Goal: Task Accomplishment & Management: Complete application form

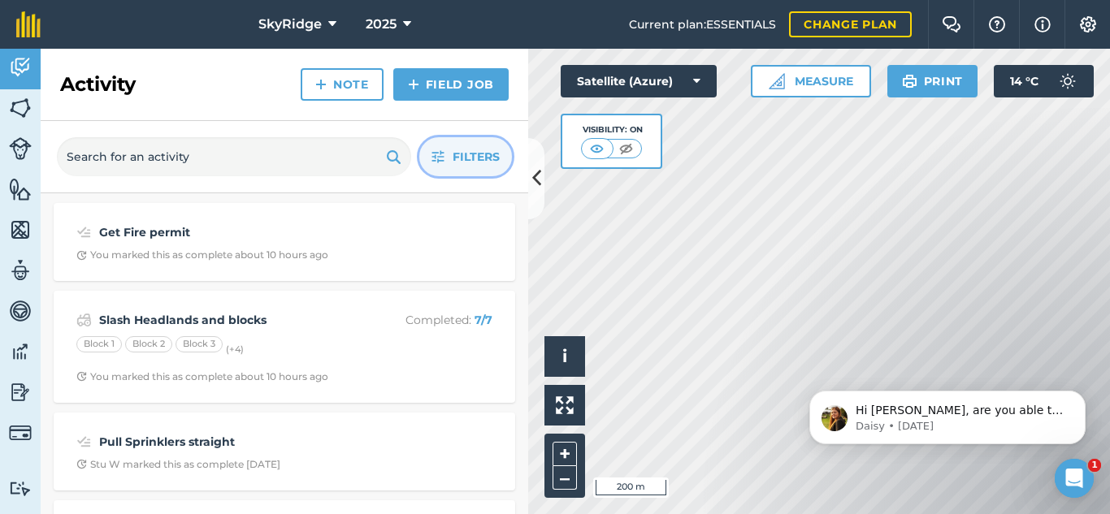
click at [463, 163] on span "Filters" at bounding box center [476, 157] width 47 height 18
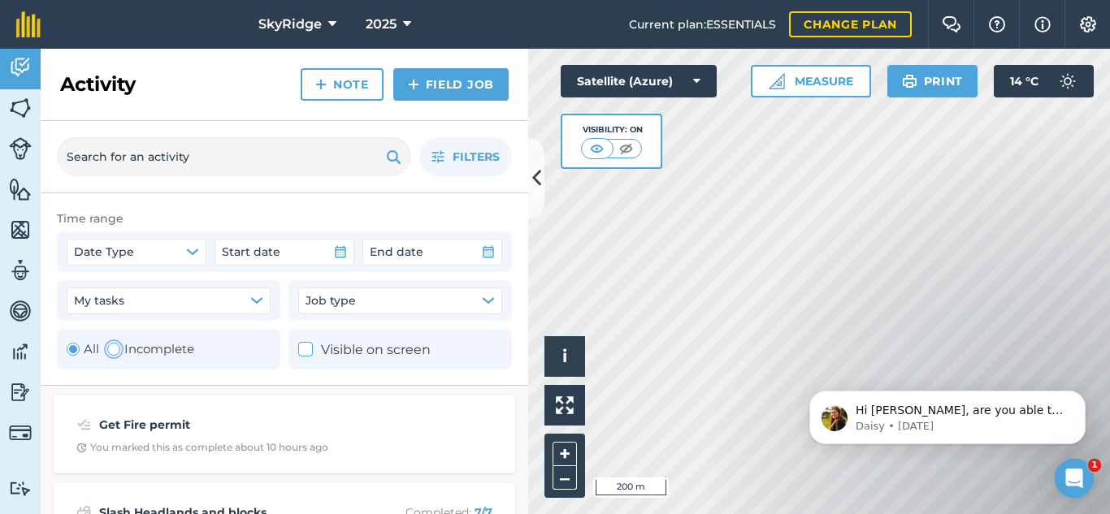
click at [111, 357] on label "Incomplete" at bounding box center [150, 350] width 87 height 20
radio input "false"
radio input "true"
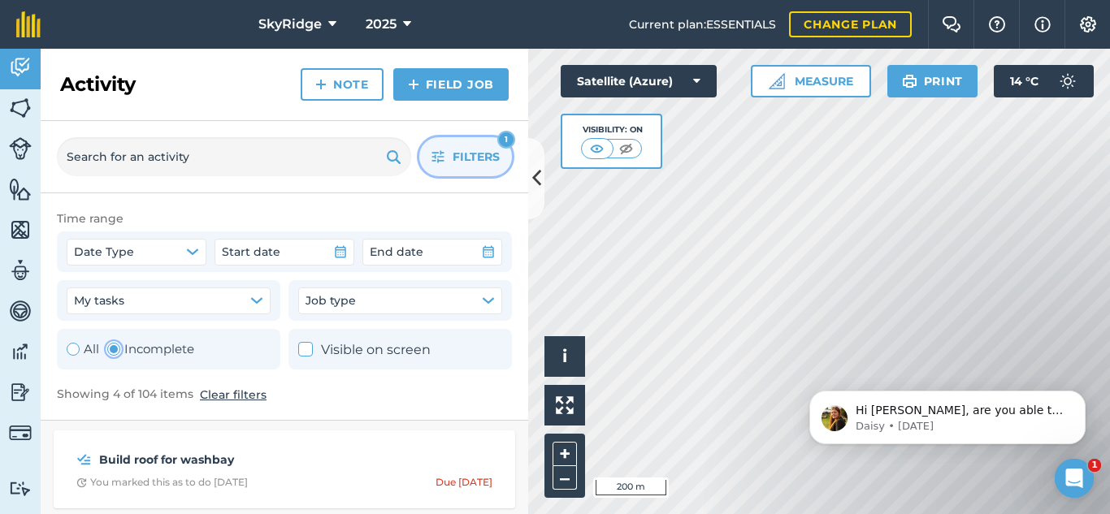
click at [439, 150] on button "Filters 1" at bounding box center [465, 156] width 93 height 39
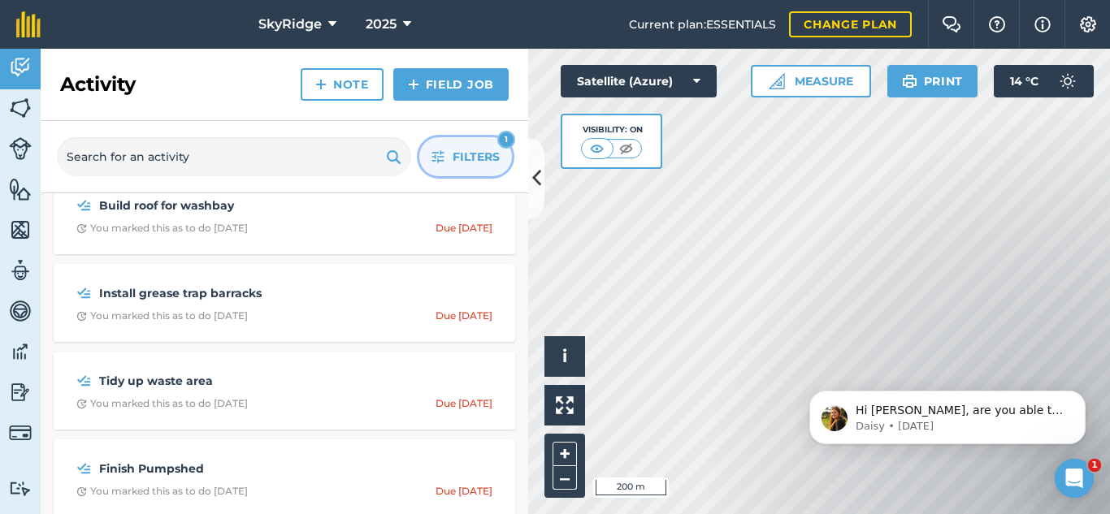
scroll to position [40, 0]
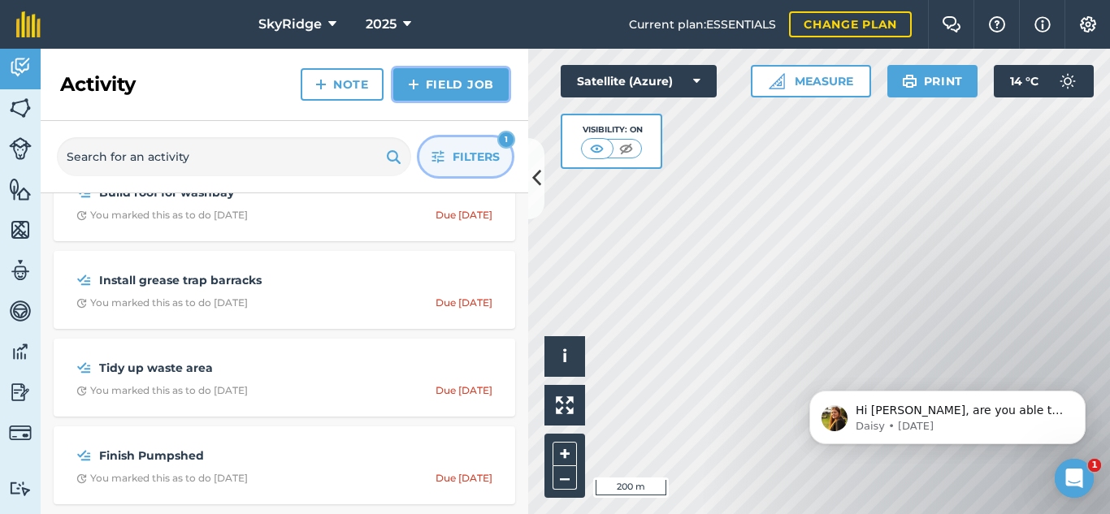
click at [436, 81] on link "Field Job" at bounding box center [450, 84] width 115 height 33
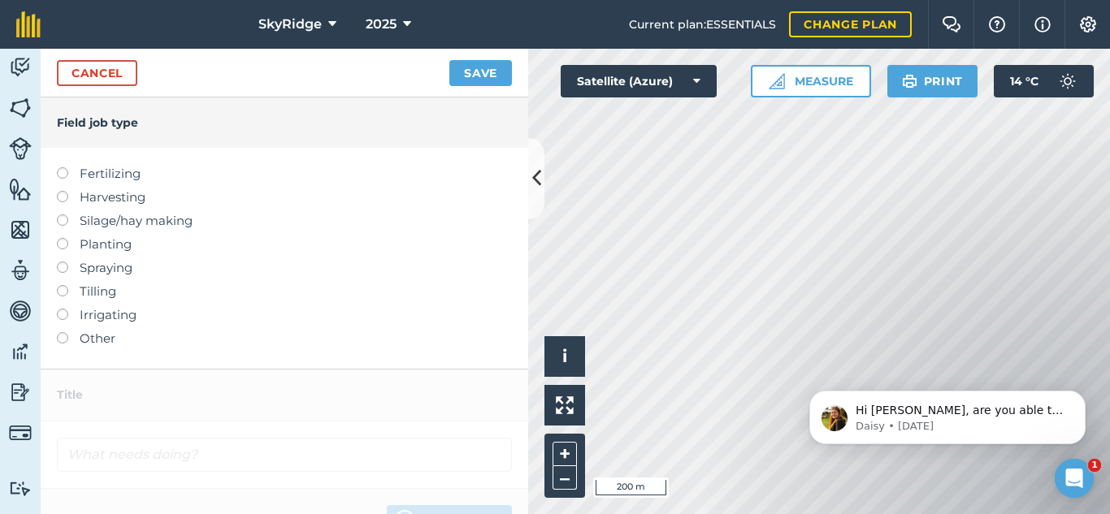
click at [59, 262] on label at bounding box center [68, 262] width 23 height 0
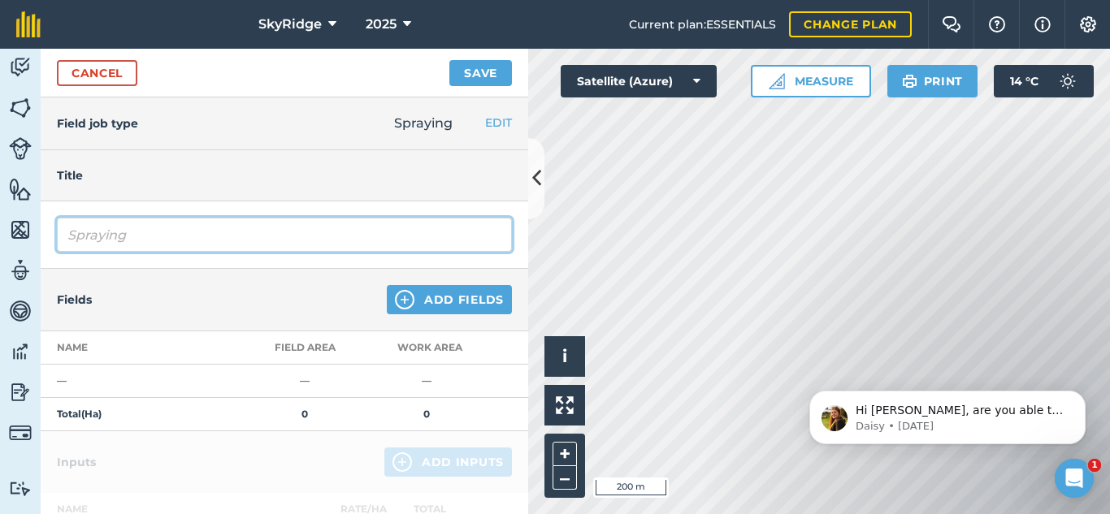
click at [200, 243] on input "Spraying" at bounding box center [284, 235] width 455 height 34
type input "Spraying KP and HG"
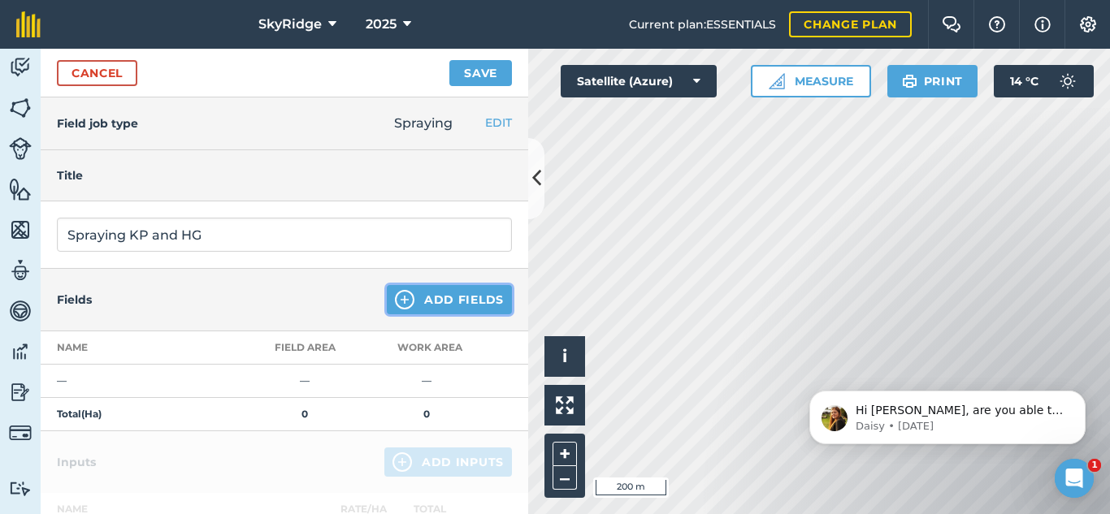
click at [423, 297] on button "Add Fields" at bounding box center [449, 299] width 125 height 29
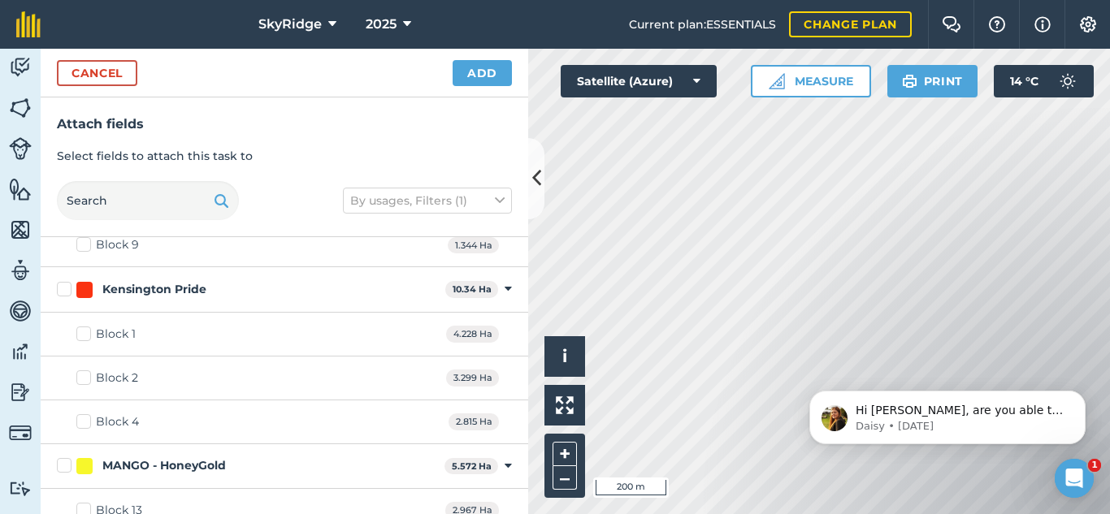
scroll to position [244, 0]
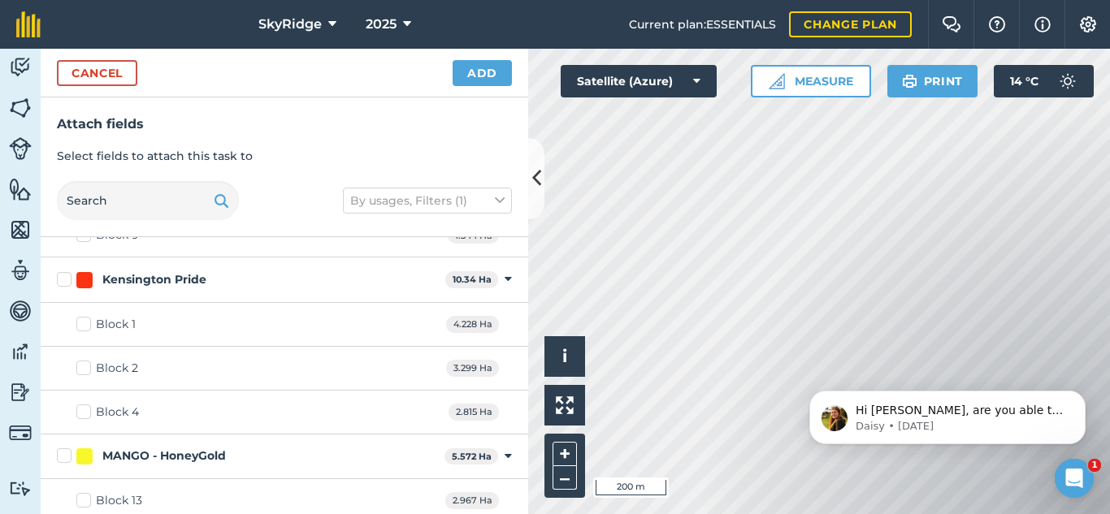
click at [68, 281] on label "Kensington Pride" at bounding box center [248, 279] width 382 height 17
click at [67, 281] on input "Kensington Pride" at bounding box center [62, 276] width 11 height 11
checkbox input "true"
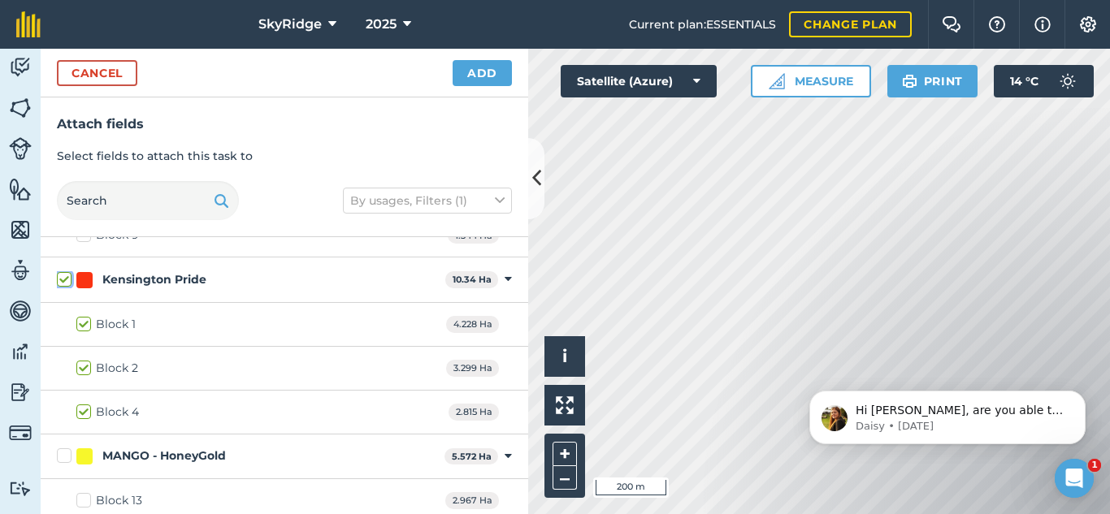
checkbox input "true"
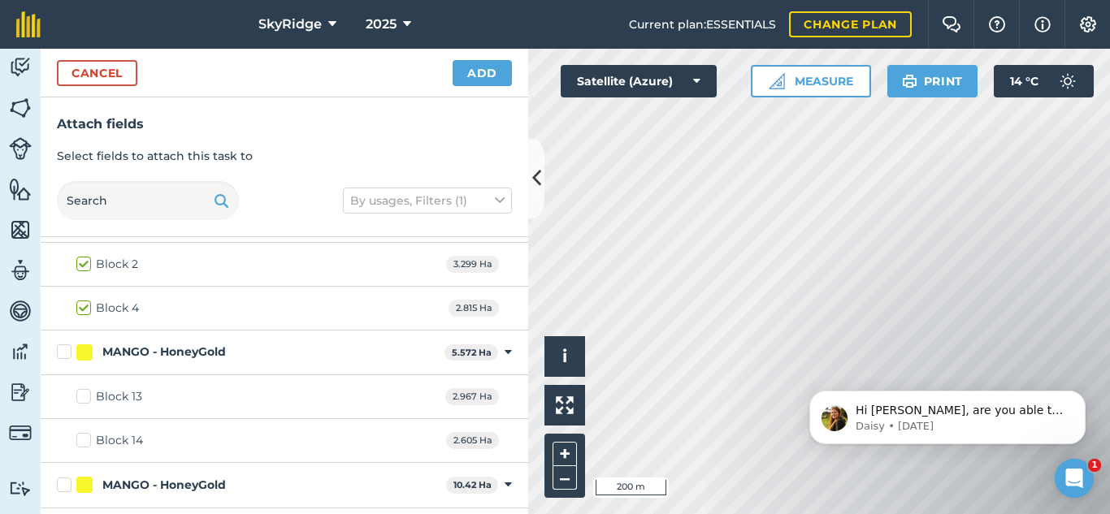
scroll to position [406, 0]
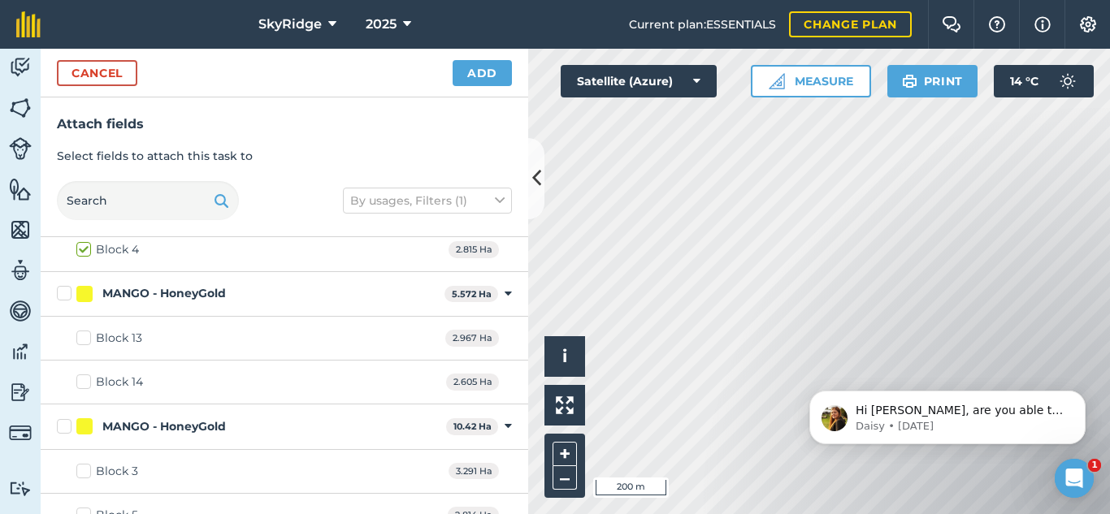
click at [65, 289] on label "MANGO - HoneyGold" at bounding box center [247, 293] width 381 height 17
click at [65, 289] on input "MANGO - HoneyGold" at bounding box center [62, 290] width 11 height 11
checkbox input "true"
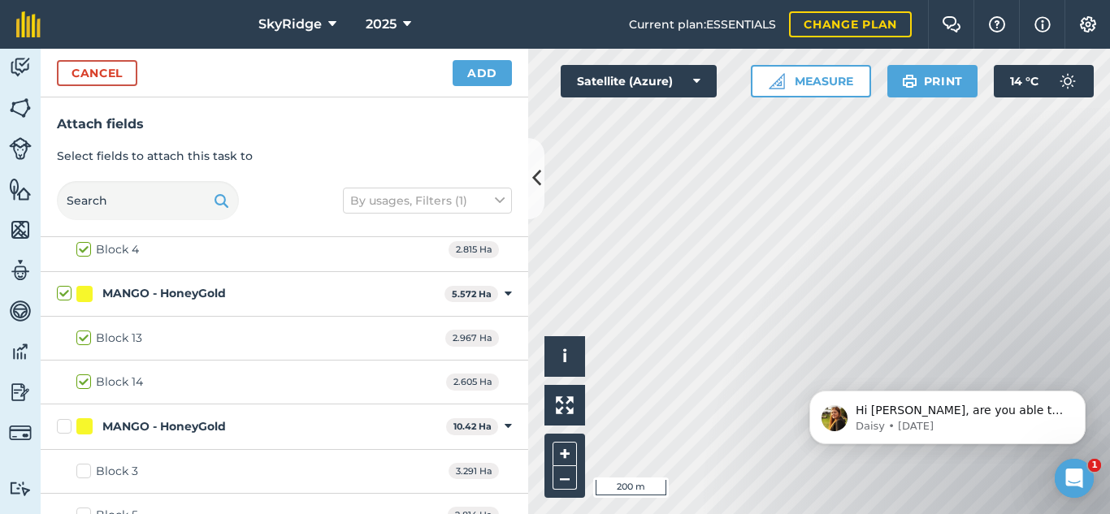
click at [61, 425] on label "MANGO - HoneyGold" at bounding box center [248, 427] width 383 height 17
click at [61, 425] on input "MANGO - HoneyGold" at bounding box center [62, 424] width 11 height 11
checkbox input "true"
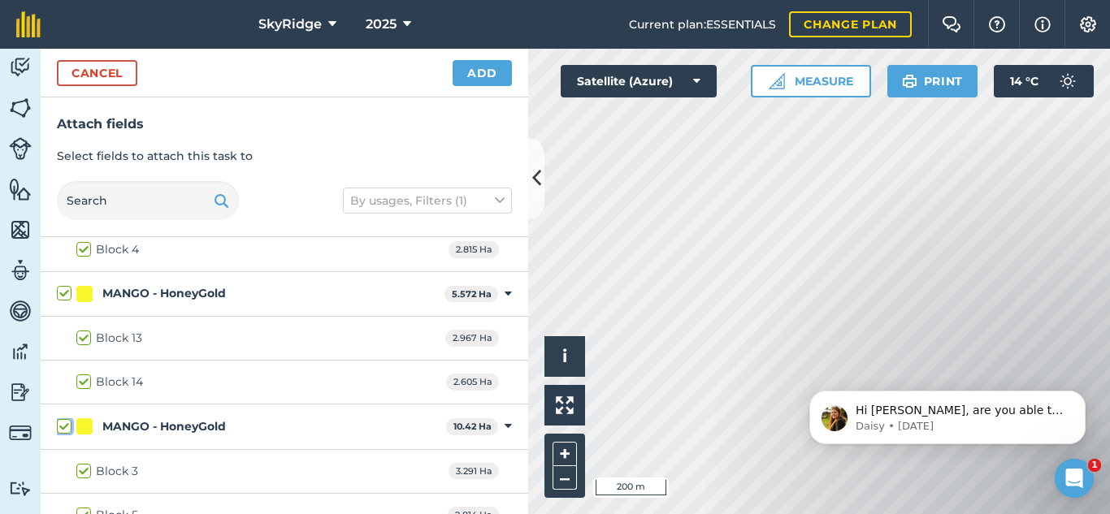
checkbox input "true"
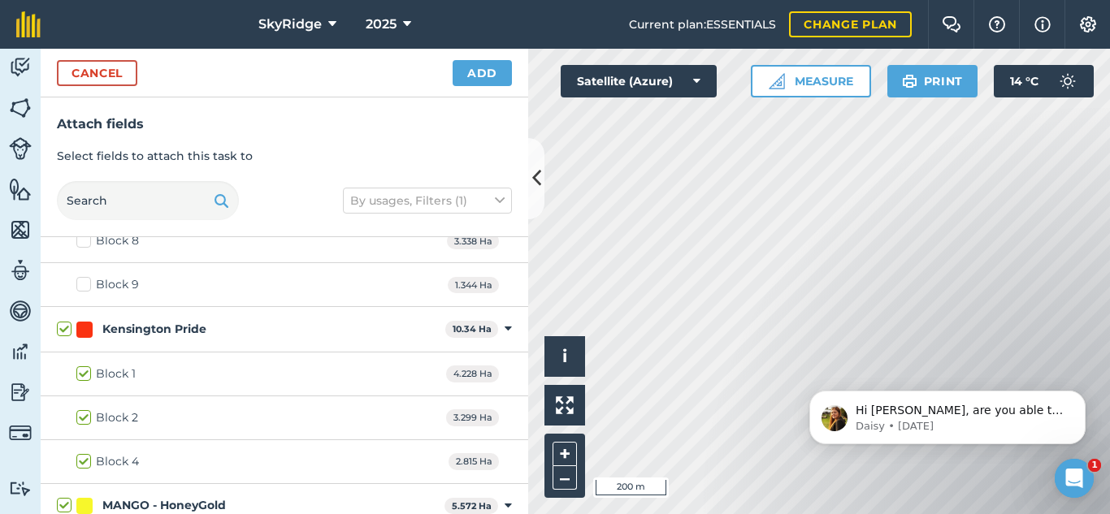
scroll to position [193, 0]
click at [480, 73] on button "Add" at bounding box center [482, 73] width 59 height 26
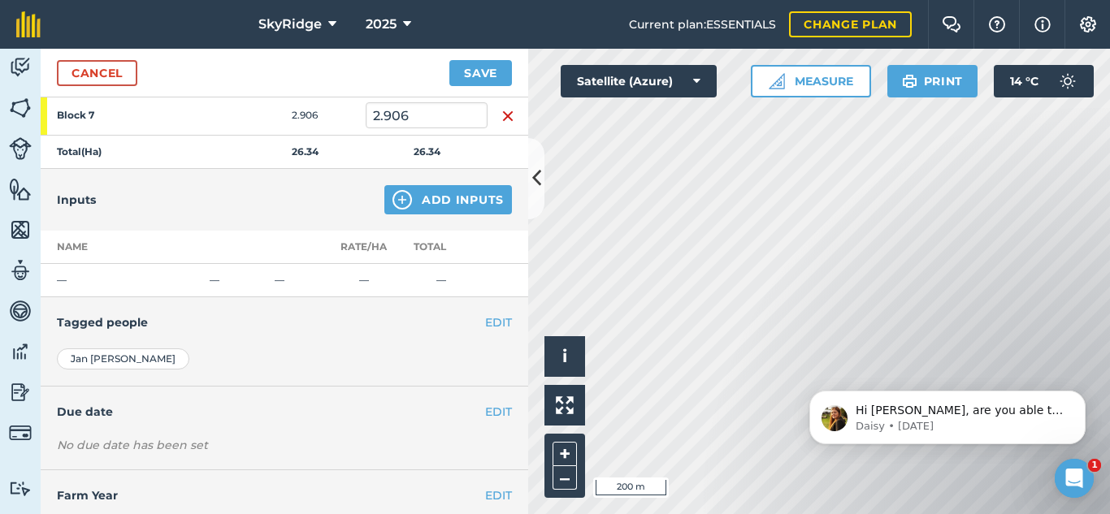
scroll to position [630, 0]
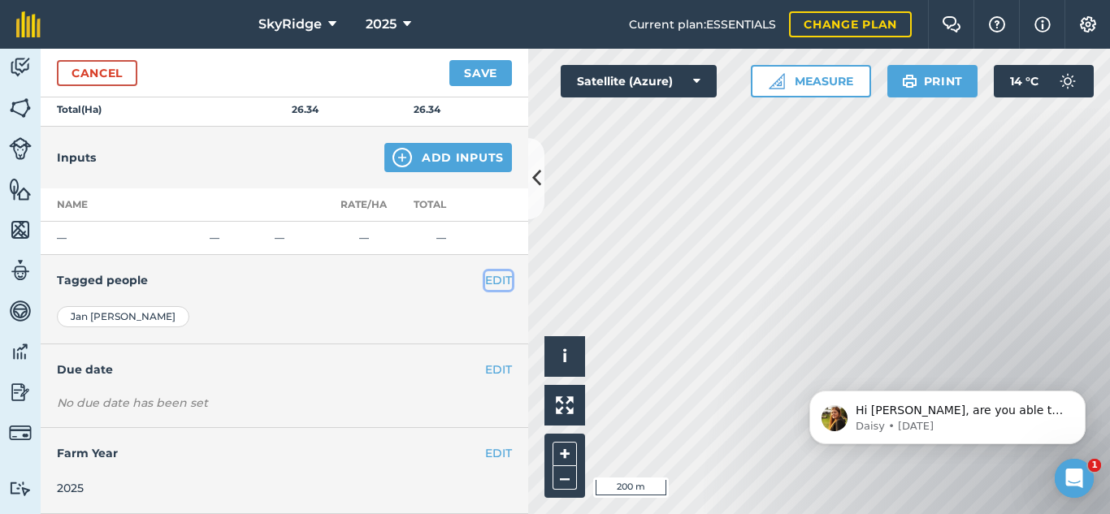
click at [485, 277] on button "EDIT" at bounding box center [498, 280] width 27 height 18
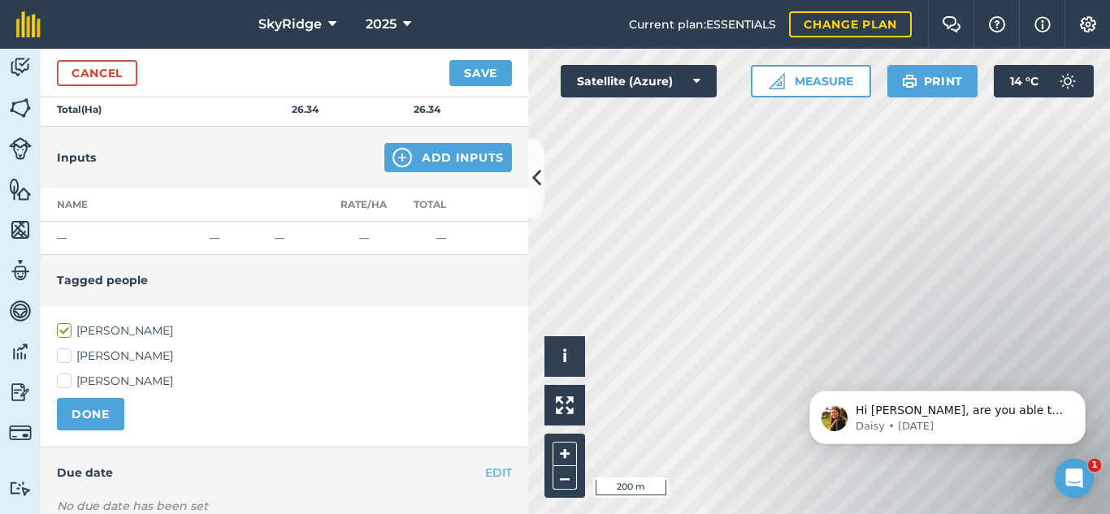
click at [63, 355] on label "Stu Wells" at bounding box center [284, 356] width 455 height 17
click at [63, 355] on input "Stu Wells" at bounding box center [62, 353] width 11 height 11
checkbox input "true"
click at [64, 330] on label "Jan Van Niekerk" at bounding box center [284, 331] width 455 height 17
click at [64, 330] on input "Jan Van Niekerk" at bounding box center [62, 328] width 11 height 11
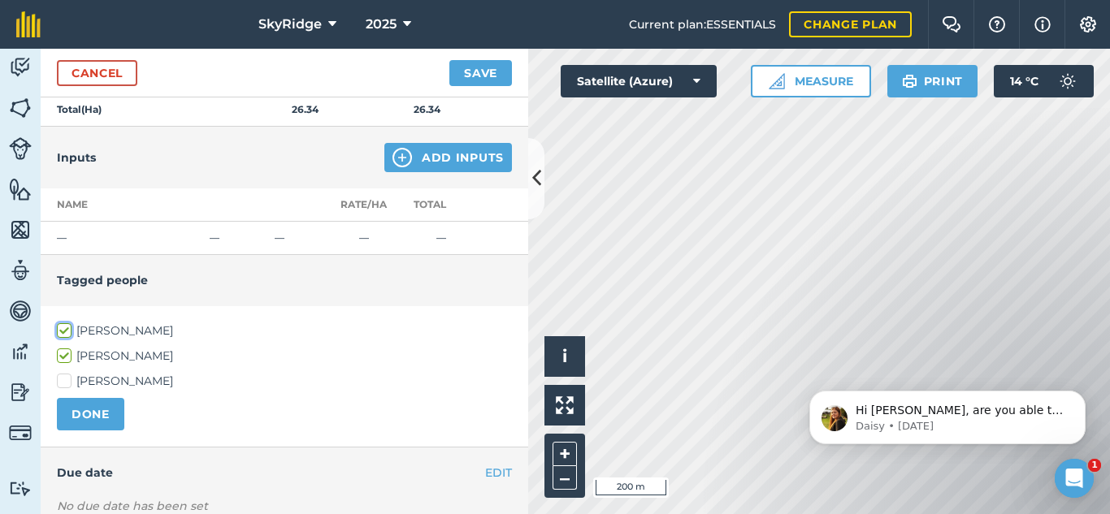
checkbox input "false"
click at [107, 410] on button "DONE" at bounding box center [90, 414] width 67 height 33
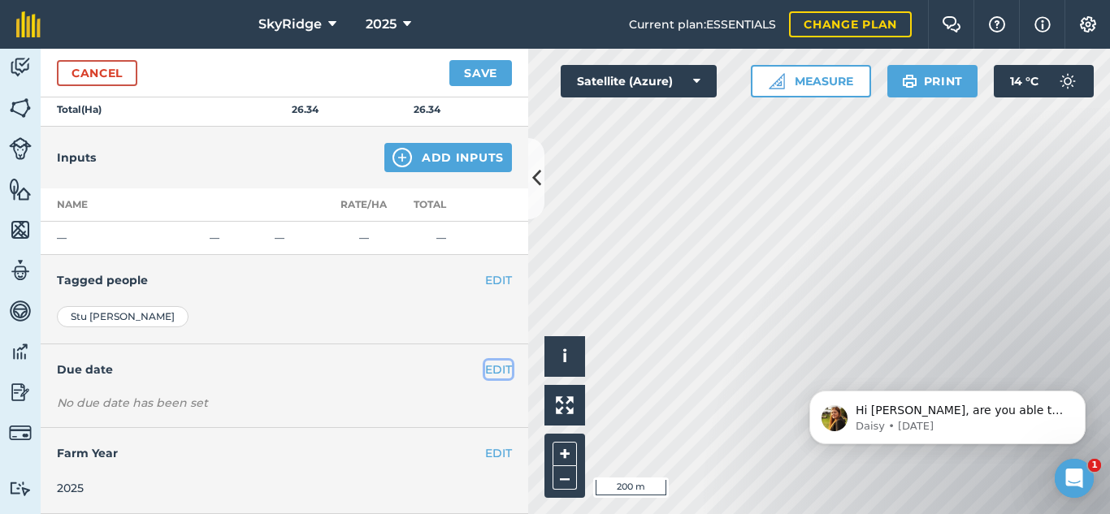
click at [485, 366] on button "EDIT" at bounding box center [498, 370] width 27 height 18
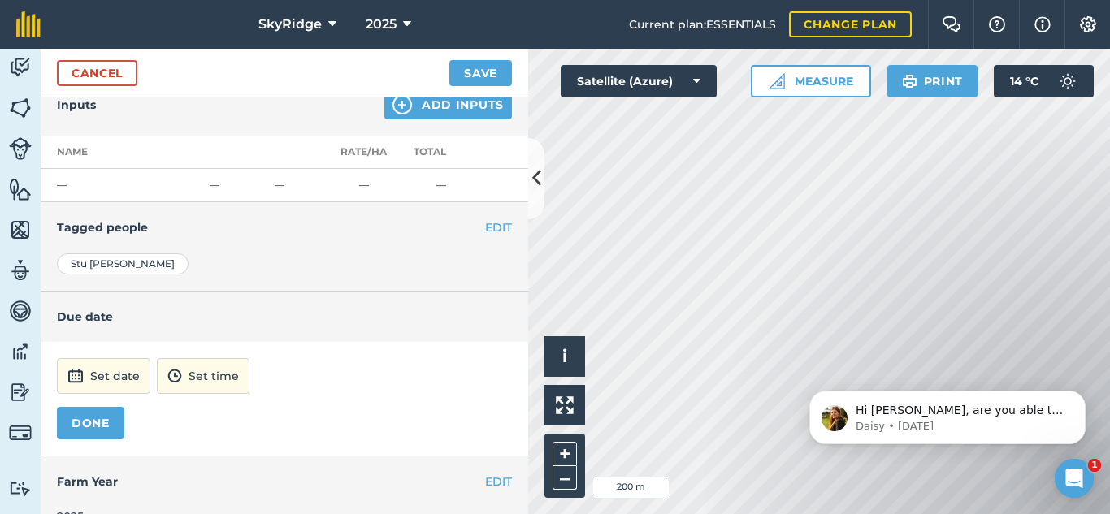
scroll to position [711, 0]
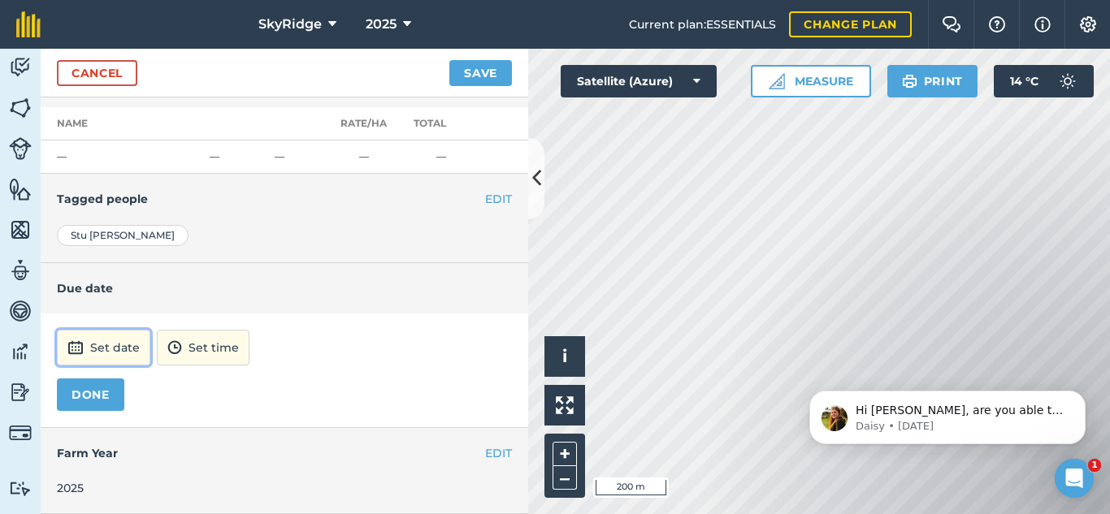
click at [110, 343] on button "Set date" at bounding box center [103, 348] width 93 height 36
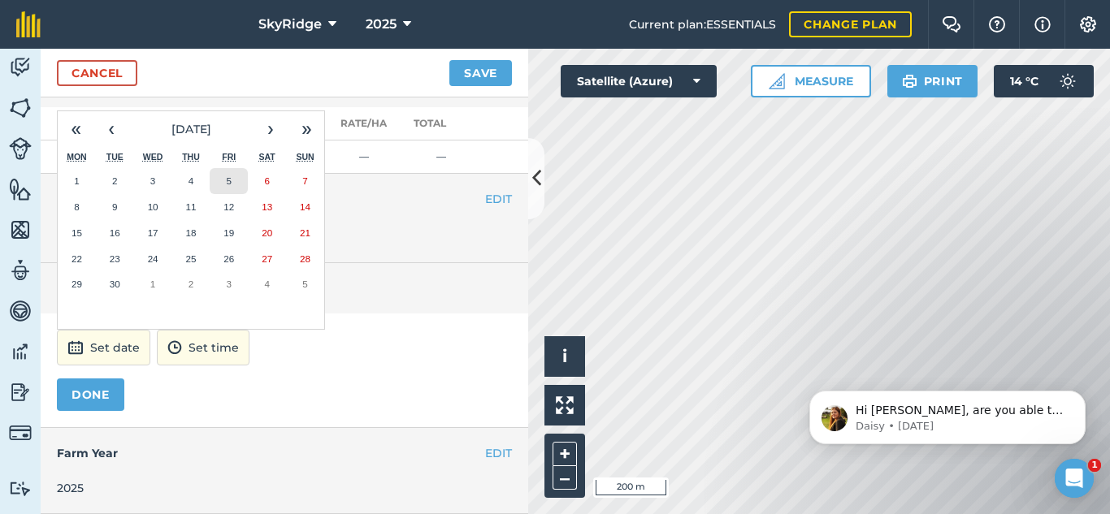
click at [234, 182] on button "5" at bounding box center [229, 181] width 38 height 26
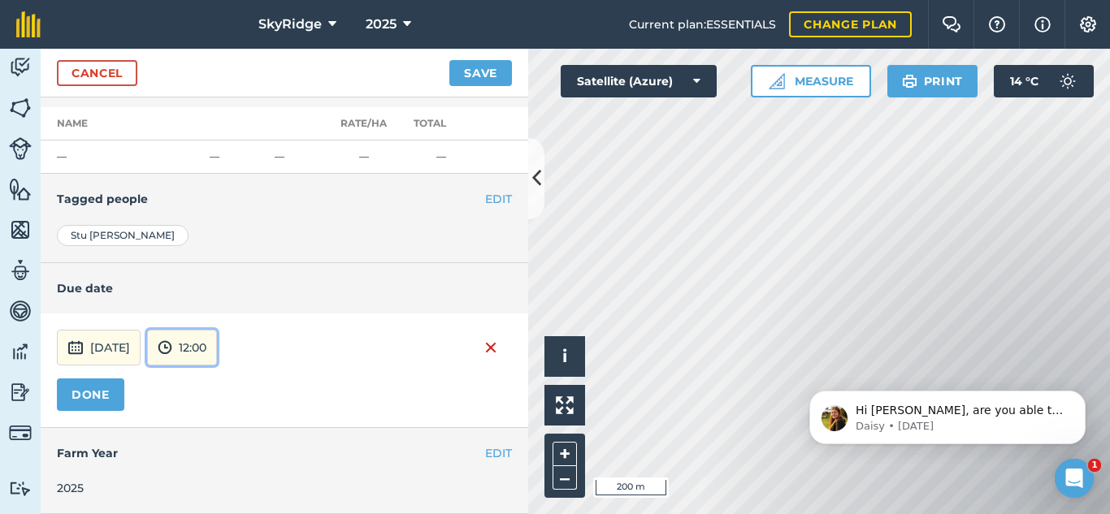
click at [217, 360] on button "12:00" at bounding box center [182, 348] width 70 height 36
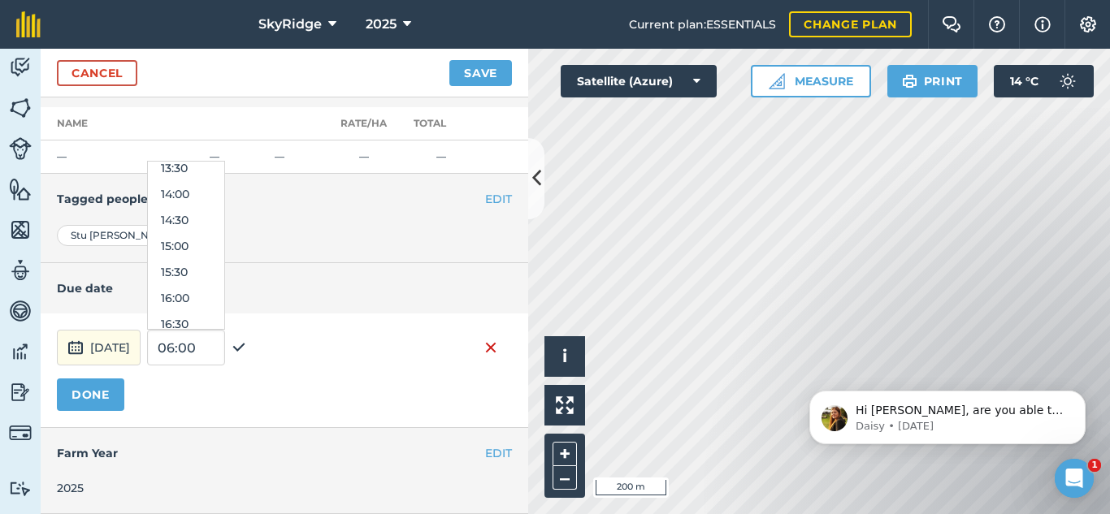
scroll to position [790, 0]
click at [210, 215] on button "16:00" at bounding box center [186, 217] width 76 height 26
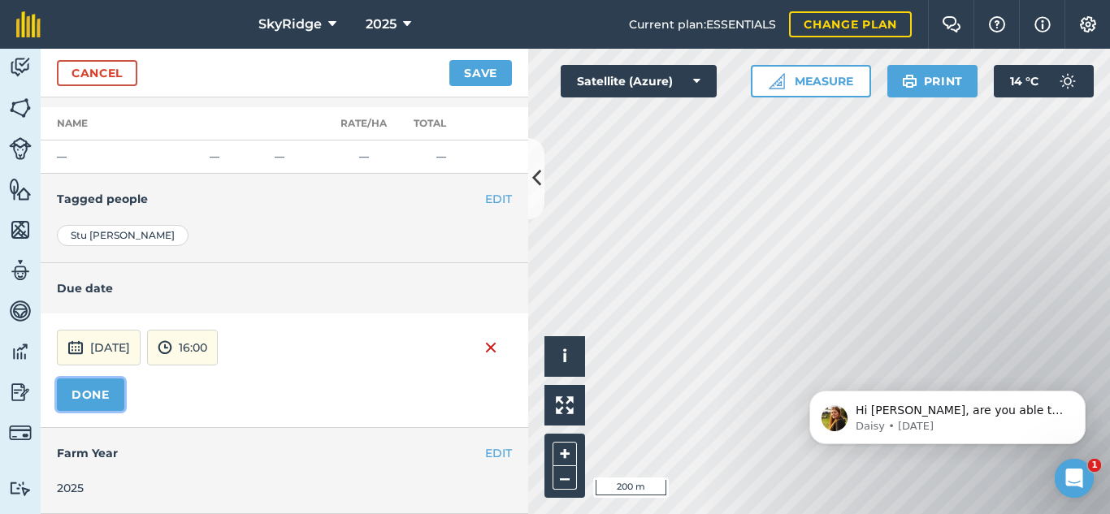
click at [98, 389] on button "DONE" at bounding box center [90, 395] width 67 height 33
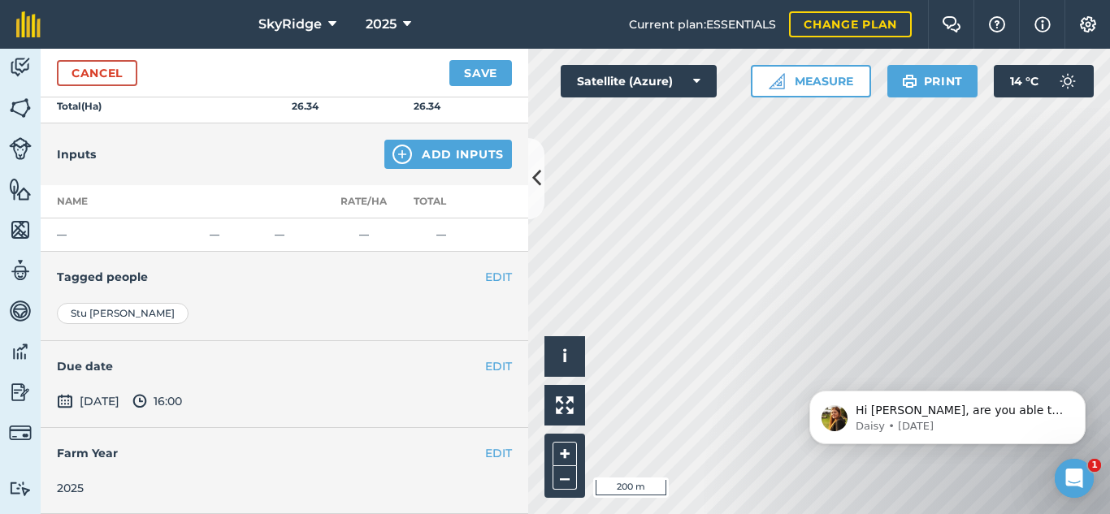
scroll to position [633, 0]
click at [491, 75] on button "Save" at bounding box center [480, 73] width 63 height 26
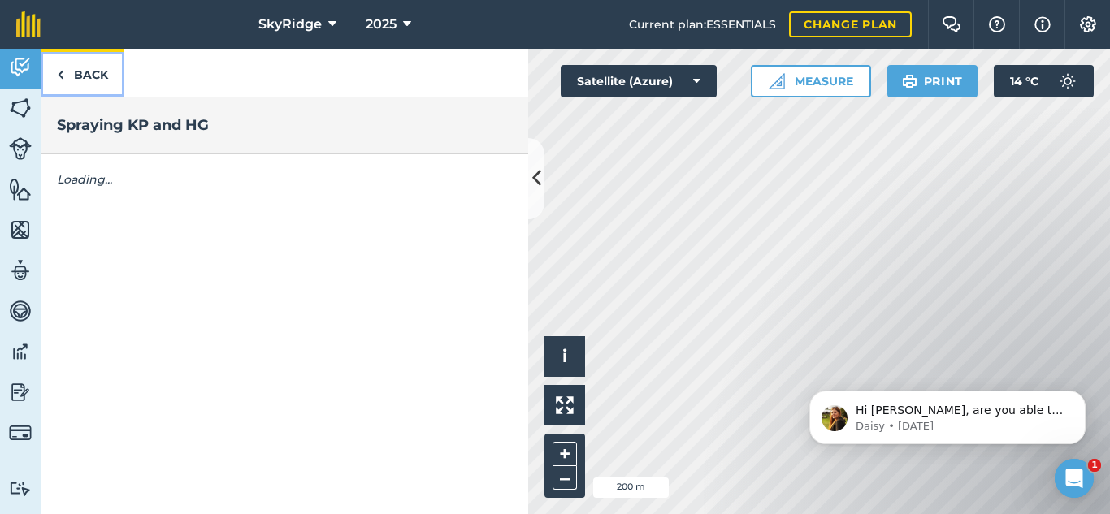
click at [99, 79] on link "Back" at bounding box center [83, 73] width 84 height 48
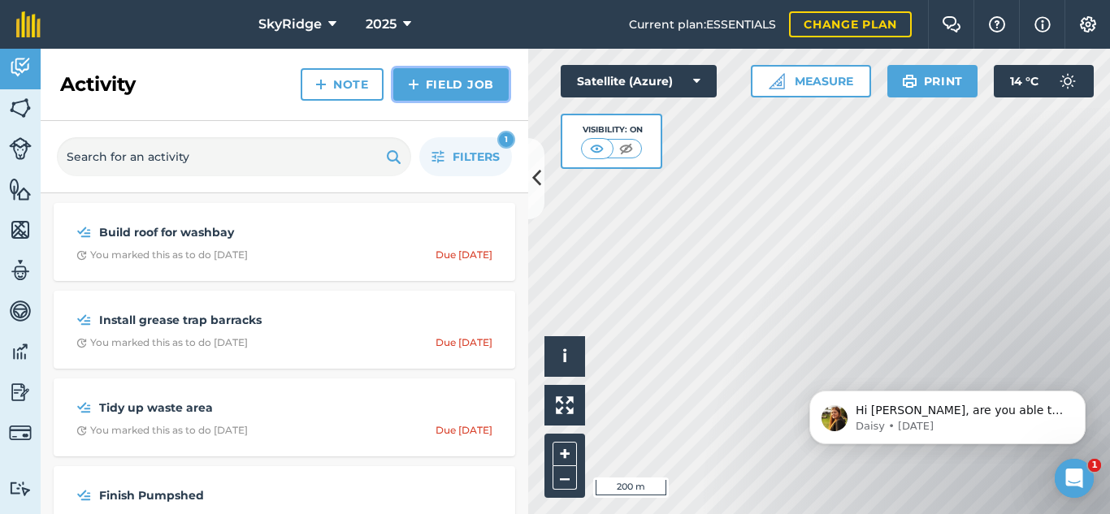
click at [453, 83] on link "Field Job" at bounding box center [450, 84] width 115 height 33
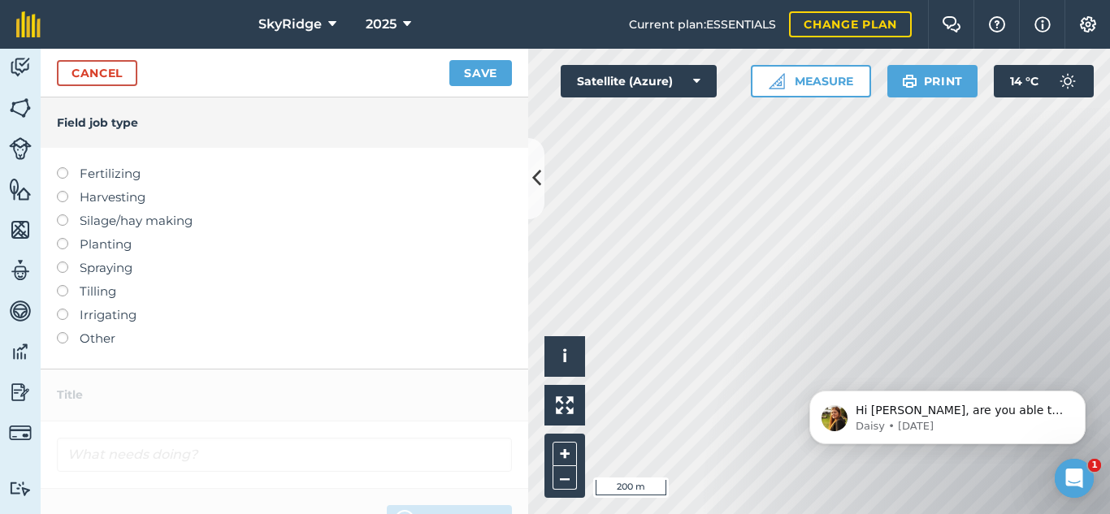
click at [63, 167] on label at bounding box center [68, 167] width 23 height 0
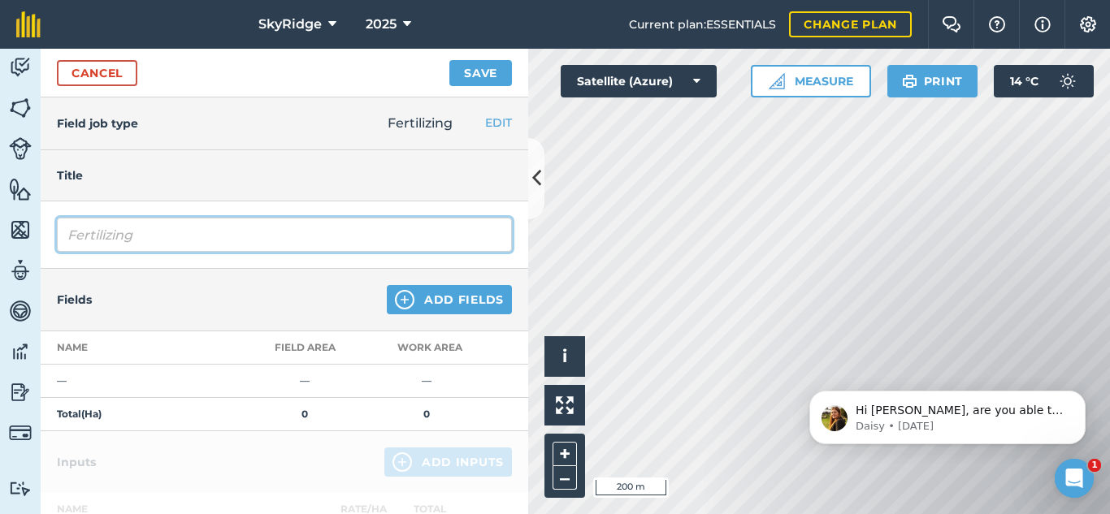
click at [152, 235] on input "Fertilizing" at bounding box center [284, 235] width 455 height 34
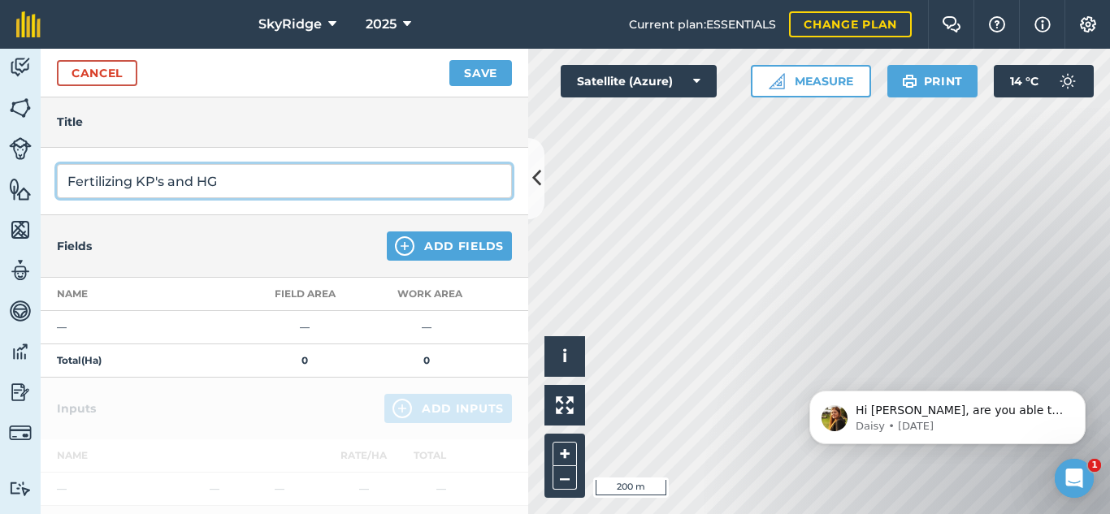
scroll to position [81, 0]
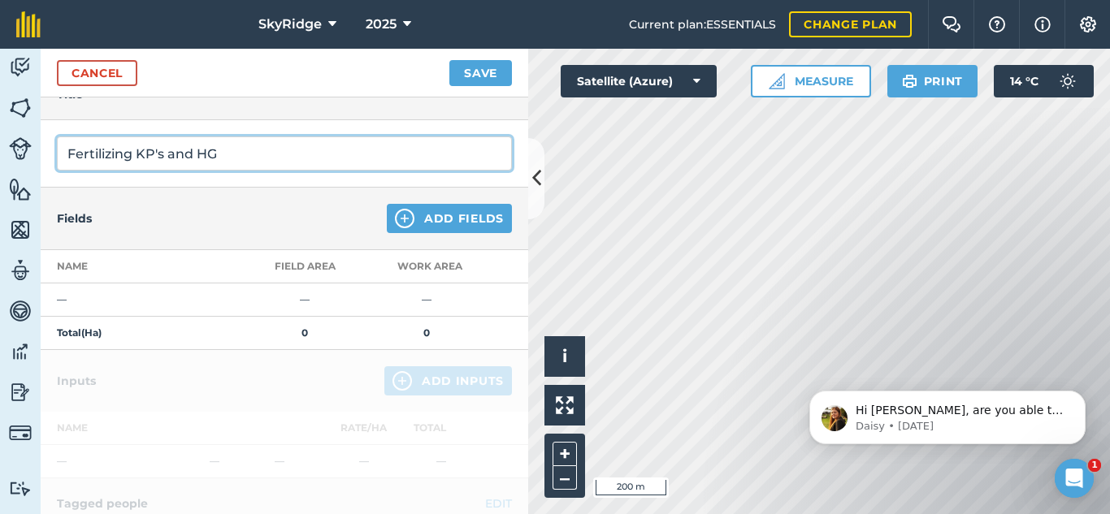
type input "Fertilizing KP's and HG"
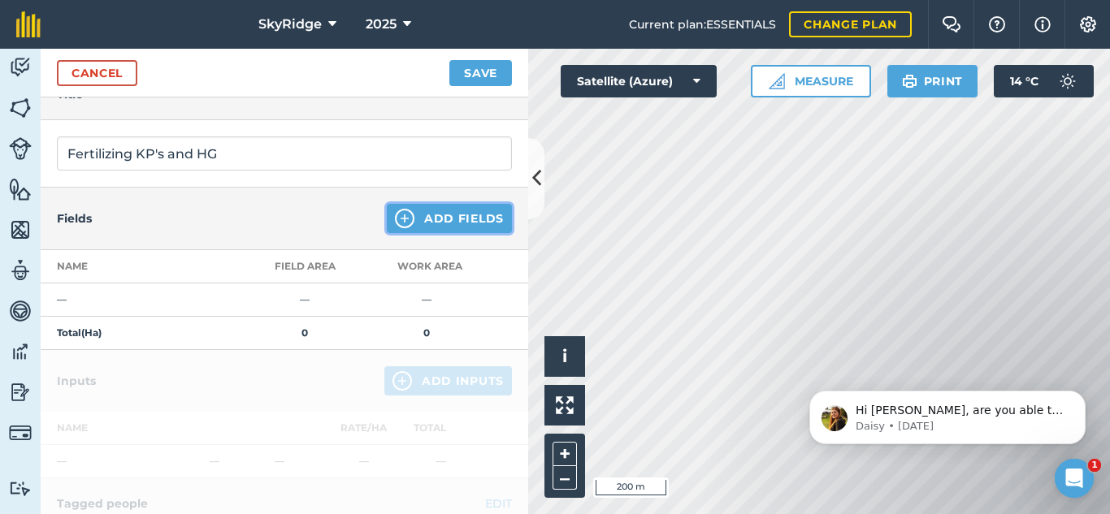
click at [462, 224] on button "Add Fields" at bounding box center [449, 218] width 125 height 29
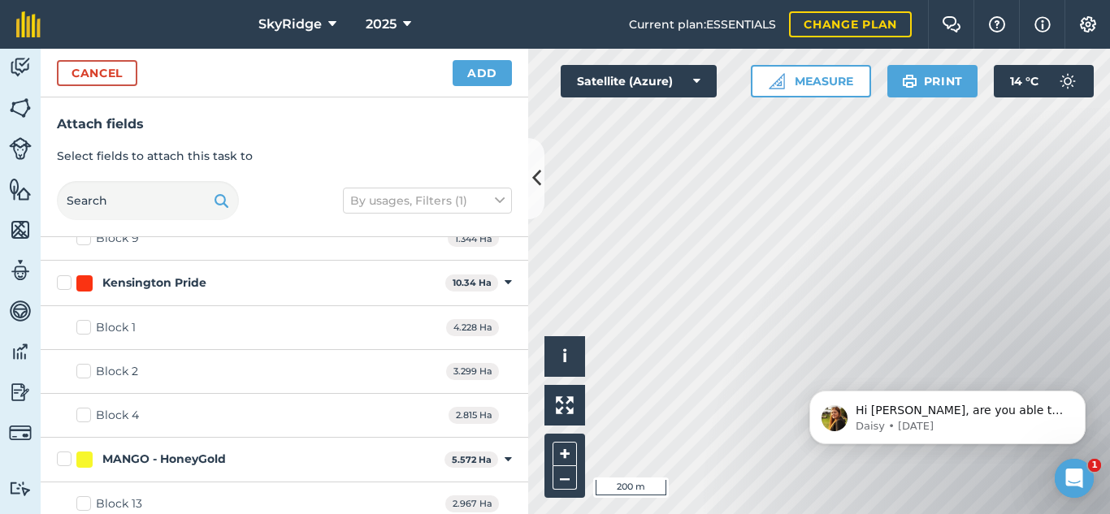
scroll to position [244, 0]
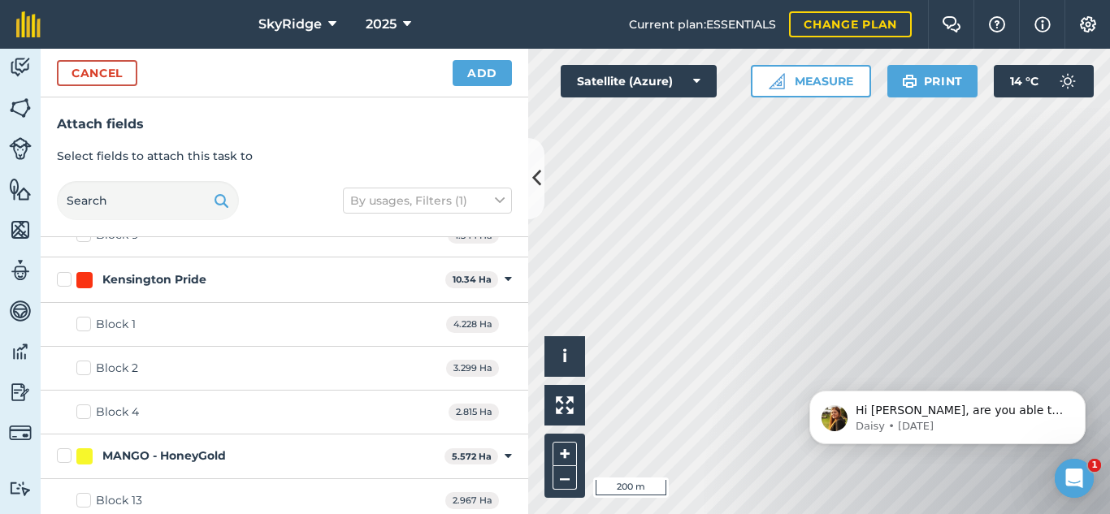
click at [62, 282] on label "Kensington Pride" at bounding box center [248, 279] width 382 height 17
click at [62, 282] on input "Kensington Pride" at bounding box center [62, 276] width 11 height 11
checkbox input "true"
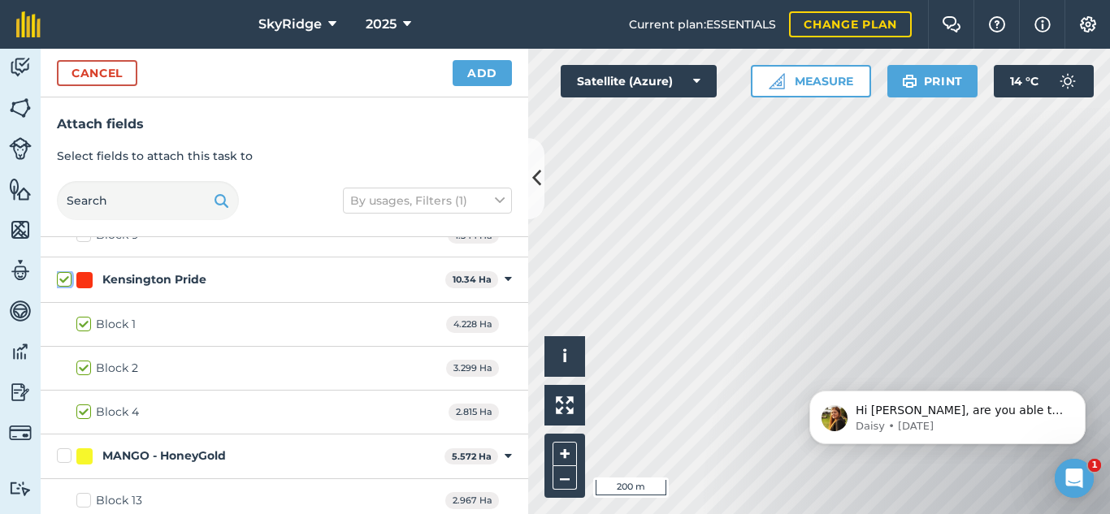
checkbox input "true"
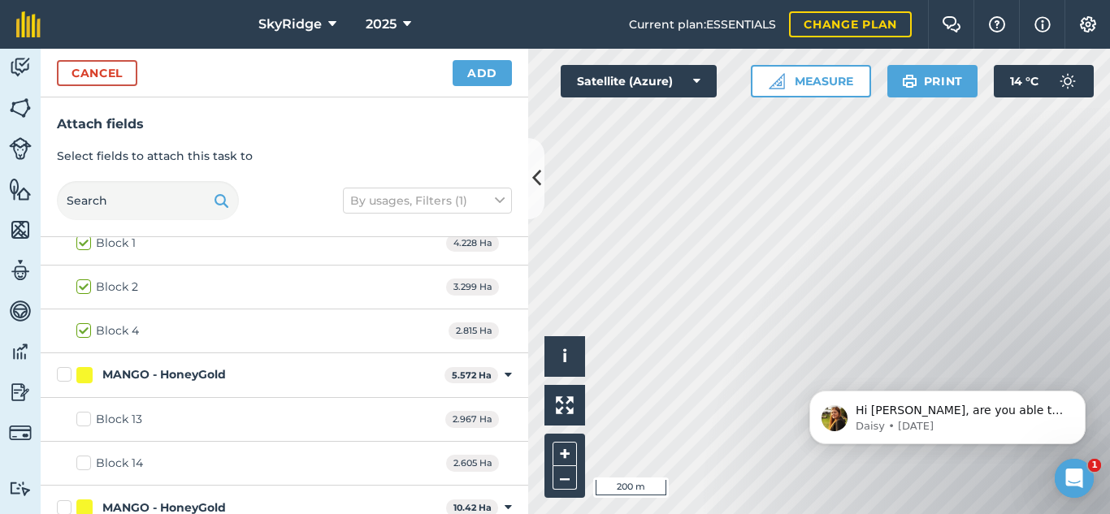
drag, startPoint x: 63, startPoint y: 373, endPoint x: 83, endPoint y: 371, distance: 19.6
click at [63, 372] on label "MANGO - HoneyGold" at bounding box center [247, 375] width 381 height 17
click at [63, 372] on input "MANGO - HoneyGold" at bounding box center [62, 372] width 11 height 11
checkbox input "true"
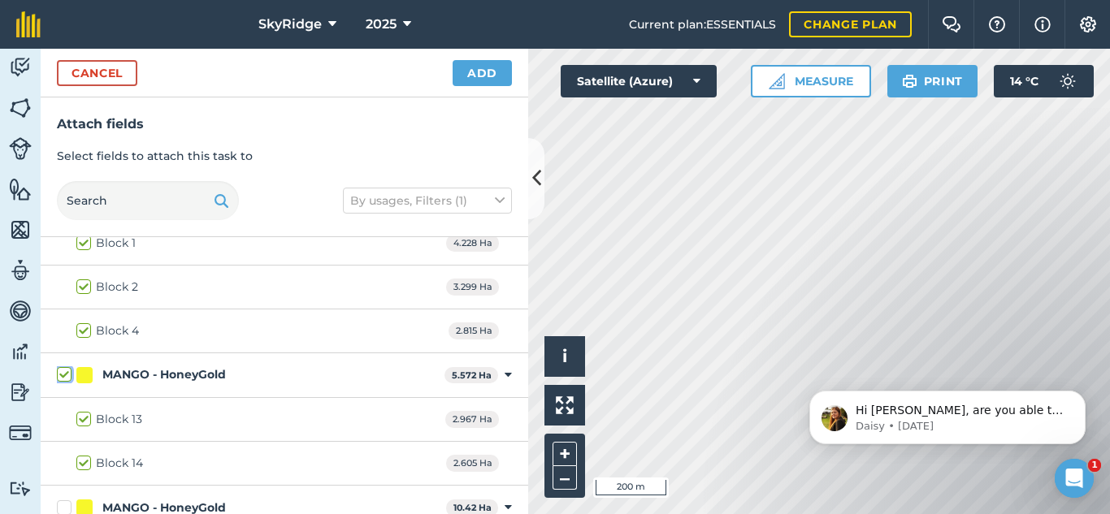
checkbox input "true"
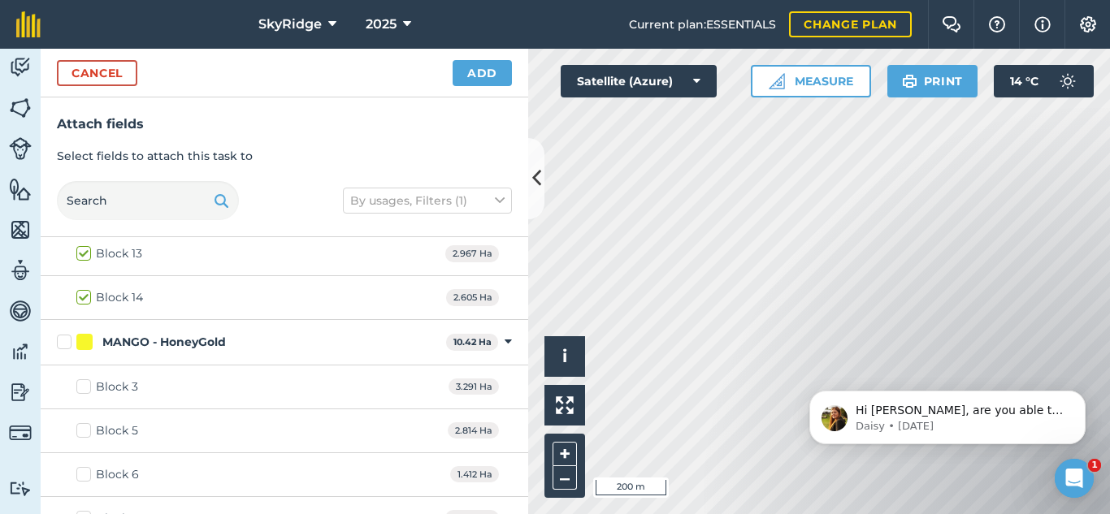
scroll to position [518, 0]
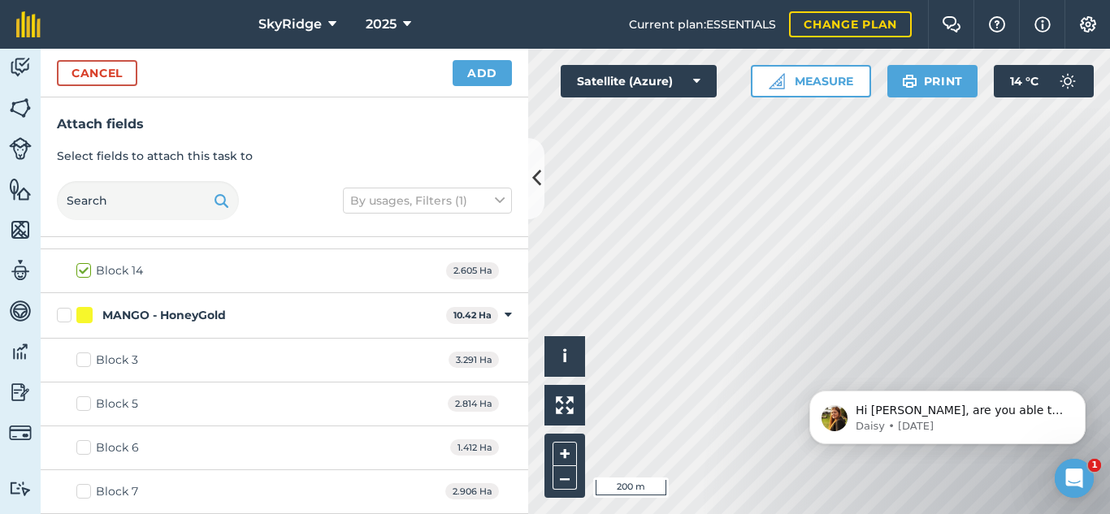
click at [59, 311] on label "MANGO - HoneyGold" at bounding box center [248, 315] width 383 height 17
click at [59, 311] on input "MANGO - HoneyGold" at bounding box center [62, 312] width 11 height 11
checkbox input "true"
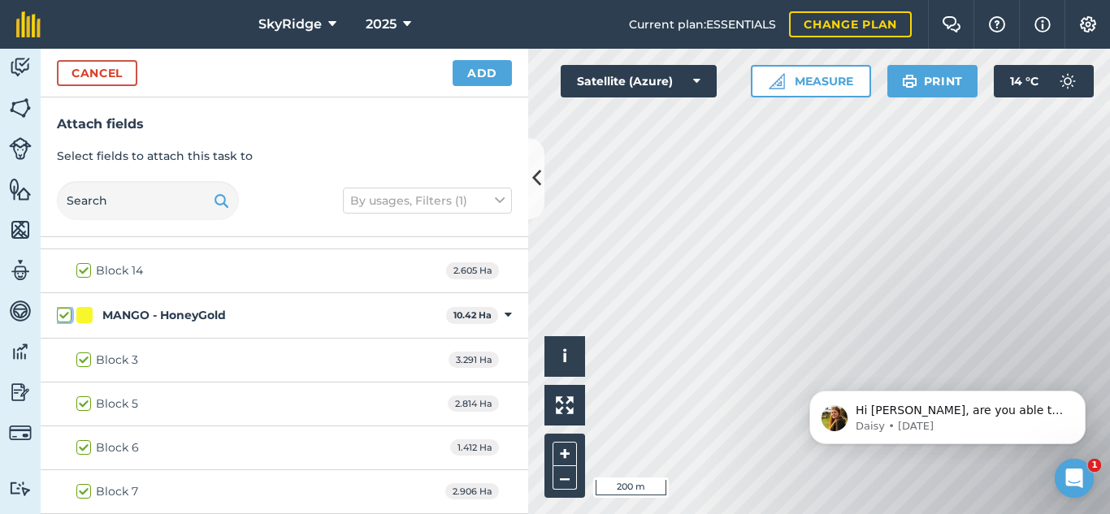
checkbox input "true"
click at [489, 70] on button "Add" at bounding box center [482, 73] width 59 height 26
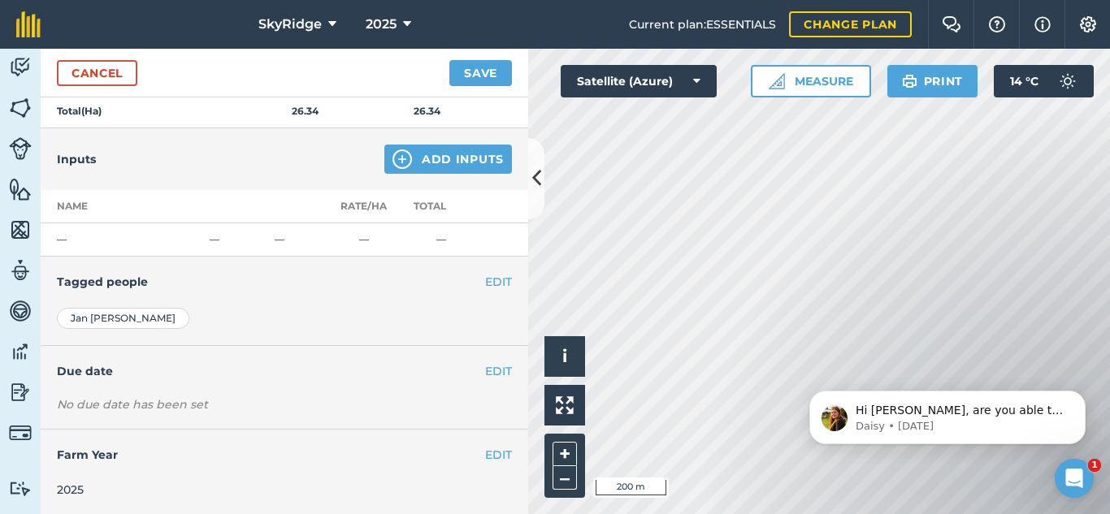
scroll to position [630, 0]
click at [488, 277] on button "EDIT" at bounding box center [498, 280] width 27 height 18
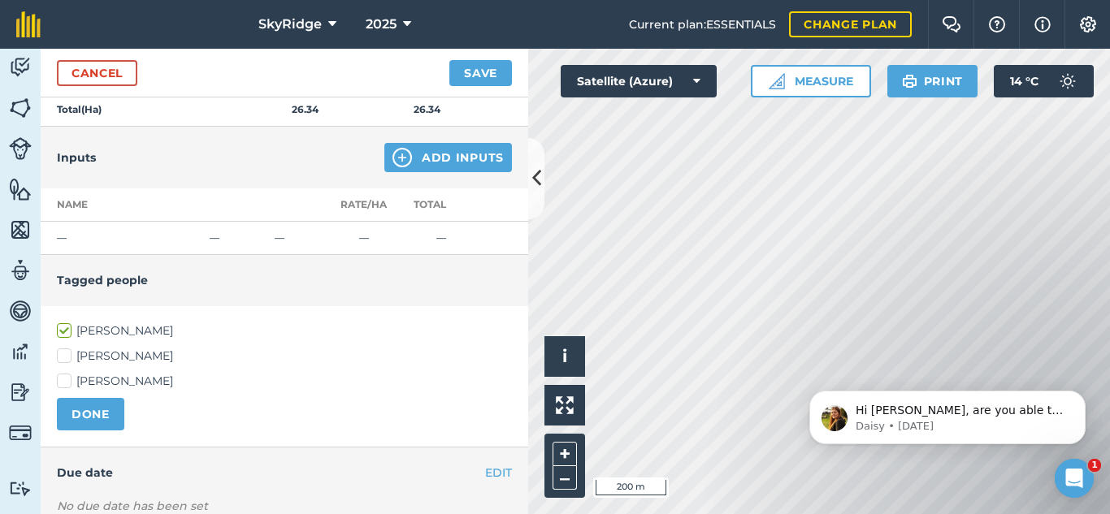
drag, startPoint x: 61, startPoint y: 358, endPoint x: 119, endPoint y: 361, distance: 57.8
click at [62, 358] on label "Stu Wells" at bounding box center [284, 356] width 455 height 17
click at [62, 358] on input "Stu Wells" at bounding box center [62, 353] width 11 height 11
checkbox input "true"
click at [94, 415] on button "DONE" at bounding box center [90, 414] width 67 height 33
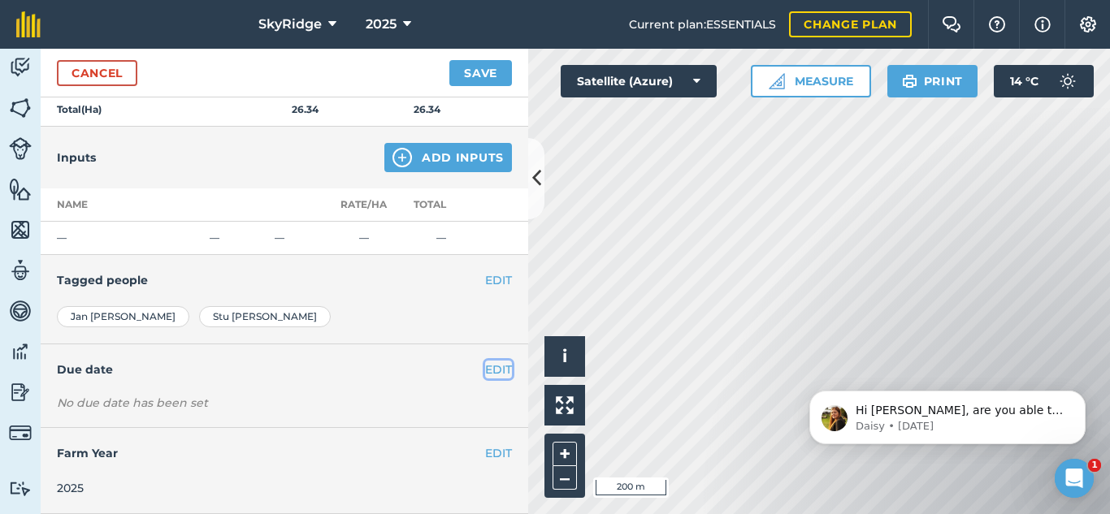
click at [493, 368] on button "EDIT" at bounding box center [498, 370] width 27 height 18
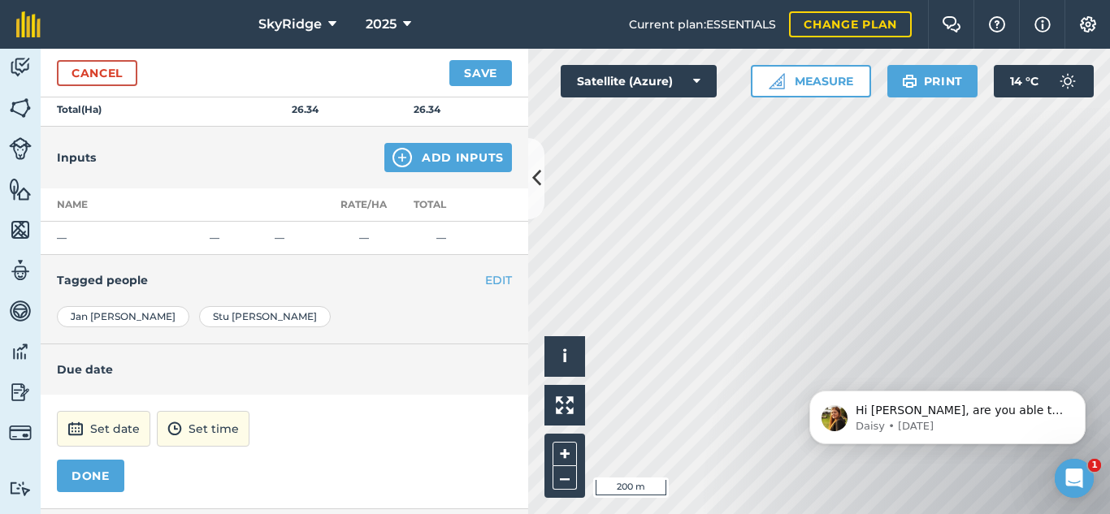
scroll to position [711, 0]
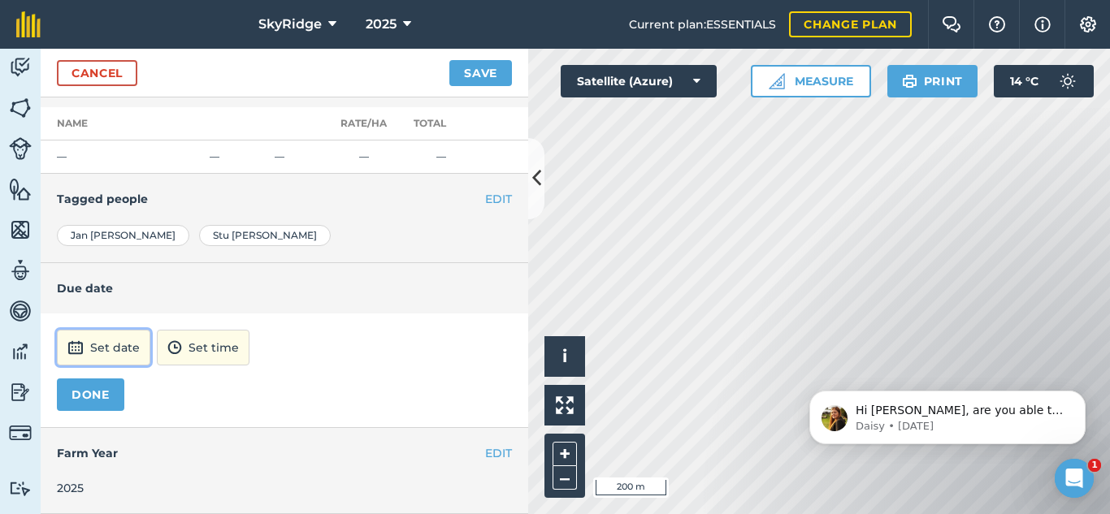
click at [90, 345] on button "Set date" at bounding box center [103, 348] width 93 height 36
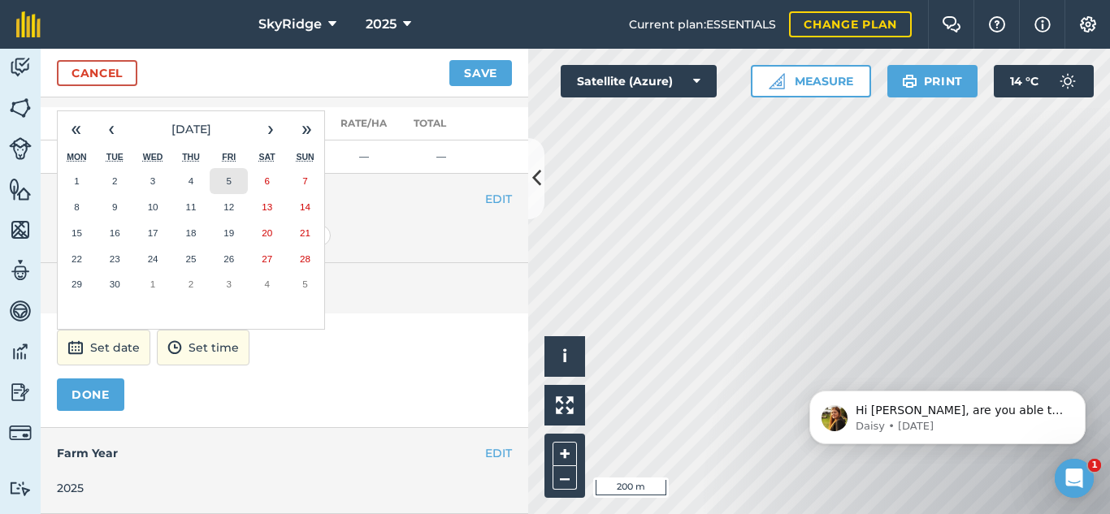
click at [231, 179] on abbr "5" at bounding box center [229, 181] width 5 height 11
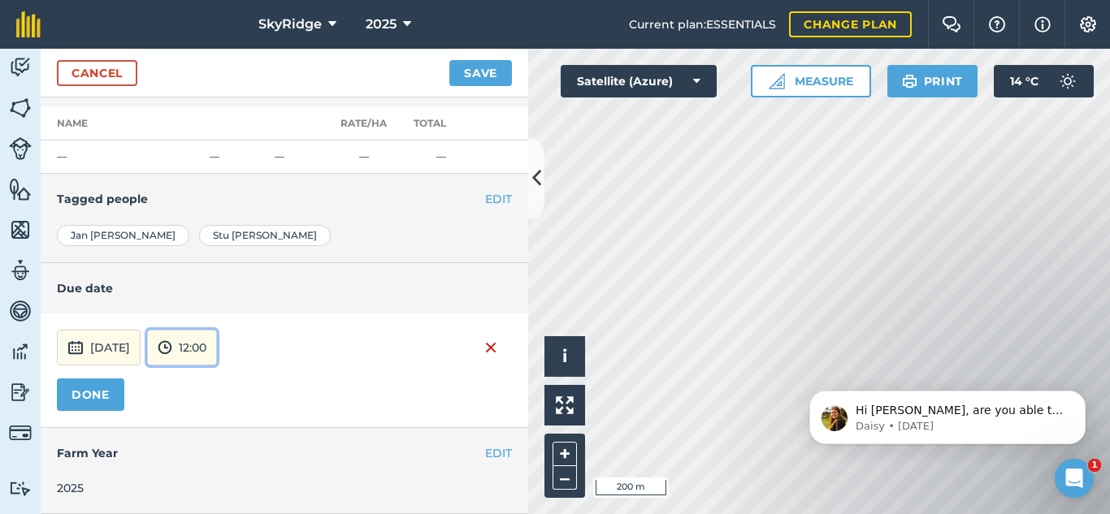
click at [217, 342] on button "12:00" at bounding box center [182, 348] width 70 height 36
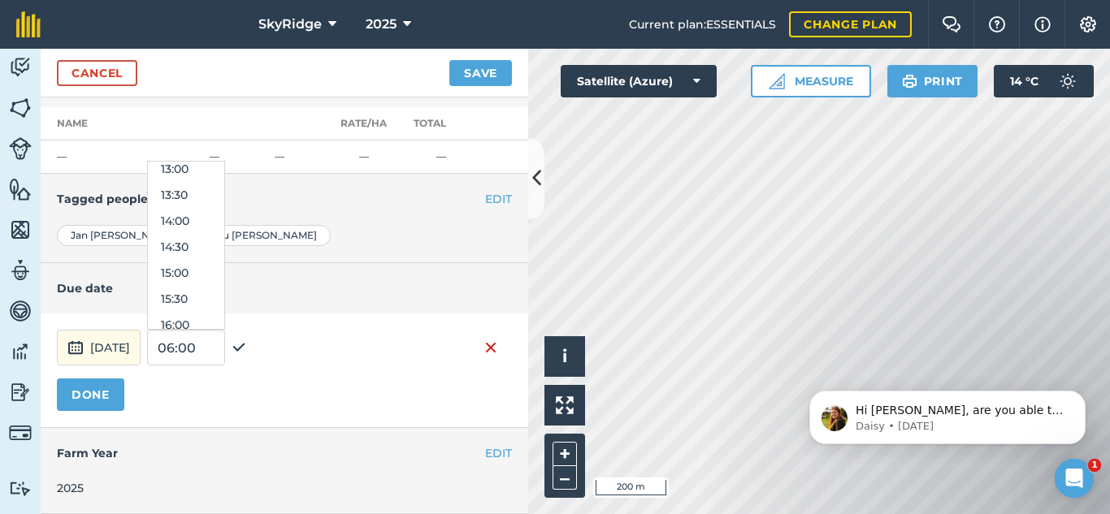
scroll to position [790, 0]
click at [222, 211] on button "16:00" at bounding box center [186, 217] width 76 height 26
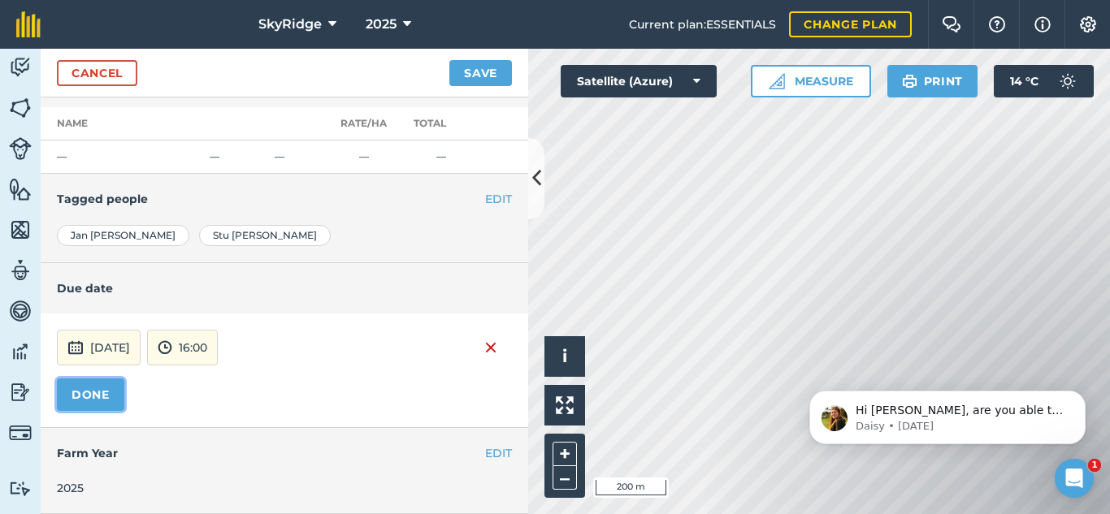
click at [80, 406] on button "DONE" at bounding box center [90, 395] width 67 height 33
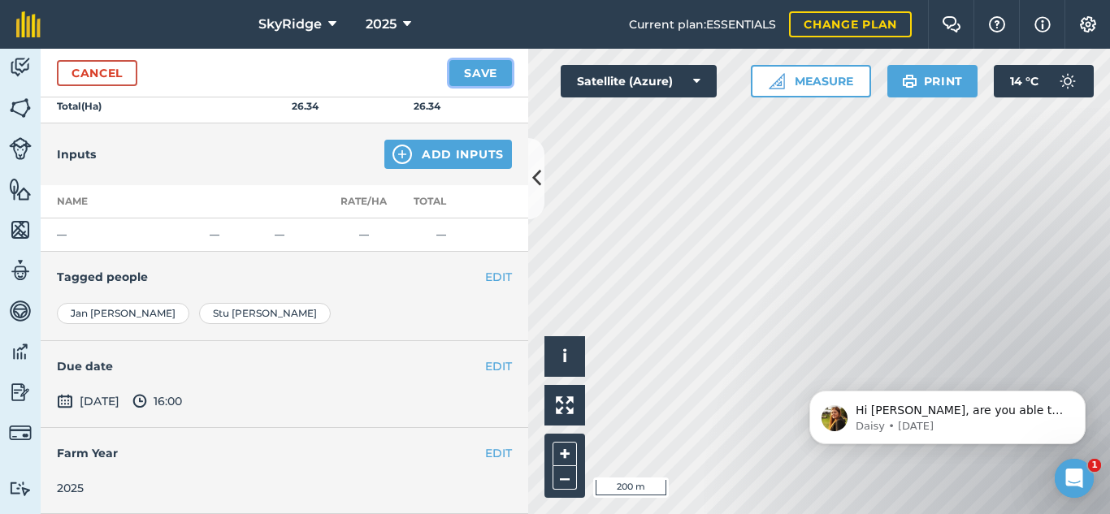
click at [485, 71] on button "Save" at bounding box center [480, 73] width 63 height 26
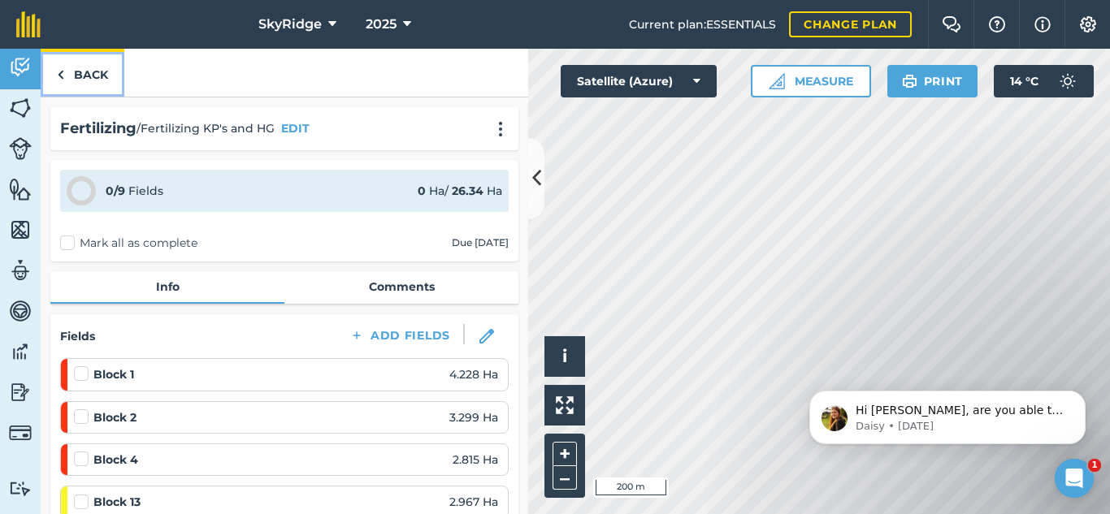
click at [91, 79] on link "Back" at bounding box center [83, 73] width 84 height 48
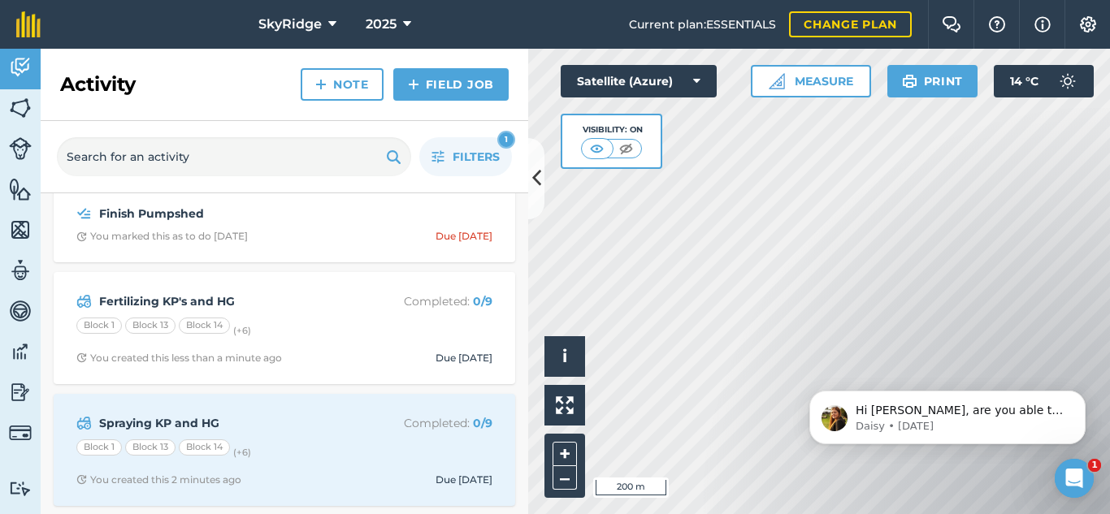
scroll to position [284, 0]
click at [453, 89] on link "Field Job" at bounding box center [450, 84] width 115 height 33
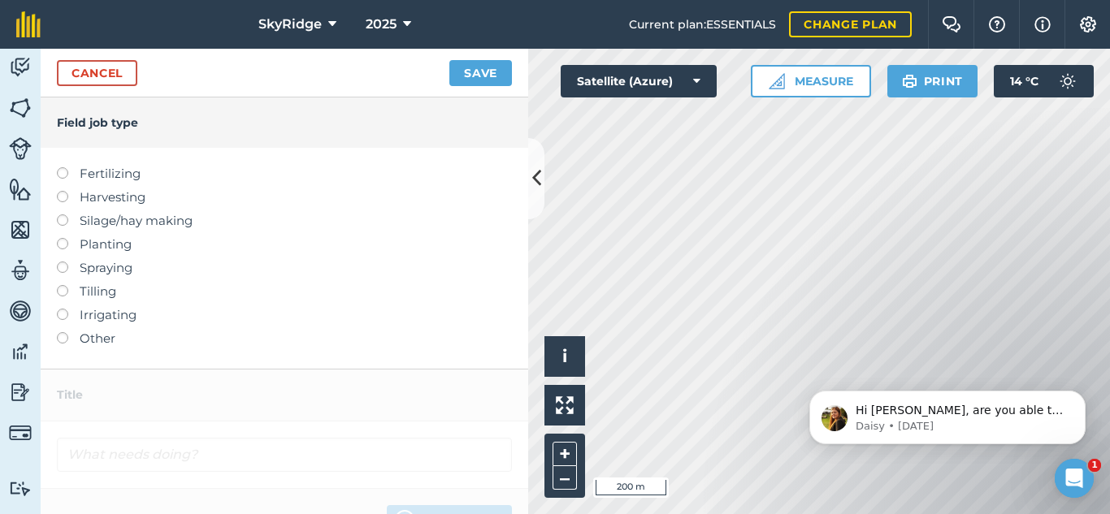
click at [65, 332] on label at bounding box center [68, 332] width 23 height 0
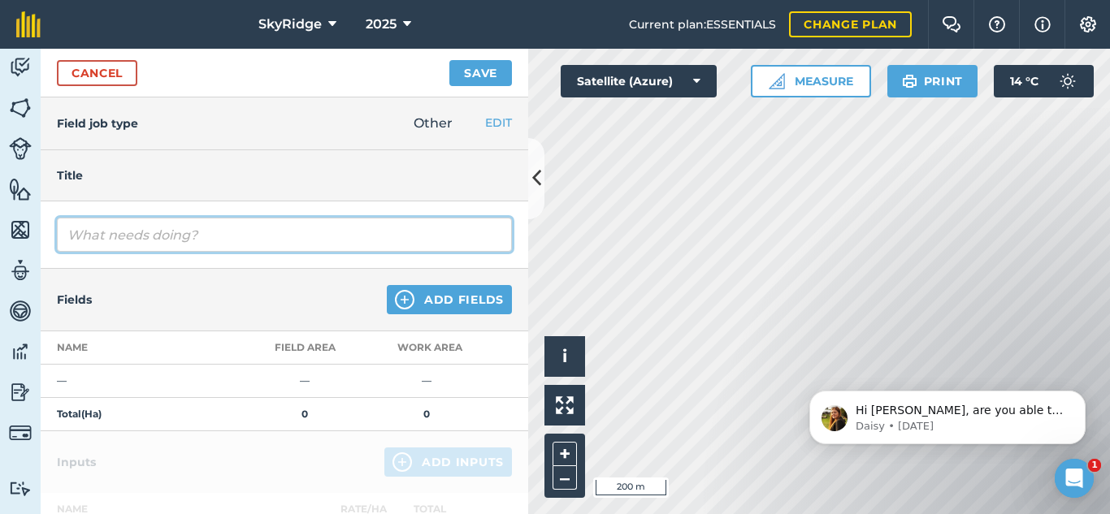
click at [133, 237] on input "text" at bounding box center [284, 235] width 455 height 34
type input "F"
type input "Propping all trees"
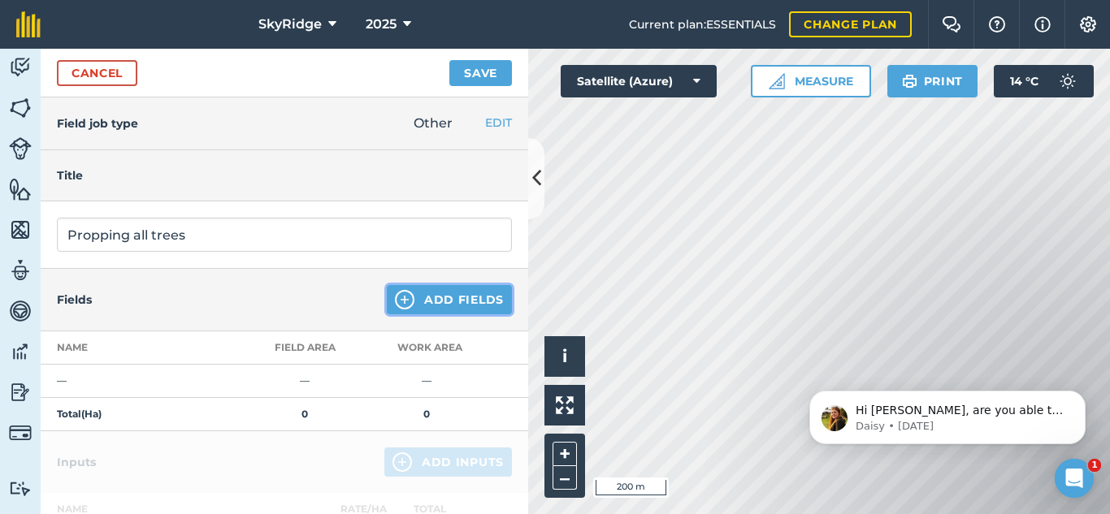
click at [418, 297] on button "Add Fields" at bounding box center [449, 299] width 125 height 29
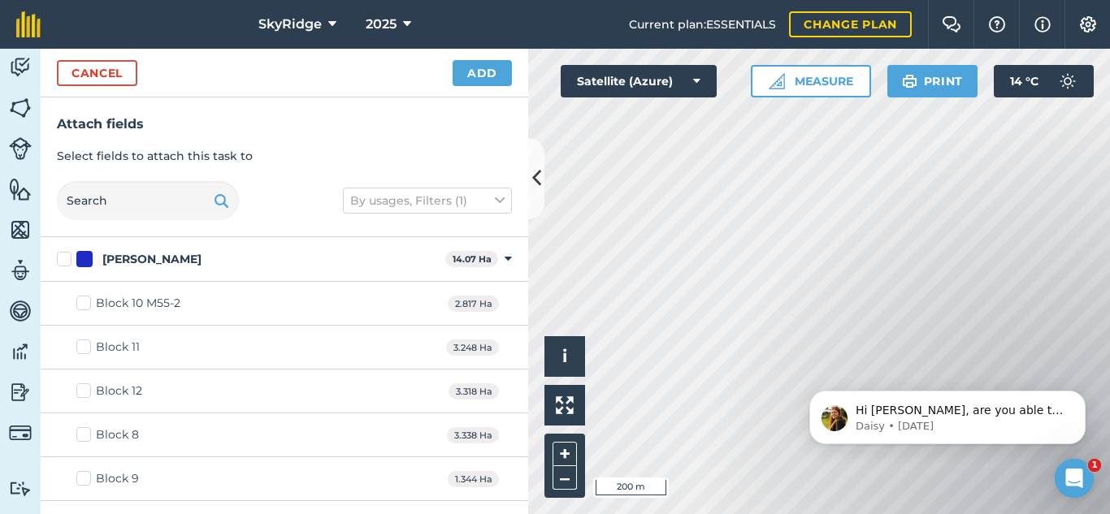
click at [63, 261] on label "Keitt" at bounding box center [248, 259] width 382 height 17
click at [63, 261] on input "Keitt" at bounding box center [62, 256] width 11 height 11
checkbox input "true"
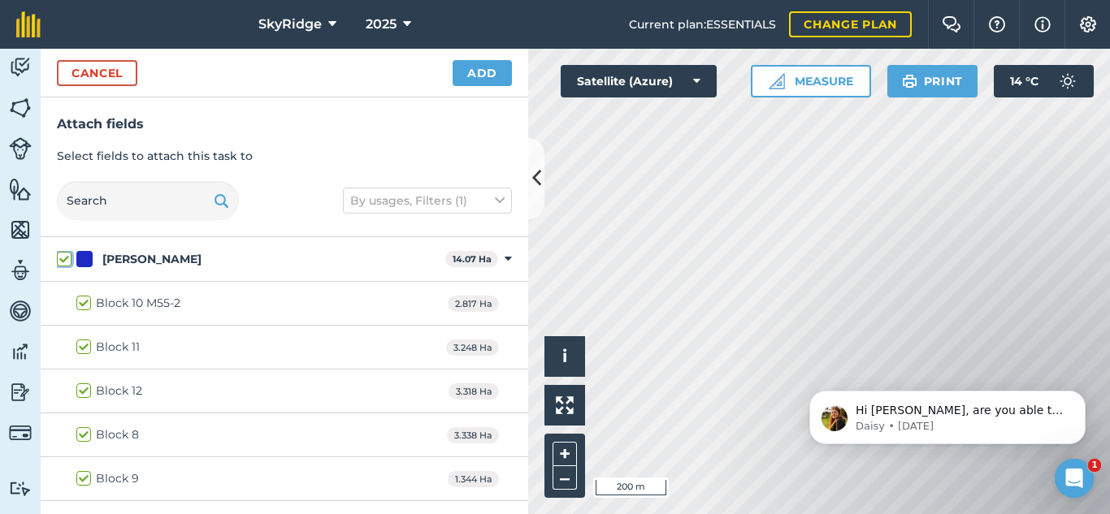
checkbox input "true"
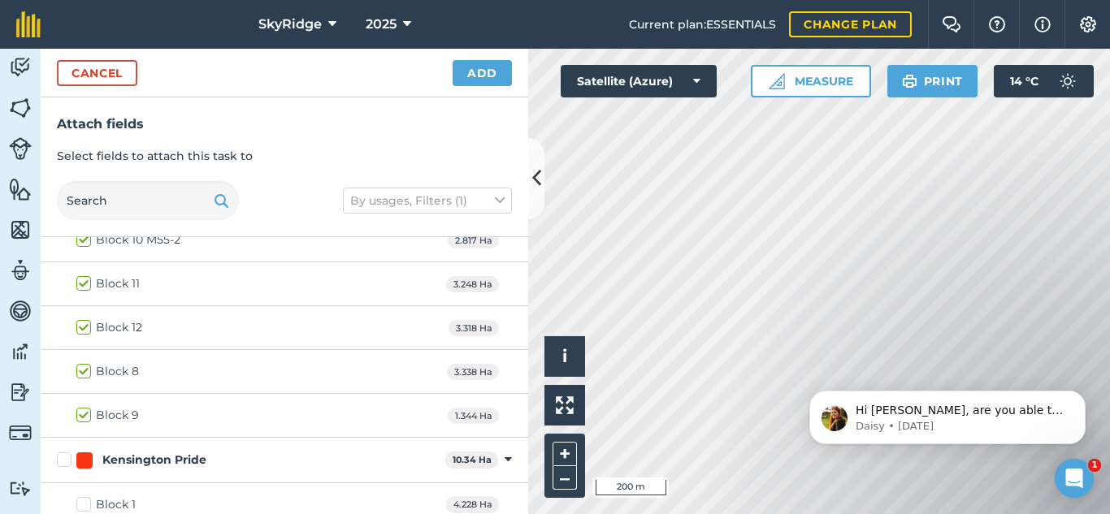
scroll to position [244, 0]
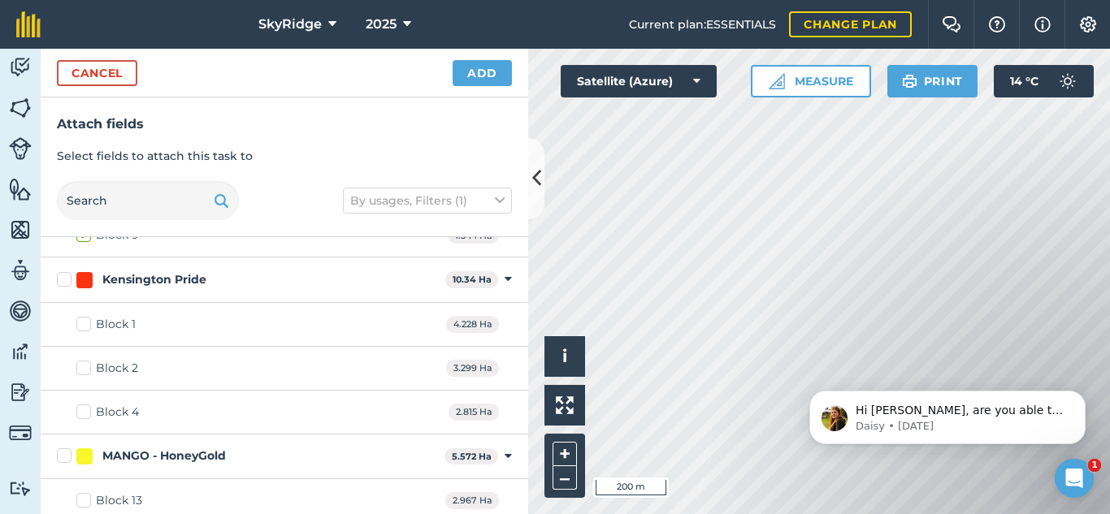
click at [63, 280] on label "Kensington Pride" at bounding box center [248, 279] width 382 height 17
click at [63, 280] on input "Kensington Pride" at bounding box center [62, 276] width 11 height 11
checkbox input "true"
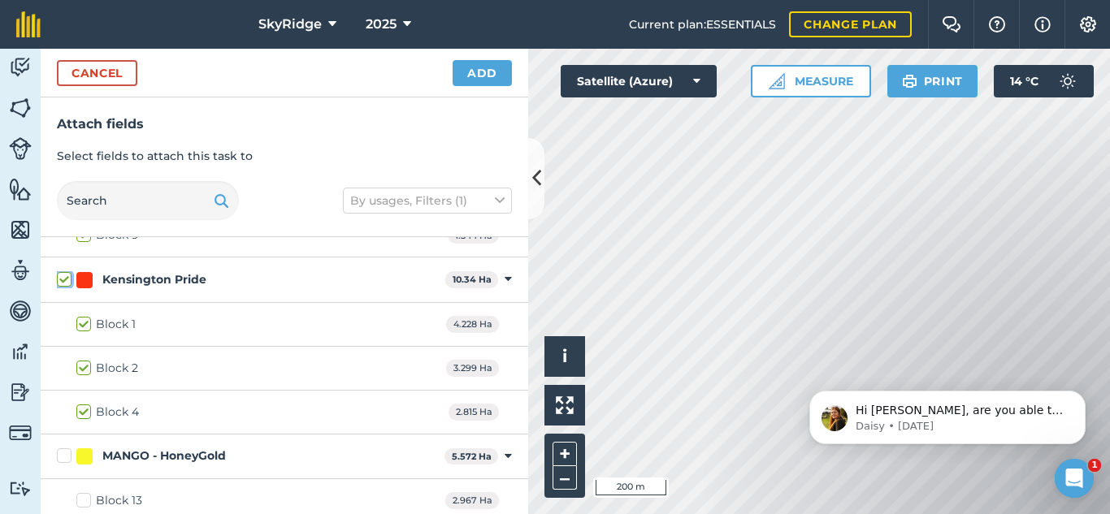
checkbox input "true"
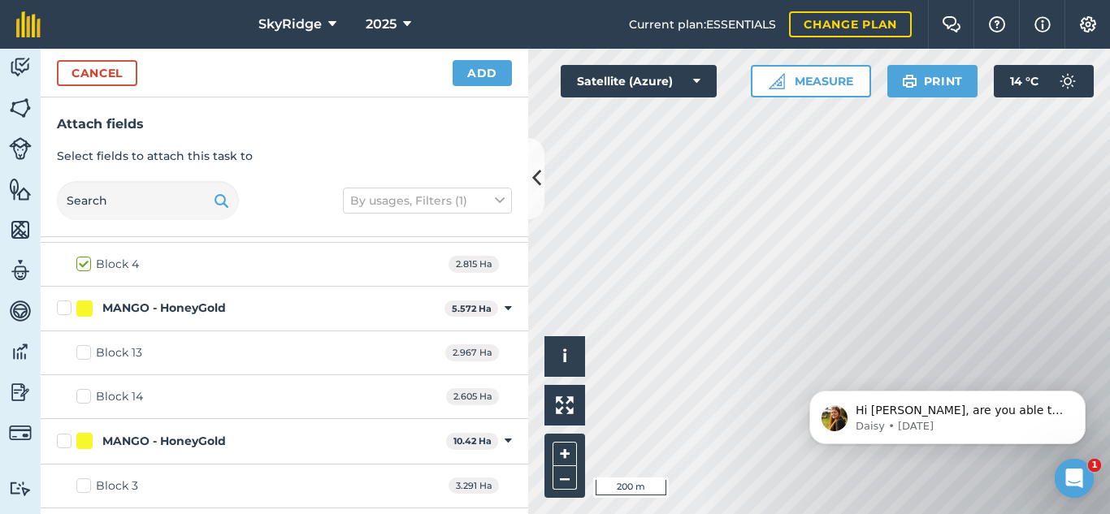
scroll to position [406, 0]
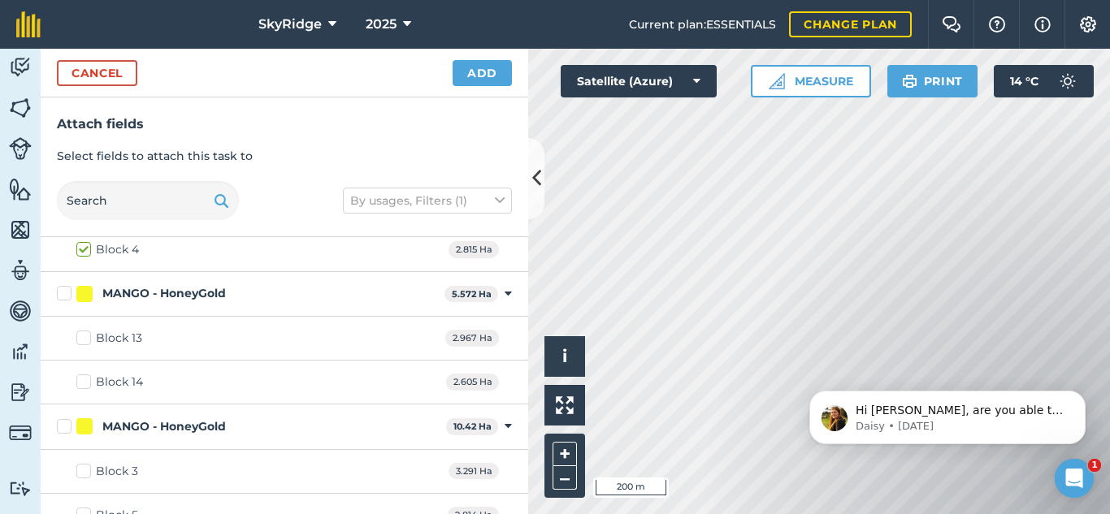
click at [59, 293] on label "MANGO - HoneyGold" at bounding box center [247, 293] width 381 height 17
click at [59, 293] on input "MANGO - HoneyGold" at bounding box center [62, 290] width 11 height 11
checkbox input "true"
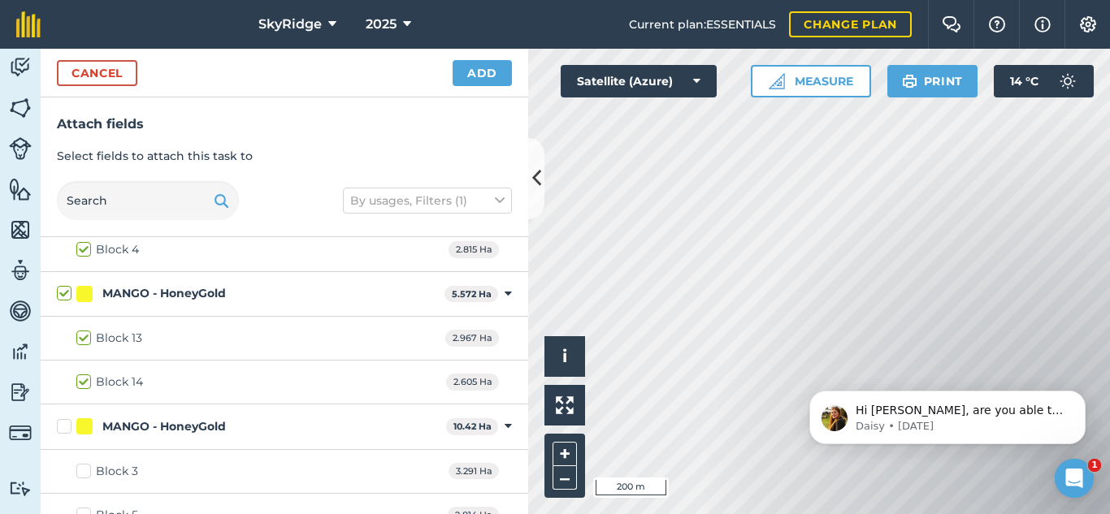
click at [69, 427] on label "MANGO - HoneyGold" at bounding box center [248, 427] width 383 height 17
click at [67, 427] on input "MANGO - HoneyGold" at bounding box center [62, 424] width 11 height 11
checkbox input "true"
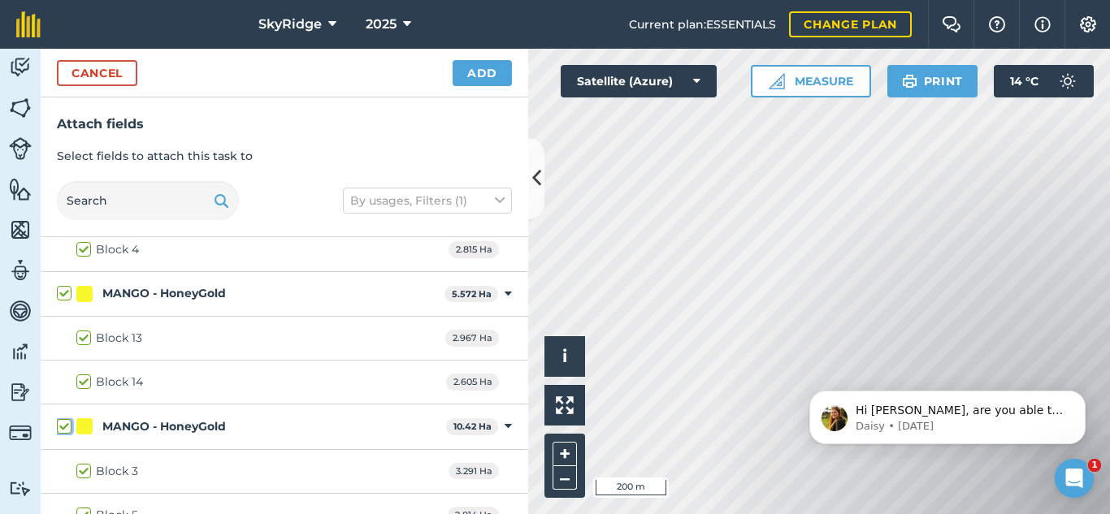
checkbox input "true"
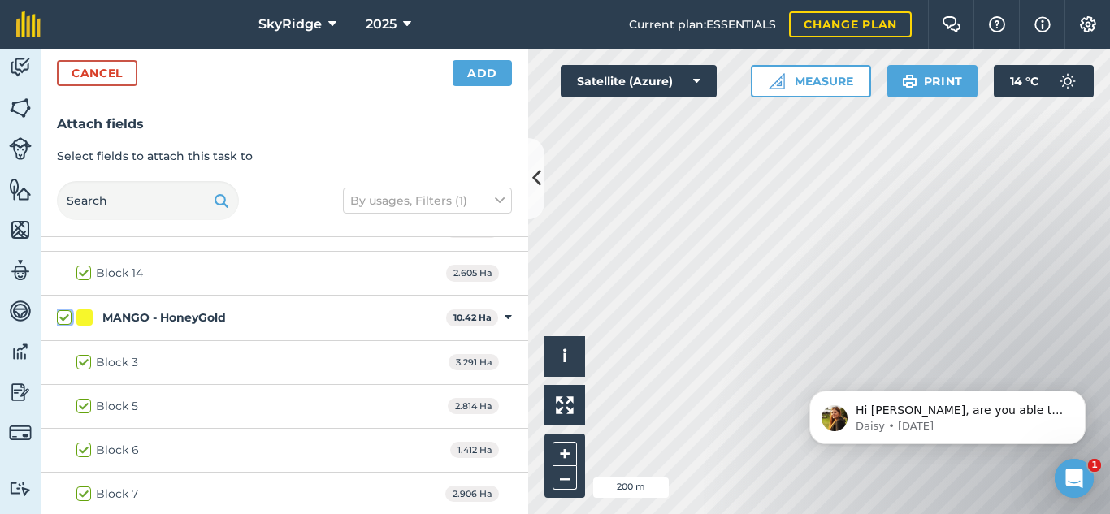
scroll to position [518, 0]
click at [471, 75] on button "Add" at bounding box center [482, 73] width 59 height 26
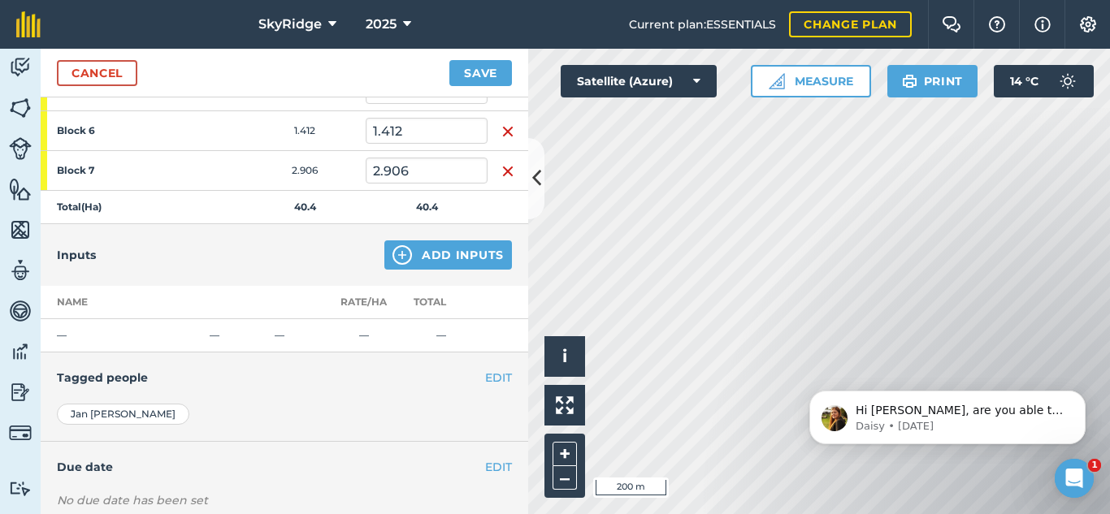
scroll to position [813, 0]
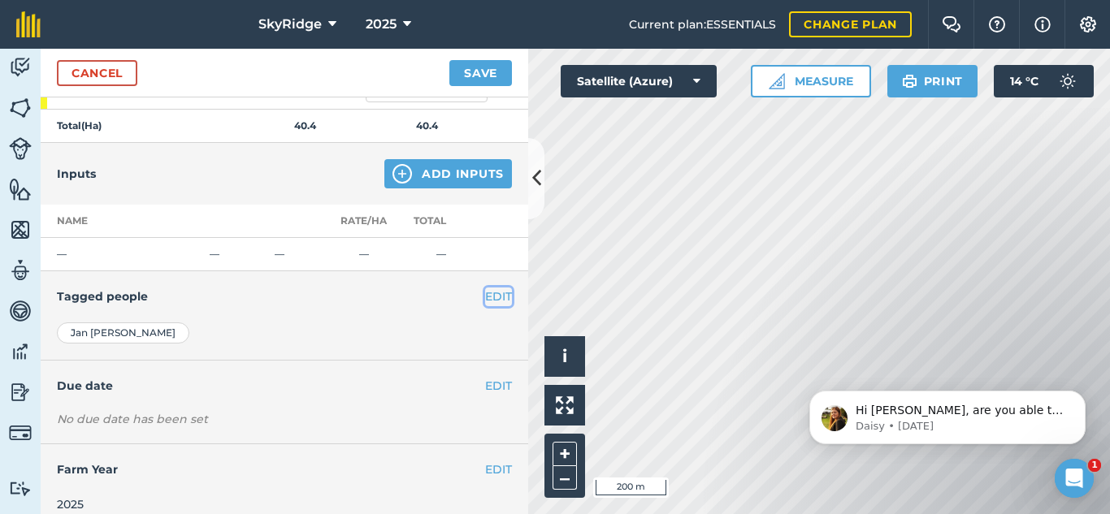
click at [485, 301] on button "EDIT" at bounding box center [498, 297] width 27 height 18
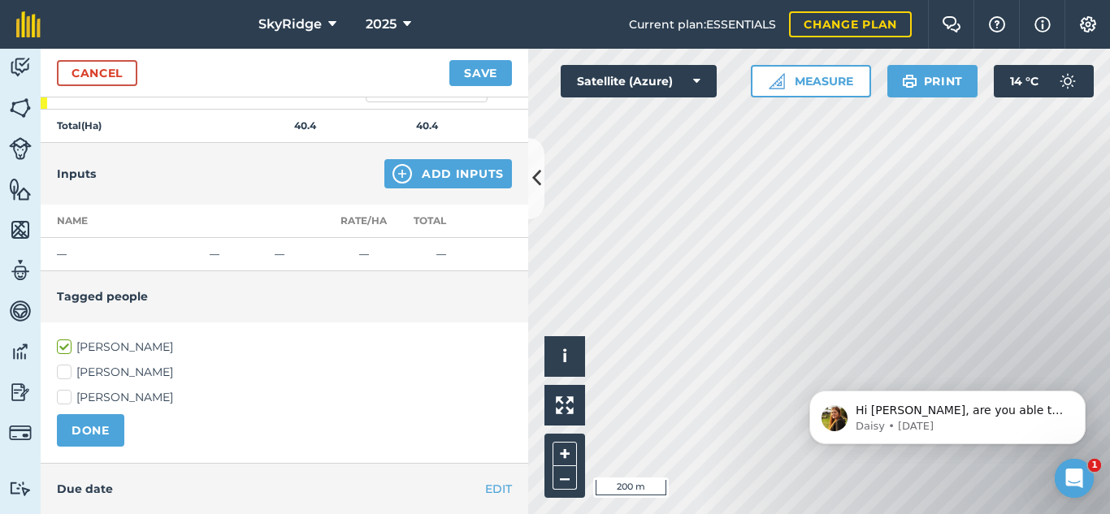
click at [67, 398] on label "dimas irham" at bounding box center [284, 397] width 455 height 17
click at [67, 398] on input "dimas irham" at bounding box center [62, 394] width 11 height 11
checkbox input "true"
click at [67, 342] on label "Jan Van Niekerk" at bounding box center [284, 347] width 455 height 17
click at [67, 342] on input "Jan Van Niekerk" at bounding box center [62, 344] width 11 height 11
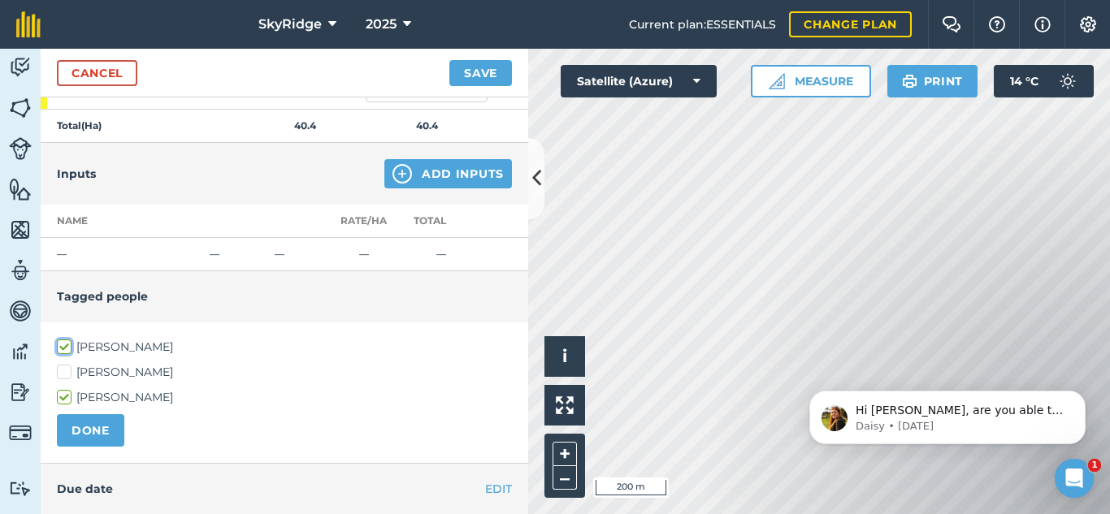
checkbox input "false"
drag, startPoint x: 111, startPoint y: 428, endPoint x: 125, endPoint y: 419, distance: 16.7
click at [112, 427] on button "DONE" at bounding box center [90, 431] width 67 height 33
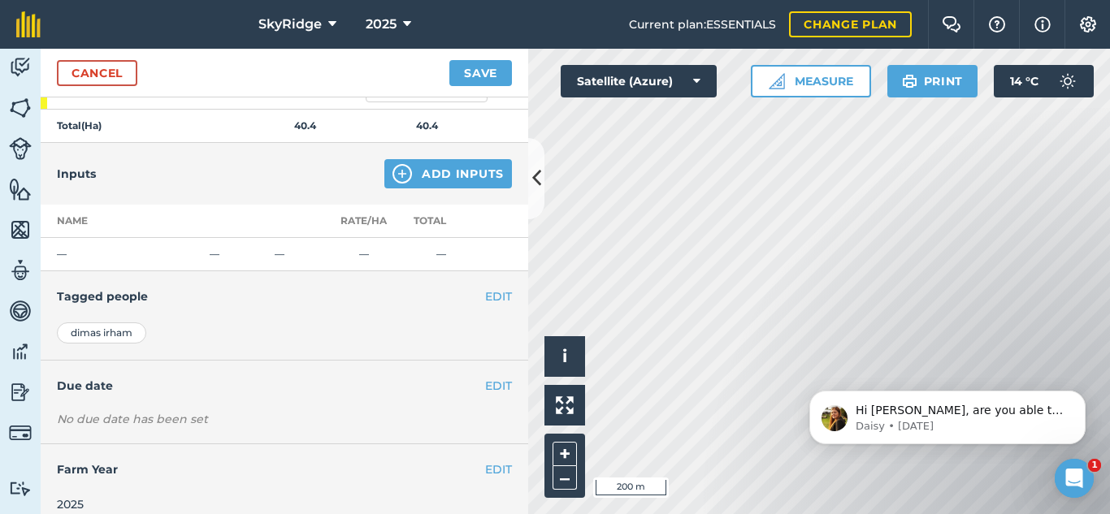
scroll to position [829, 0]
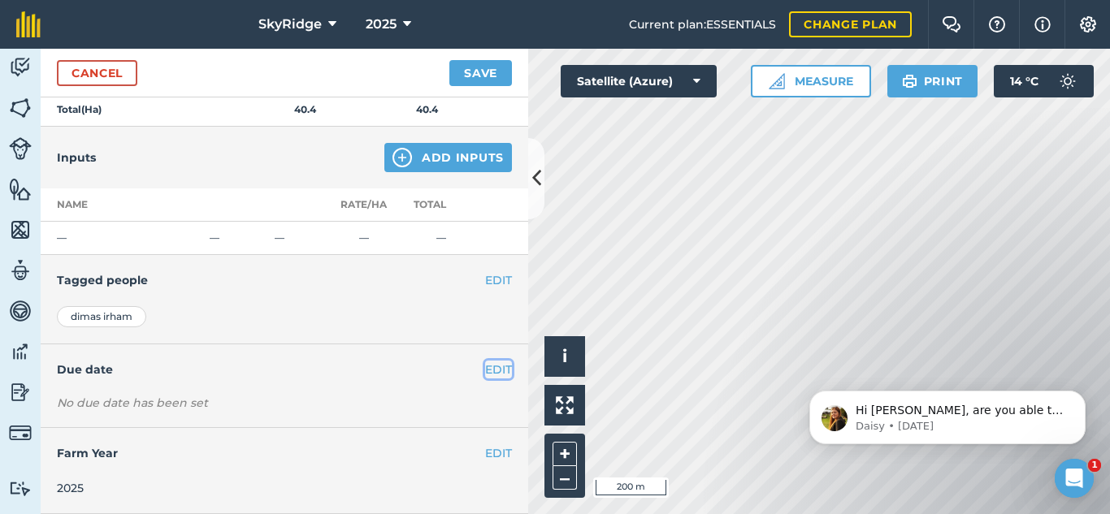
click at [485, 371] on button "EDIT" at bounding box center [498, 370] width 27 height 18
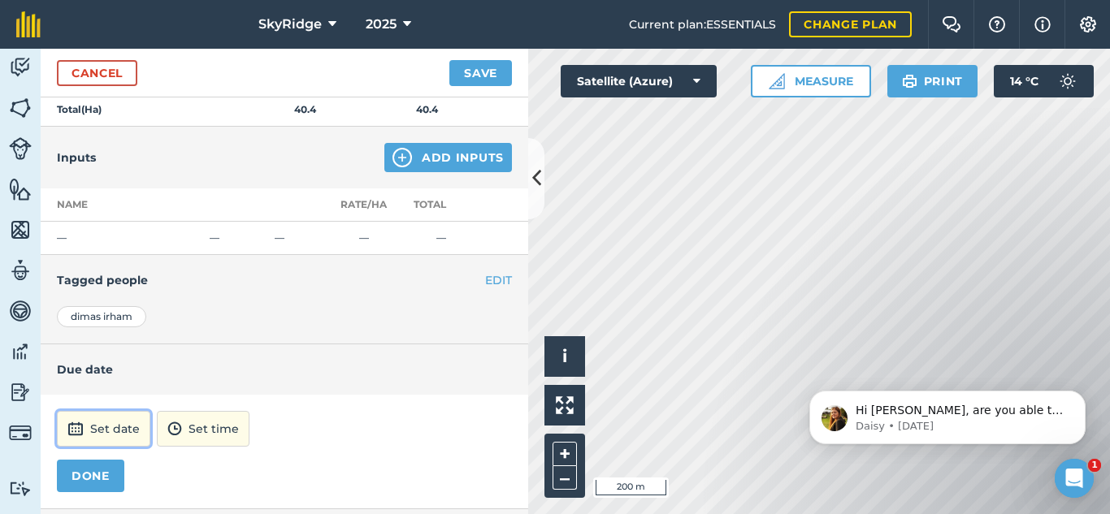
click at [108, 421] on button "Set date" at bounding box center [103, 429] width 93 height 36
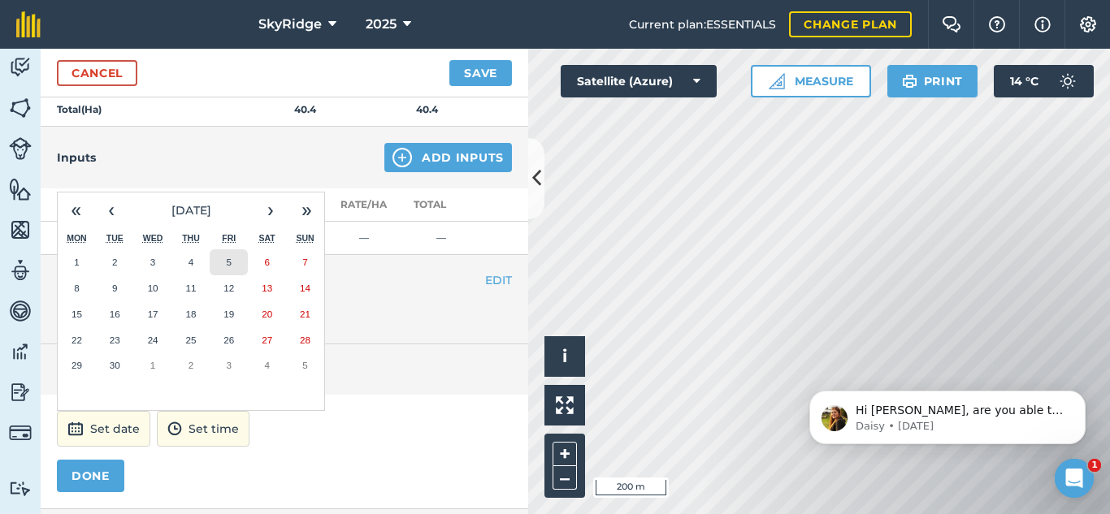
click at [243, 267] on button "5" at bounding box center [229, 263] width 38 height 26
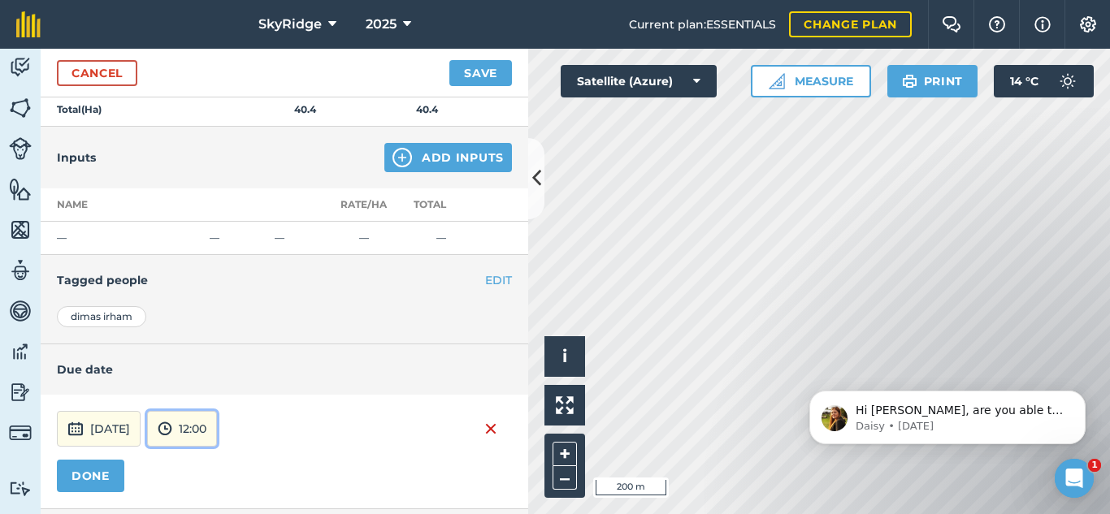
click at [217, 427] on button "12:00" at bounding box center [182, 429] width 70 height 36
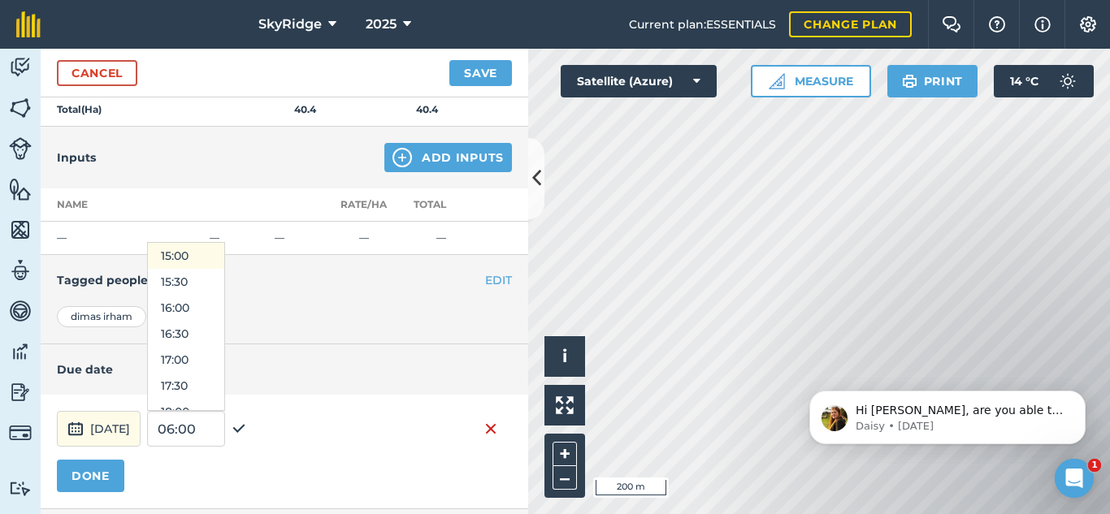
scroll to position [790, 0]
click at [224, 298] on button "16:00" at bounding box center [186, 298] width 76 height 26
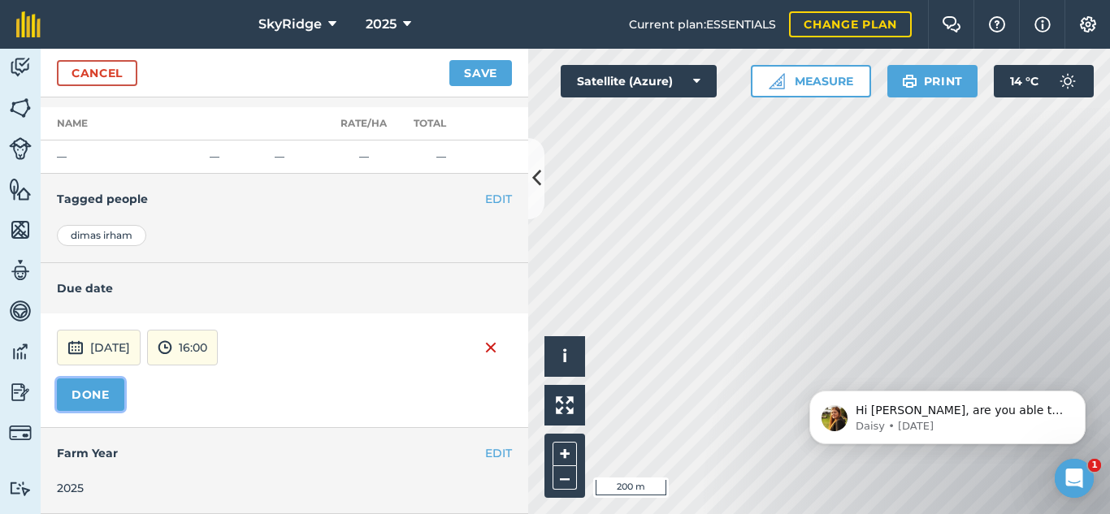
click at [97, 395] on button "DONE" at bounding box center [90, 395] width 67 height 33
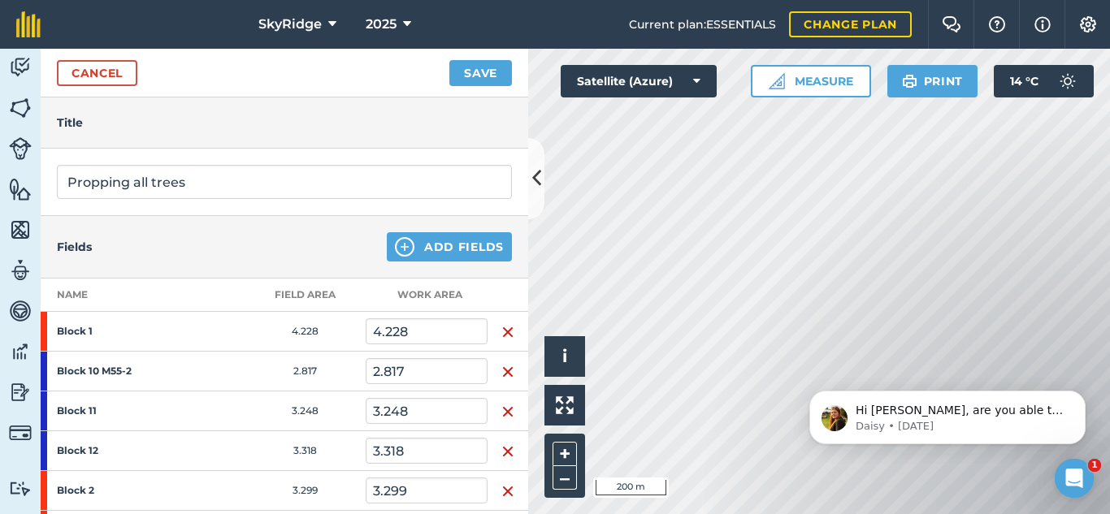
scroll to position [0, 0]
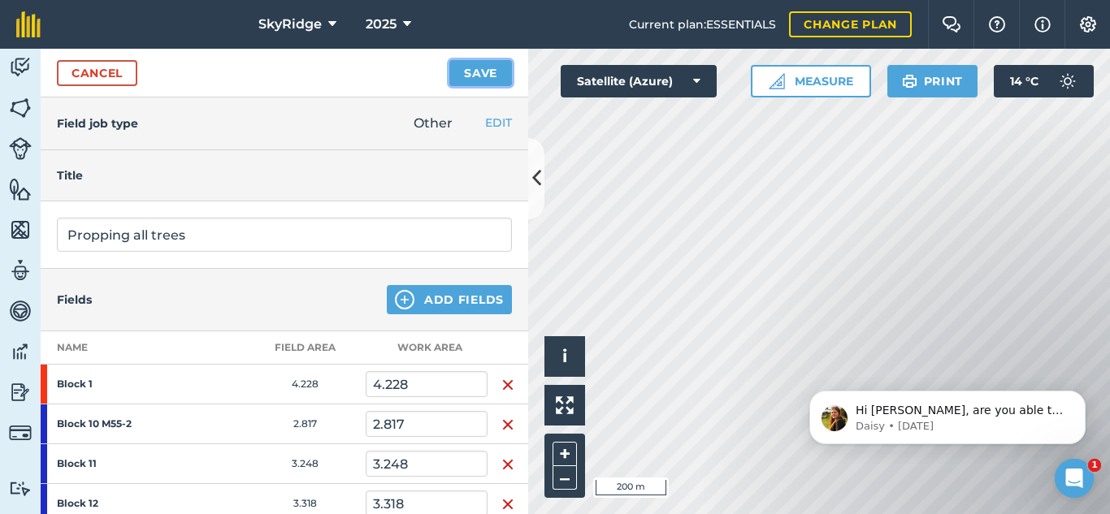
click at [475, 72] on button "Save" at bounding box center [480, 73] width 63 height 26
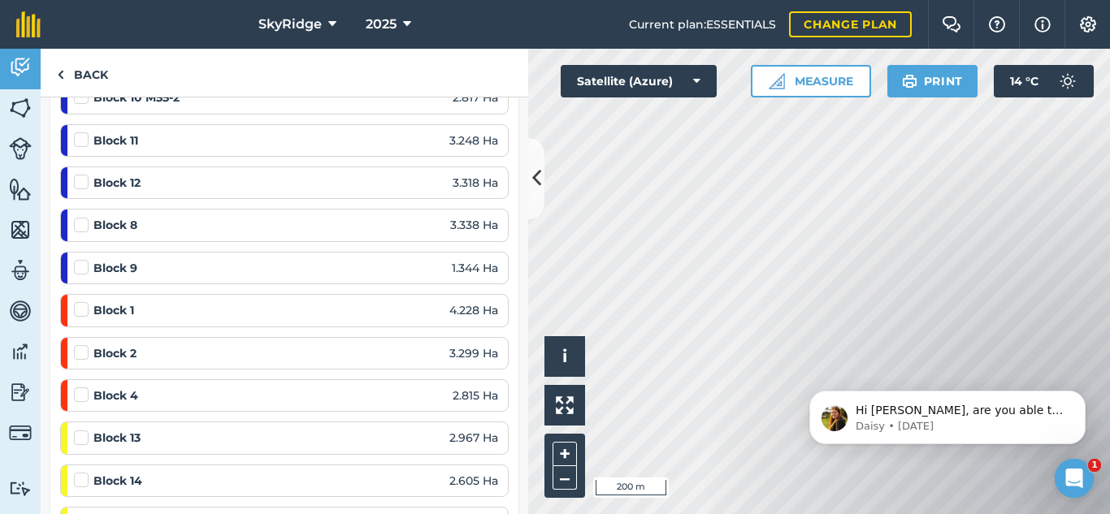
scroll to position [325, 0]
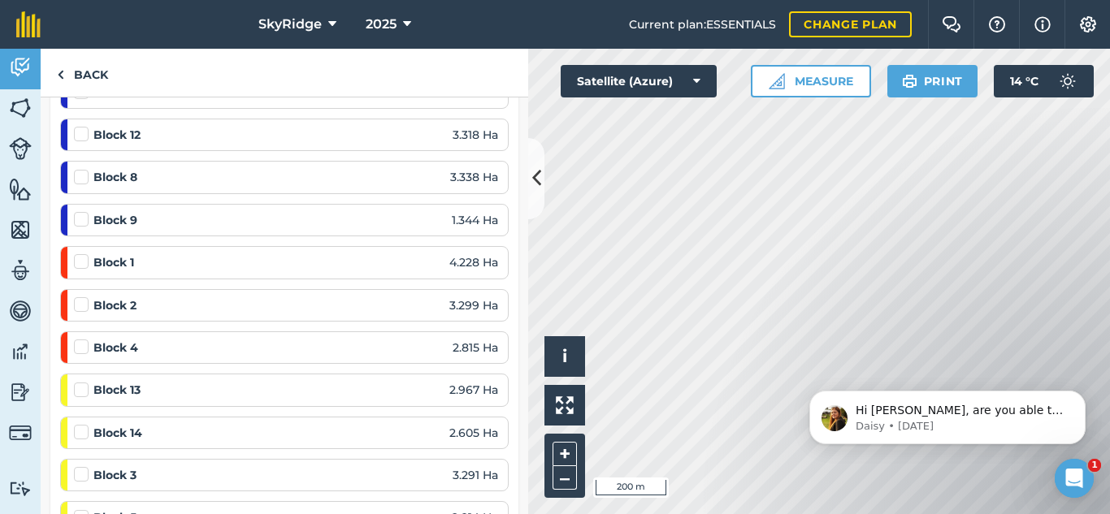
click at [78, 254] on label at bounding box center [84, 254] width 20 height 0
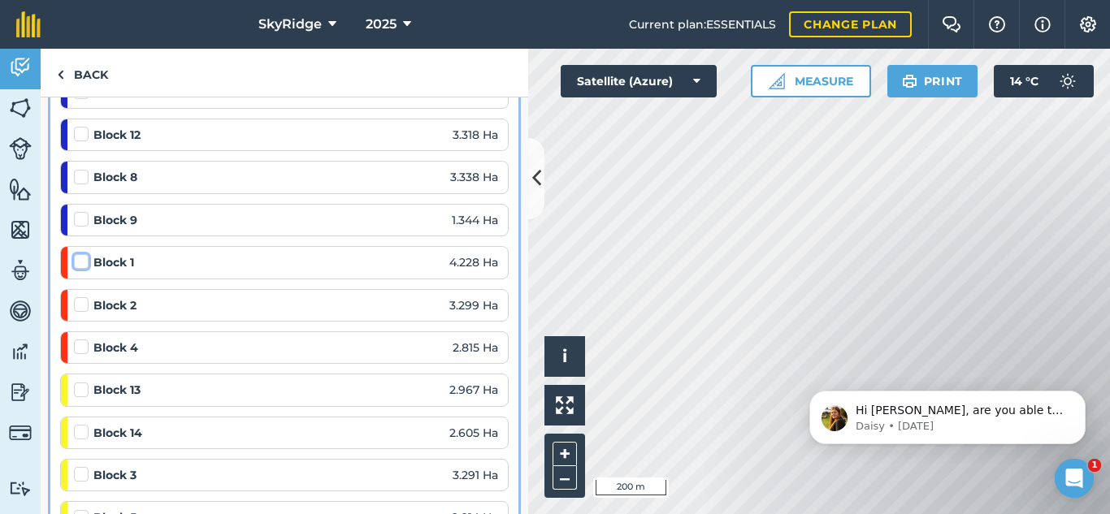
click at [78, 259] on input "checkbox" at bounding box center [79, 259] width 11 height 11
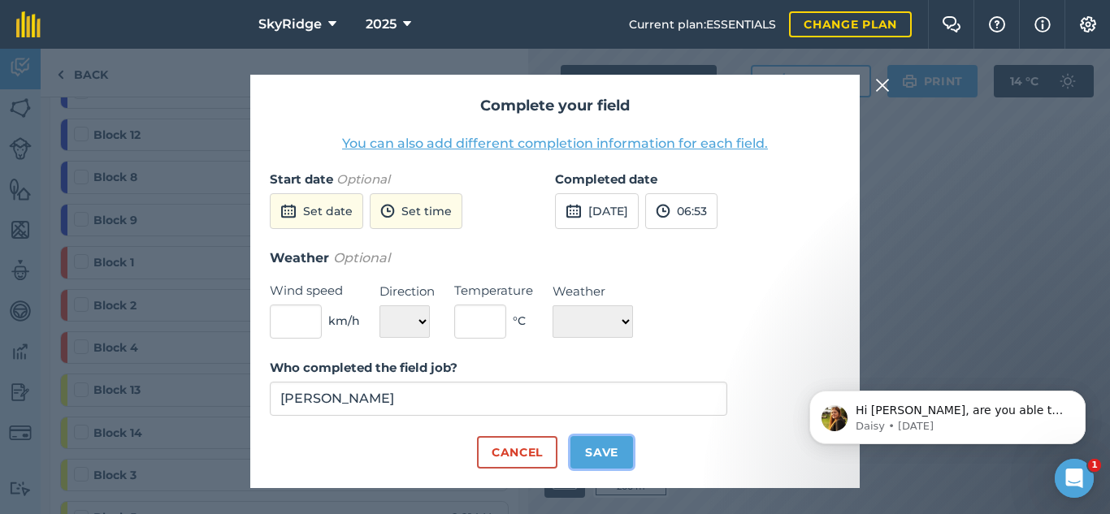
click at [610, 452] on button "Save" at bounding box center [602, 452] width 63 height 33
checkbox input "true"
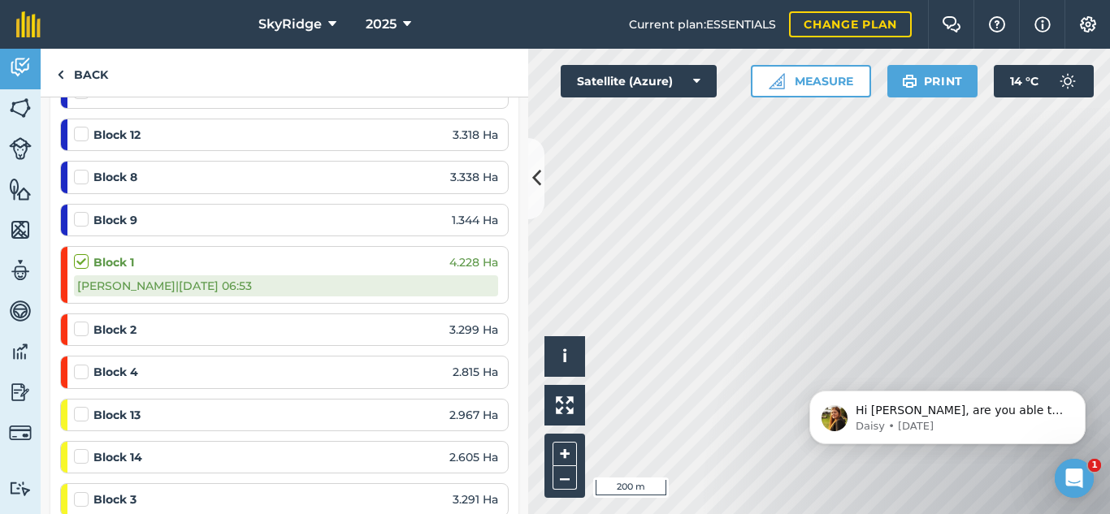
click at [77, 321] on label at bounding box center [84, 321] width 20 height 0
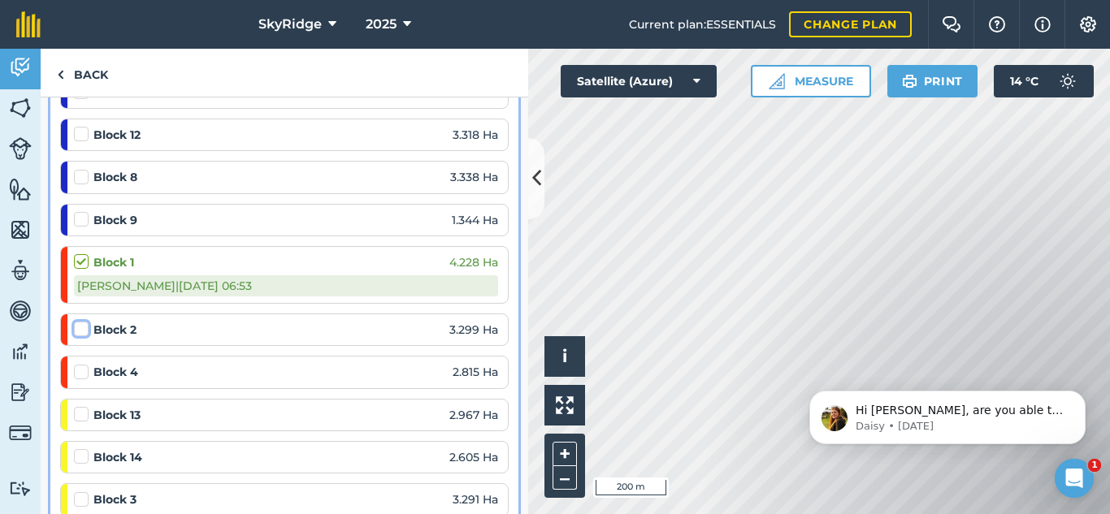
click at [77, 332] on input "checkbox" at bounding box center [79, 326] width 11 height 11
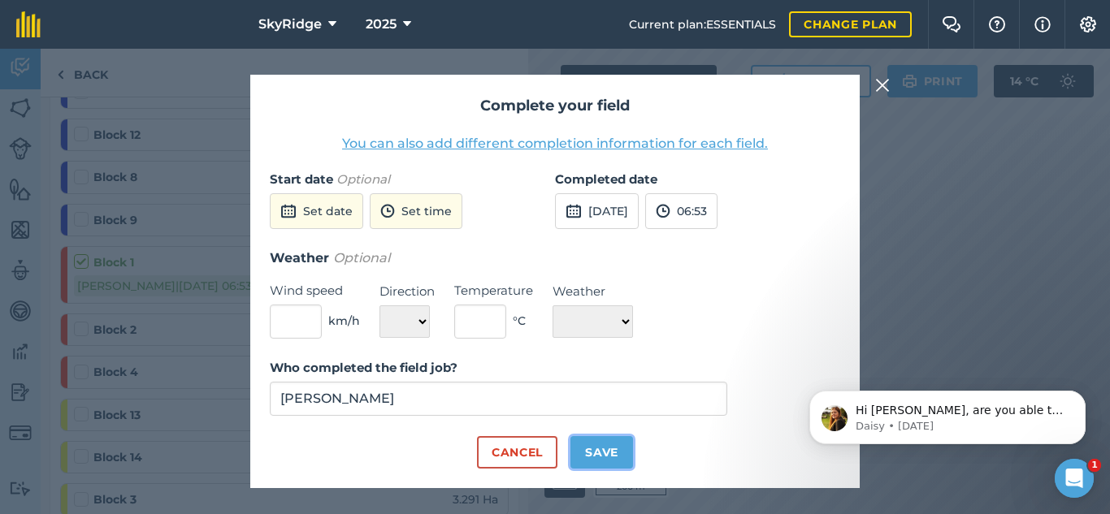
click at [607, 449] on button "Save" at bounding box center [602, 452] width 63 height 33
checkbox input "true"
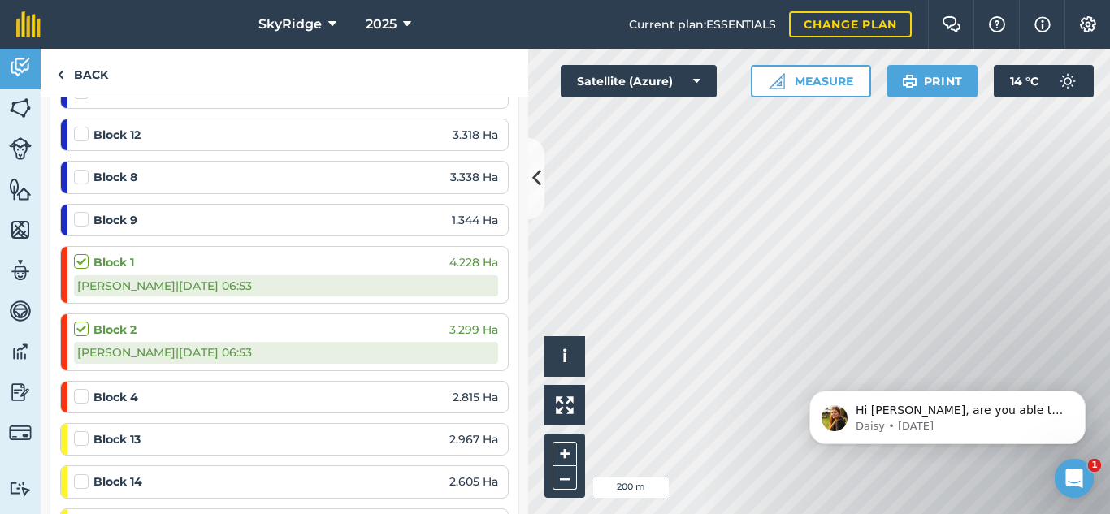
click at [80, 389] on label at bounding box center [84, 389] width 20 height 0
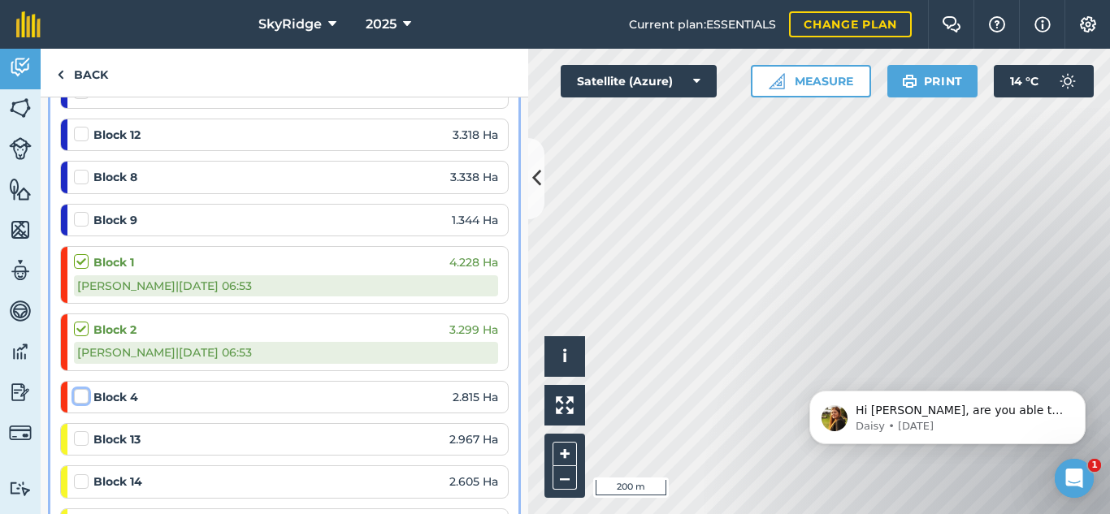
click at [80, 399] on input "checkbox" at bounding box center [79, 394] width 11 height 11
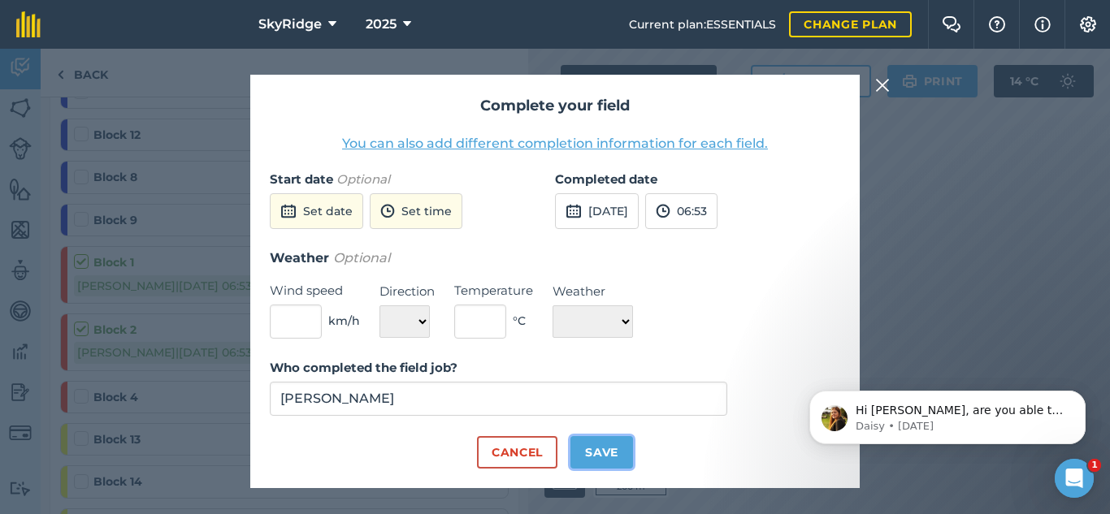
click at [612, 454] on button "Save" at bounding box center [602, 452] width 63 height 33
checkbox input "true"
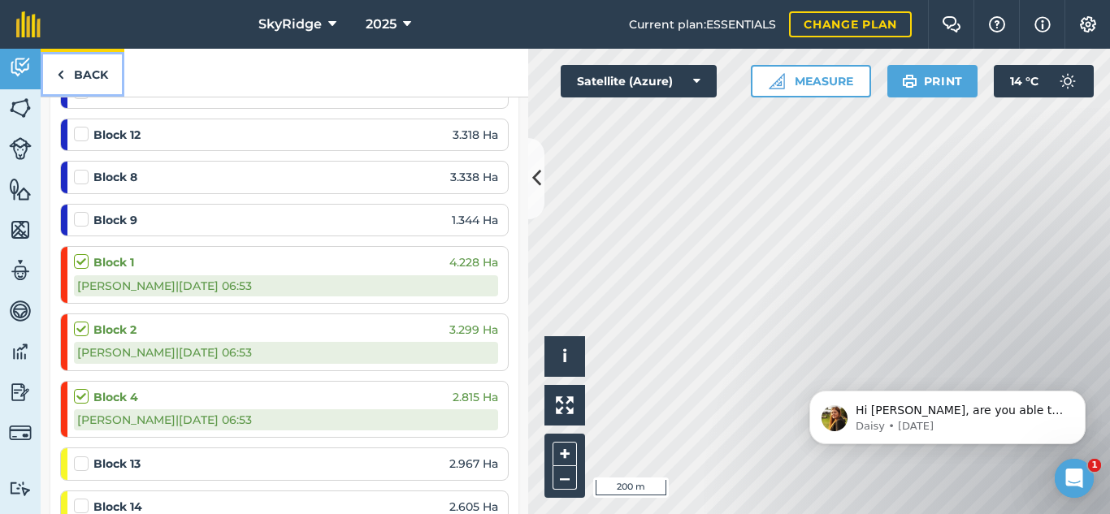
click at [91, 76] on link "Back" at bounding box center [83, 73] width 84 height 48
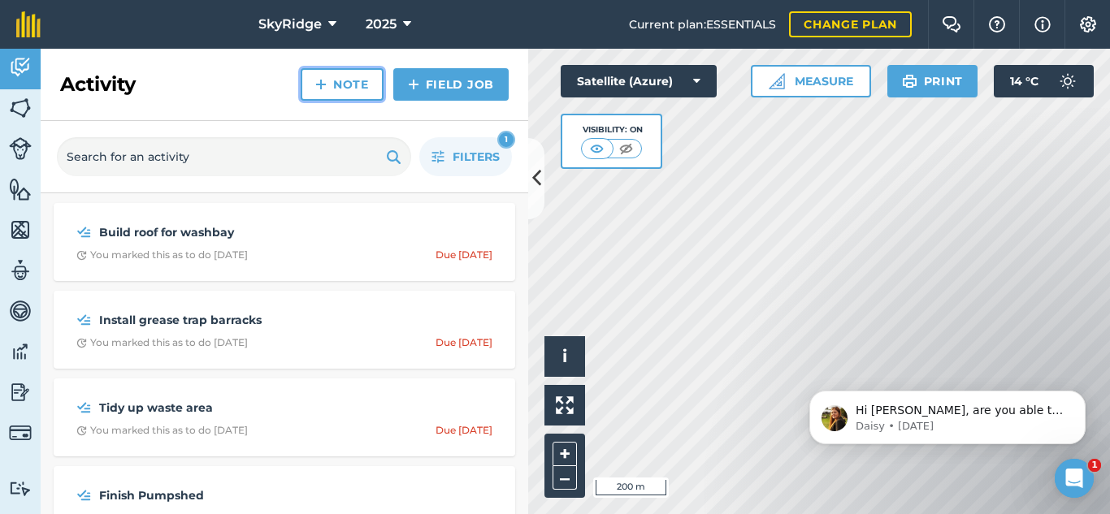
click at [349, 89] on link "Note" at bounding box center [342, 84] width 83 height 33
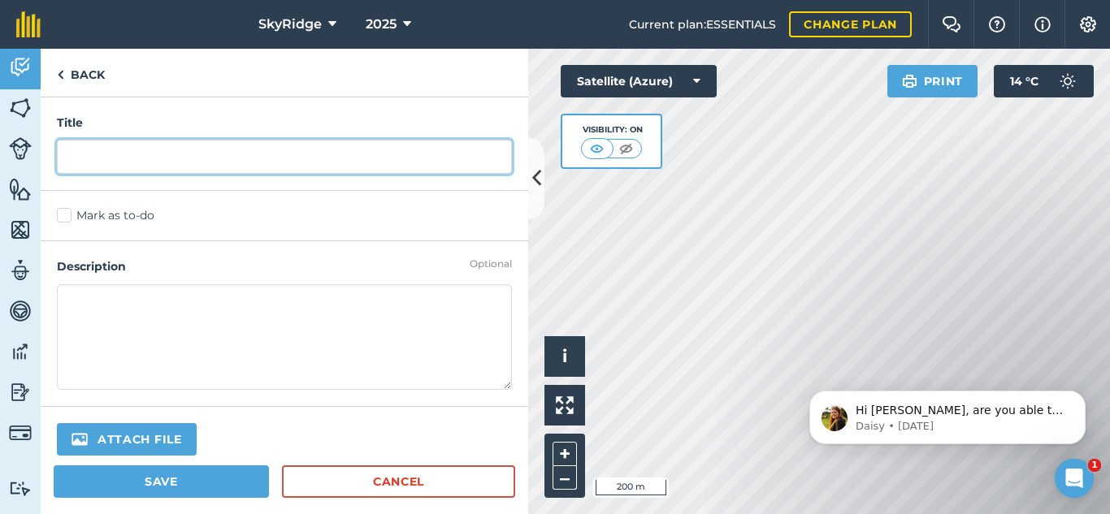
click at [167, 154] on input "text" at bounding box center [284, 157] width 455 height 34
type input "Steve to build washbay"
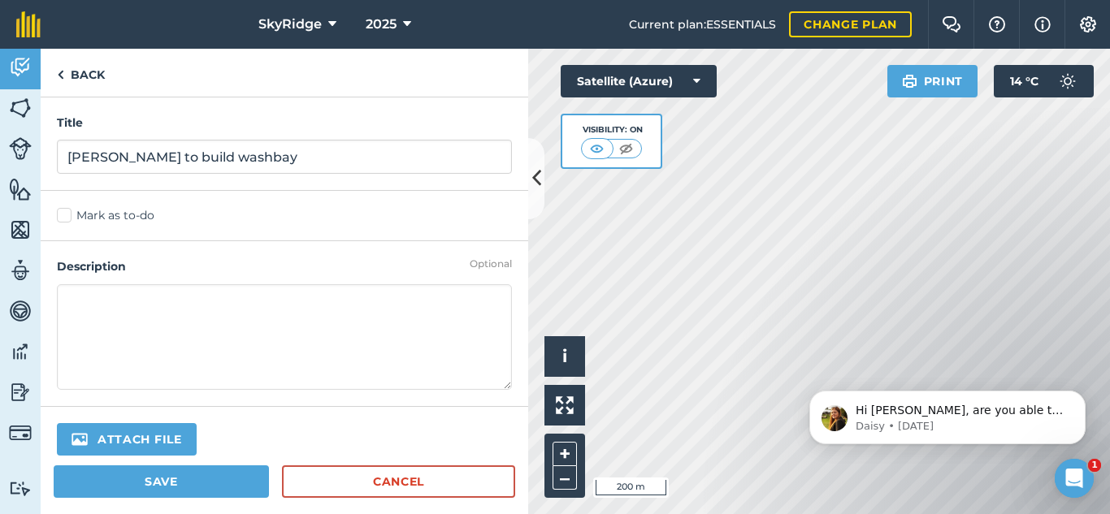
click at [65, 209] on label "Mark as to-do" at bounding box center [284, 215] width 455 height 17
click at [65, 209] on input "Mark as to-do" at bounding box center [62, 212] width 11 height 11
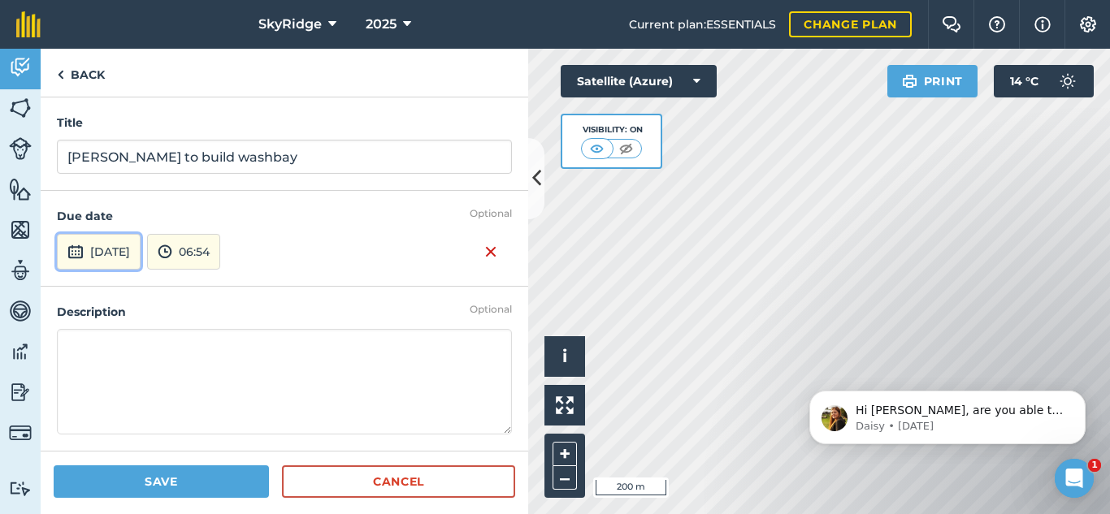
click at [141, 253] on button "1st Sep 2025" at bounding box center [99, 252] width 84 height 36
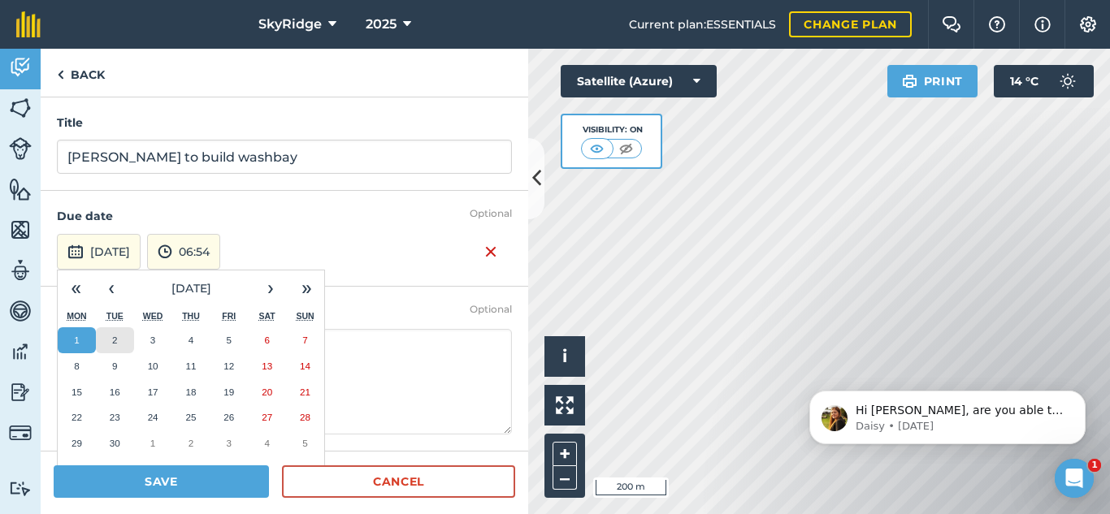
click at [111, 339] on button "2" at bounding box center [115, 341] width 38 height 26
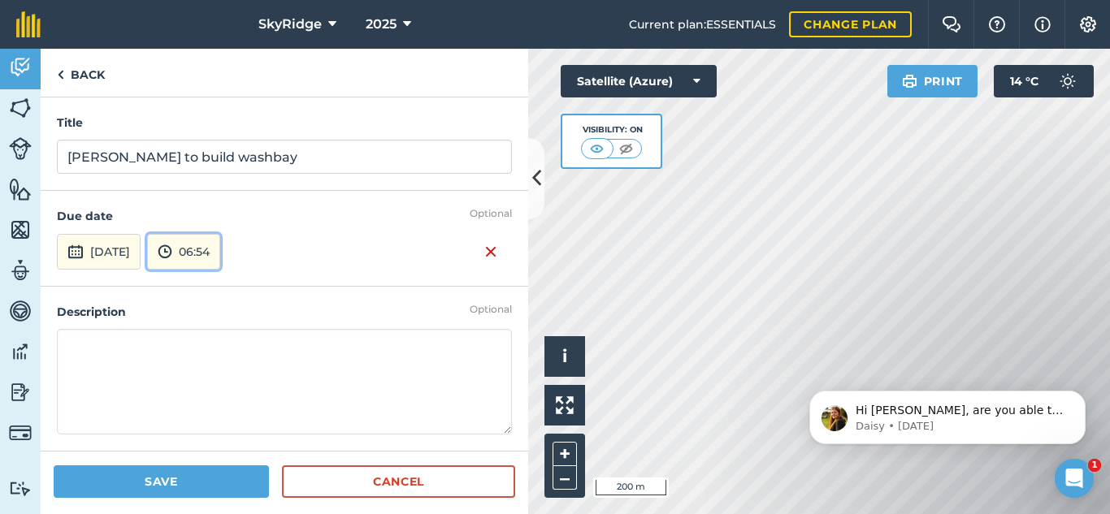
click at [220, 254] on button "06:54" at bounding box center [183, 252] width 73 height 36
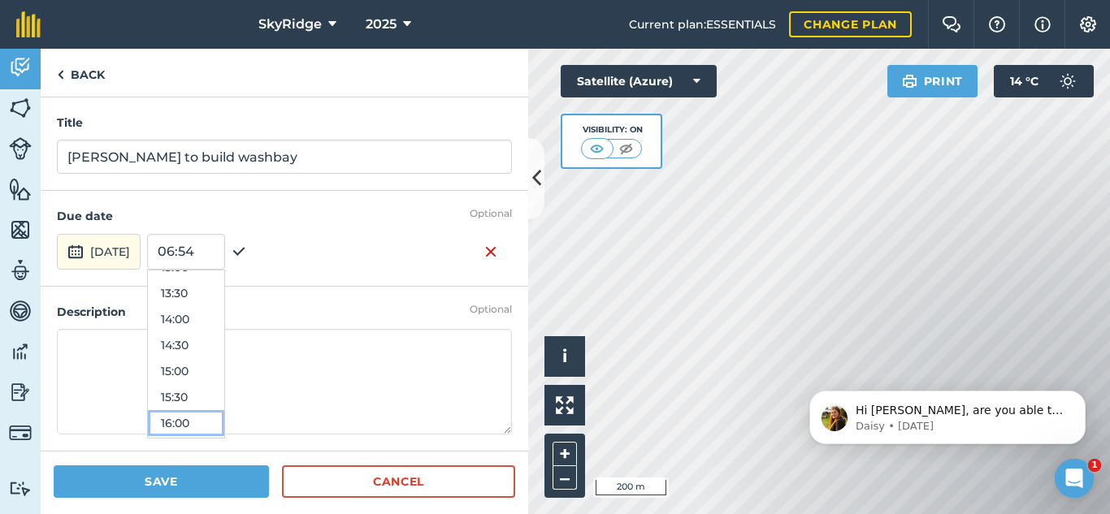
click at [205, 422] on button "16:00" at bounding box center [186, 423] width 76 height 26
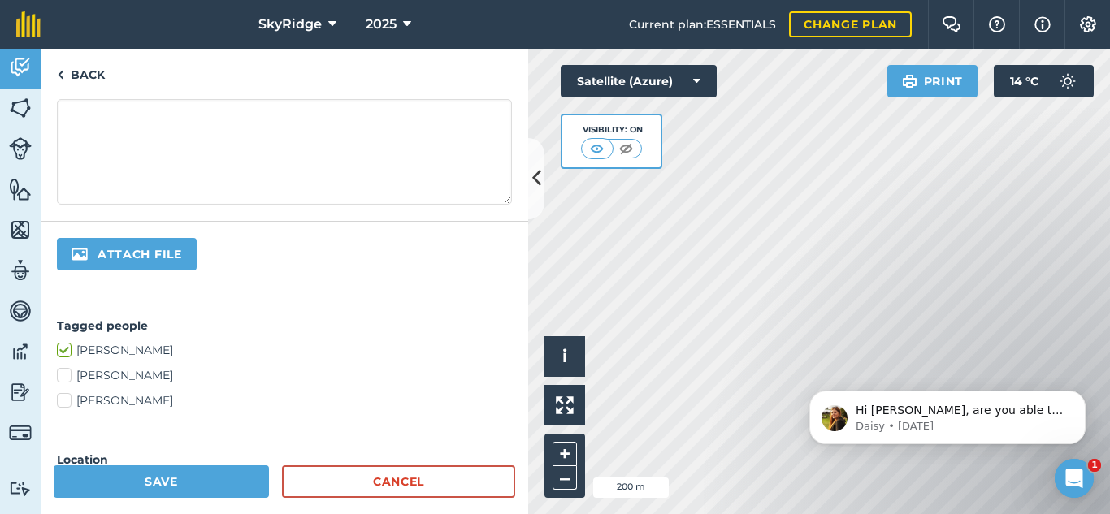
scroll to position [244, 0]
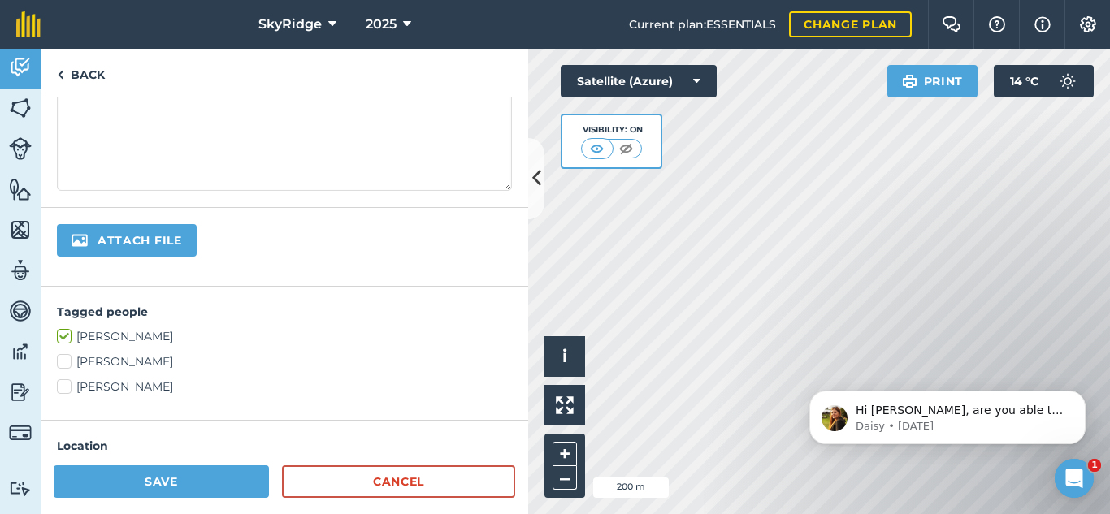
drag, startPoint x: 63, startPoint y: 358, endPoint x: 77, endPoint y: 362, distance: 14.7
click at [67, 358] on label "Stu Wells" at bounding box center [284, 362] width 455 height 17
click at [67, 358] on input "Stu Wells" at bounding box center [62, 359] width 11 height 11
checkbox input "true"
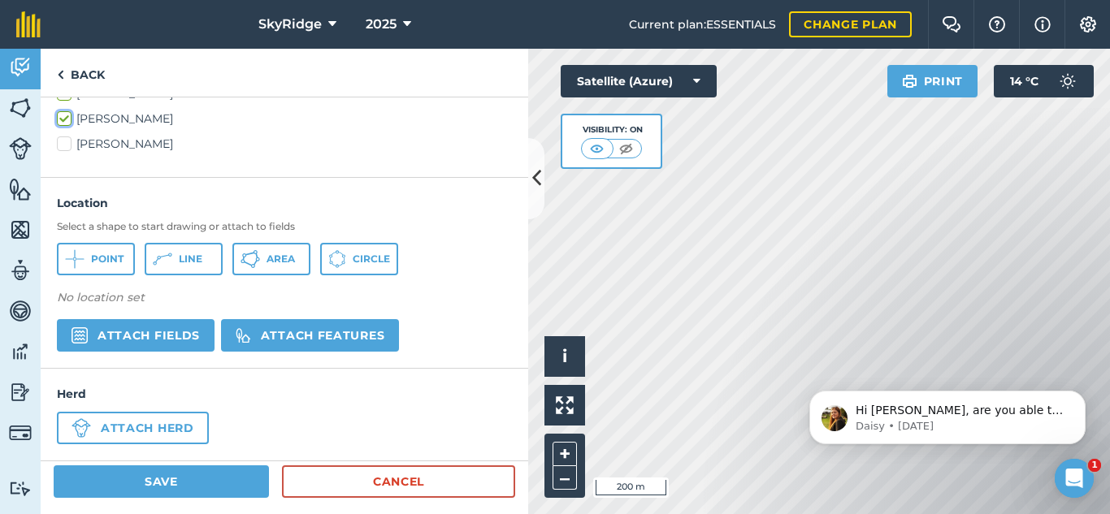
scroll to position [488, 0]
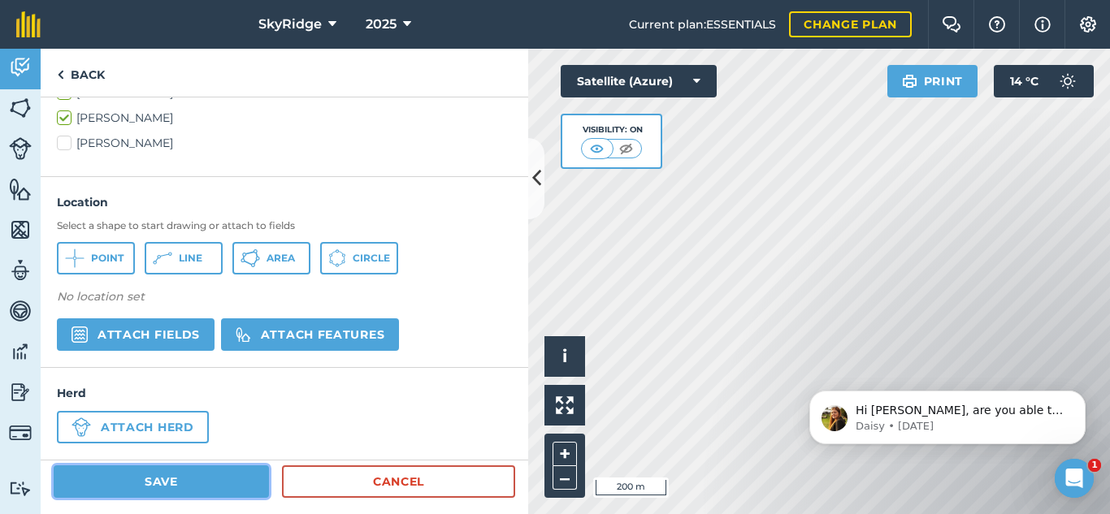
click at [211, 493] on button "Save" at bounding box center [161, 482] width 215 height 33
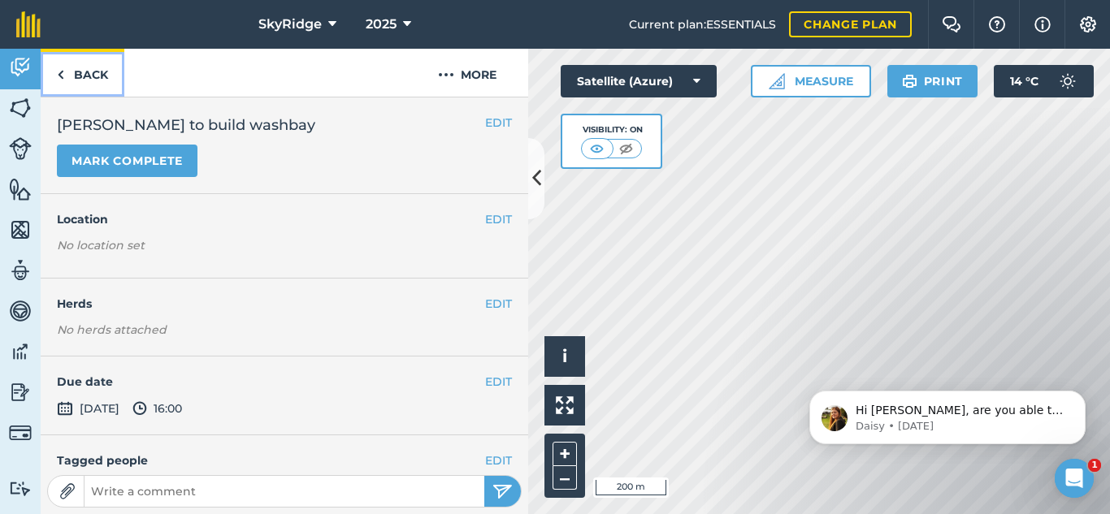
click at [98, 77] on link "Back" at bounding box center [83, 73] width 84 height 48
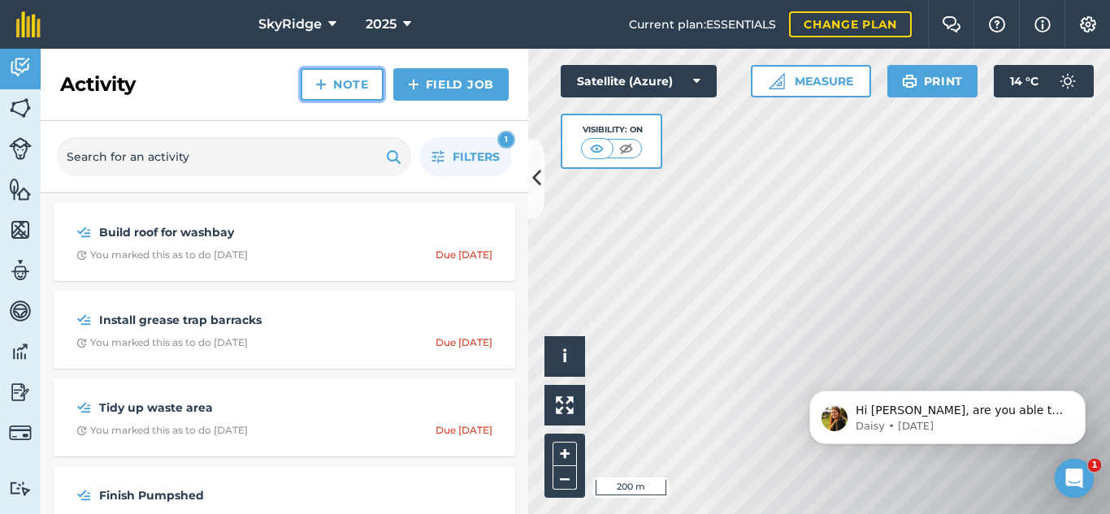
click at [339, 79] on link "Note" at bounding box center [342, 84] width 83 height 33
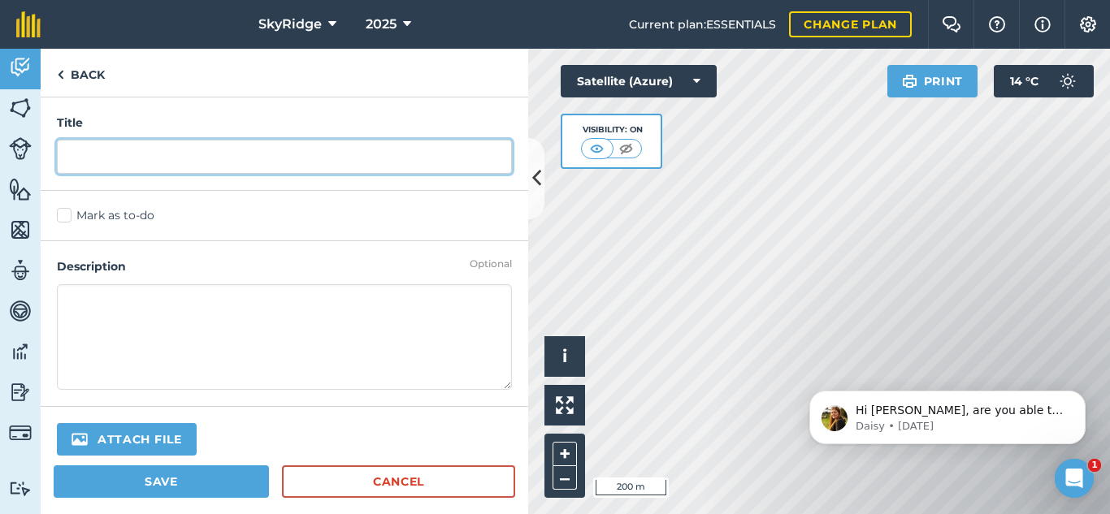
click at [186, 159] on input "text" at bounding box center [284, 157] width 455 height 34
type input "Fix Excavator"
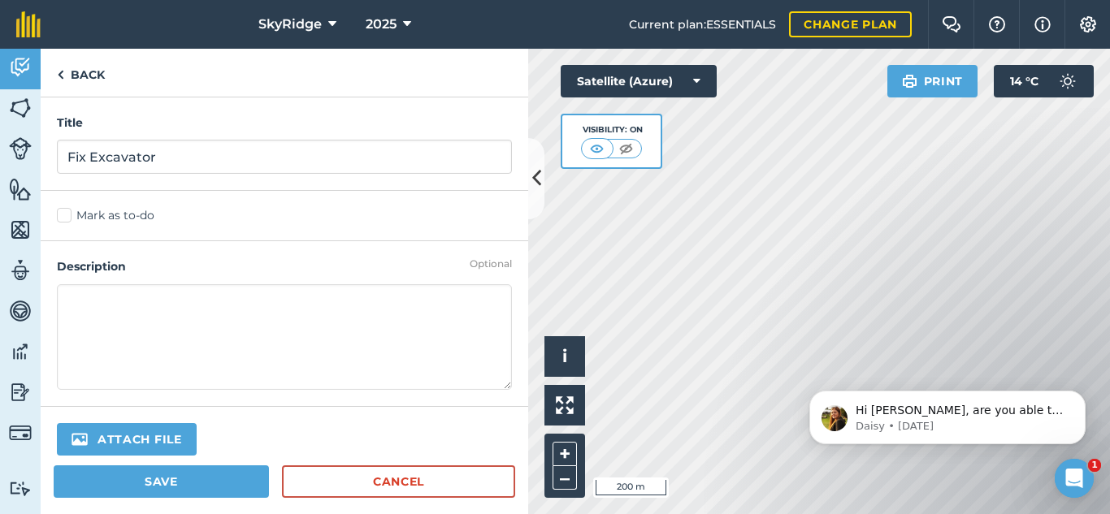
click at [63, 212] on label "Mark as to-do" at bounding box center [284, 215] width 455 height 17
click at [63, 212] on input "Mark as to-do" at bounding box center [62, 212] width 11 height 11
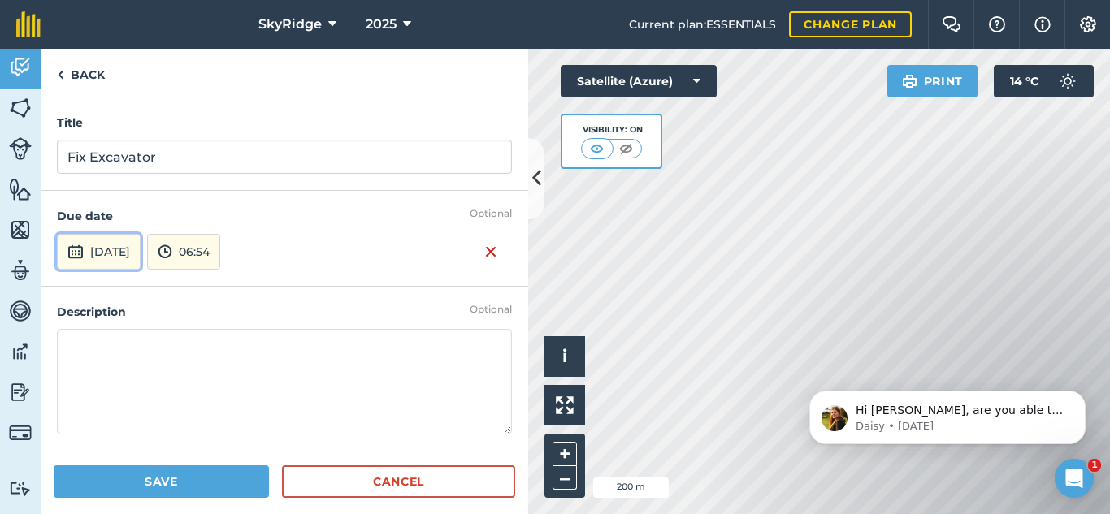
click at [132, 263] on button "1st Sep 2025" at bounding box center [99, 252] width 84 height 36
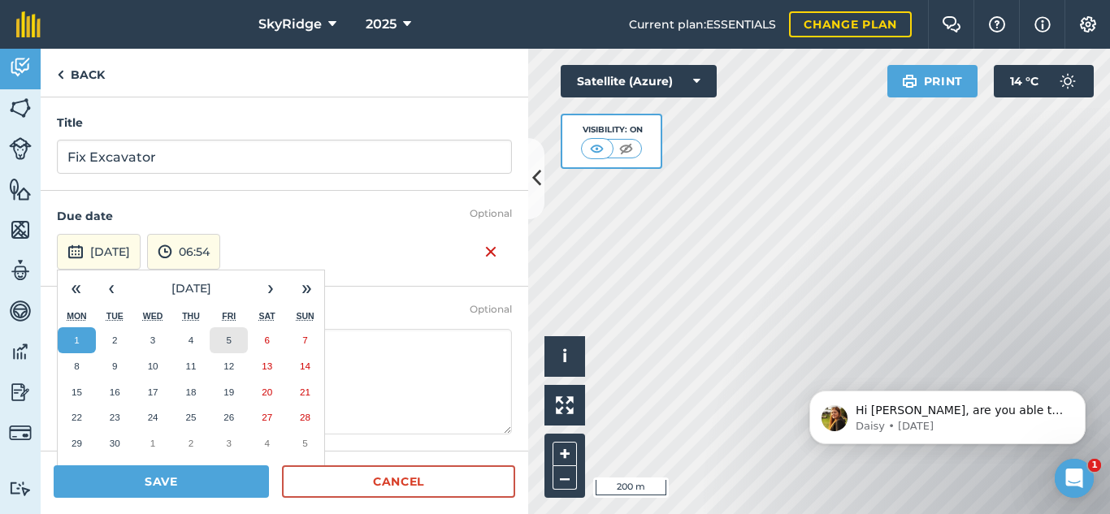
click at [227, 337] on abbr "5" at bounding box center [229, 340] width 5 height 11
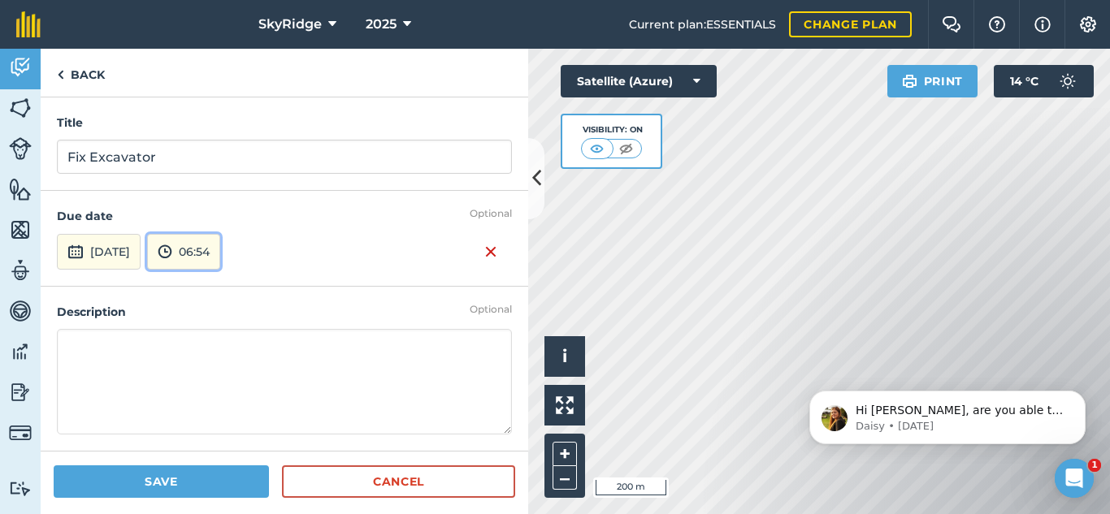
click at [220, 254] on button "06:54" at bounding box center [183, 252] width 73 height 36
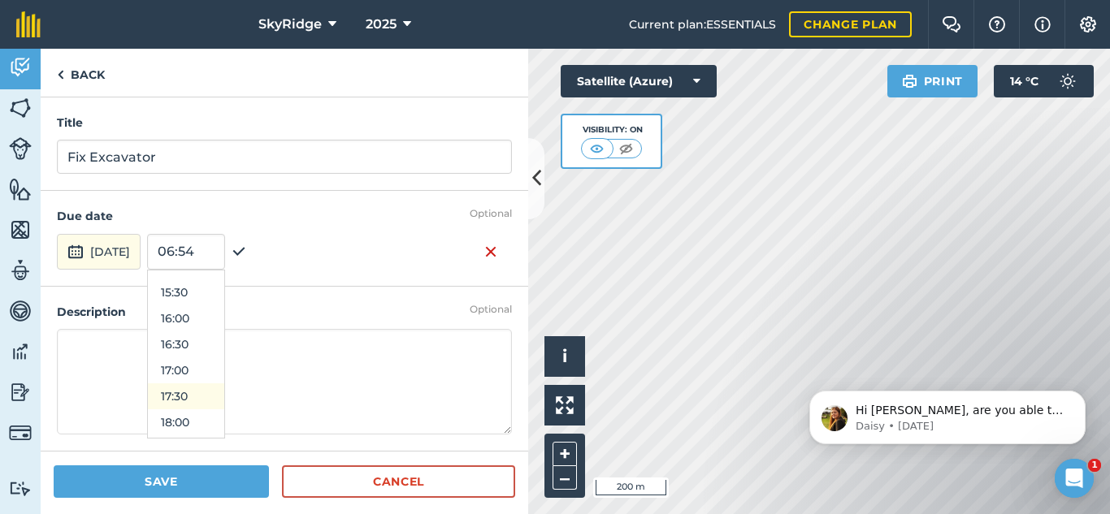
scroll to position [774, 0]
click at [219, 342] on button "16:00" at bounding box center [186, 342] width 76 height 26
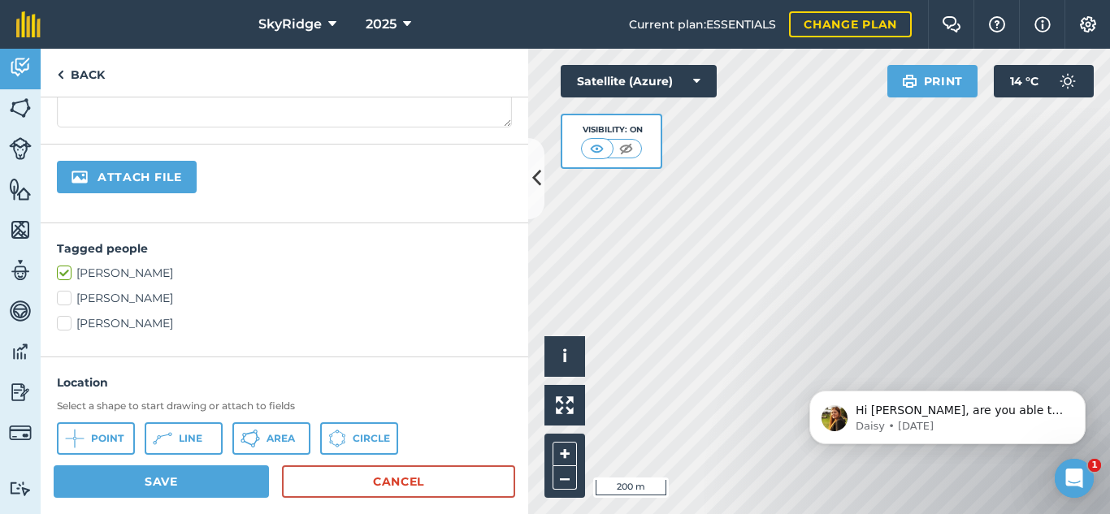
scroll to position [325, 0]
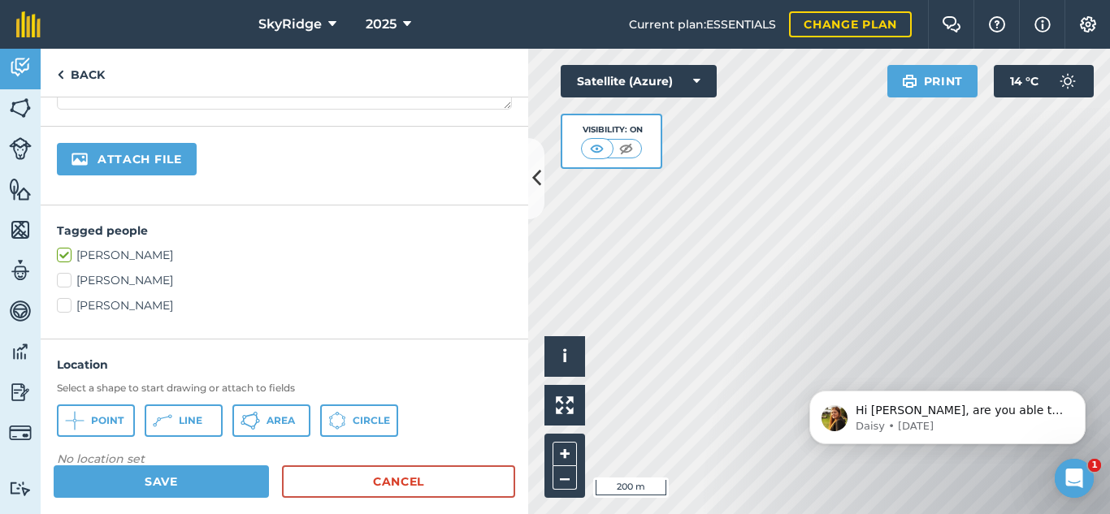
click at [69, 283] on label "Stu Wells" at bounding box center [284, 280] width 455 height 17
click at [67, 283] on input "Stu Wells" at bounding box center [62, 277] width 11 height 11
checkbox input "true"
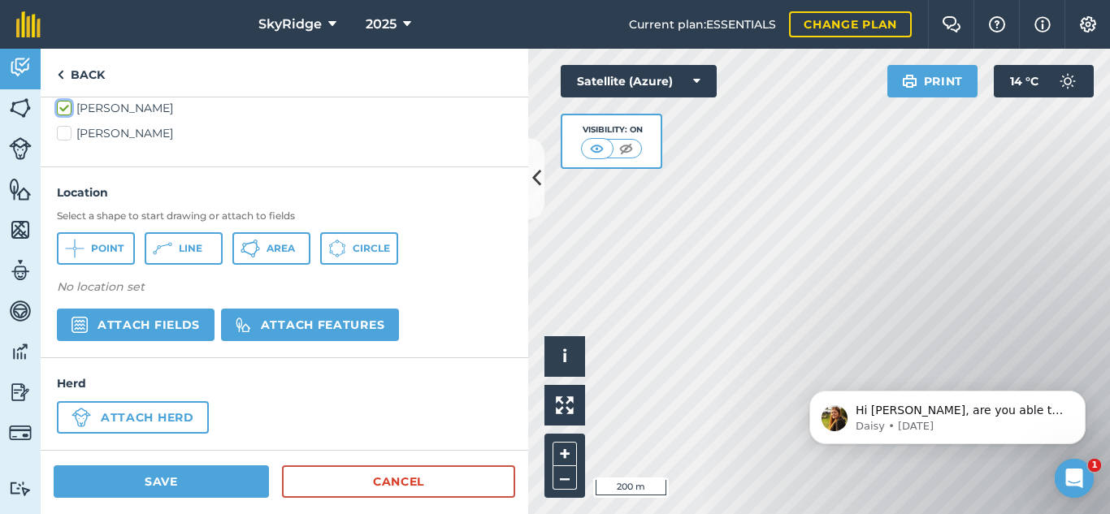
scroll to position [499, 0]
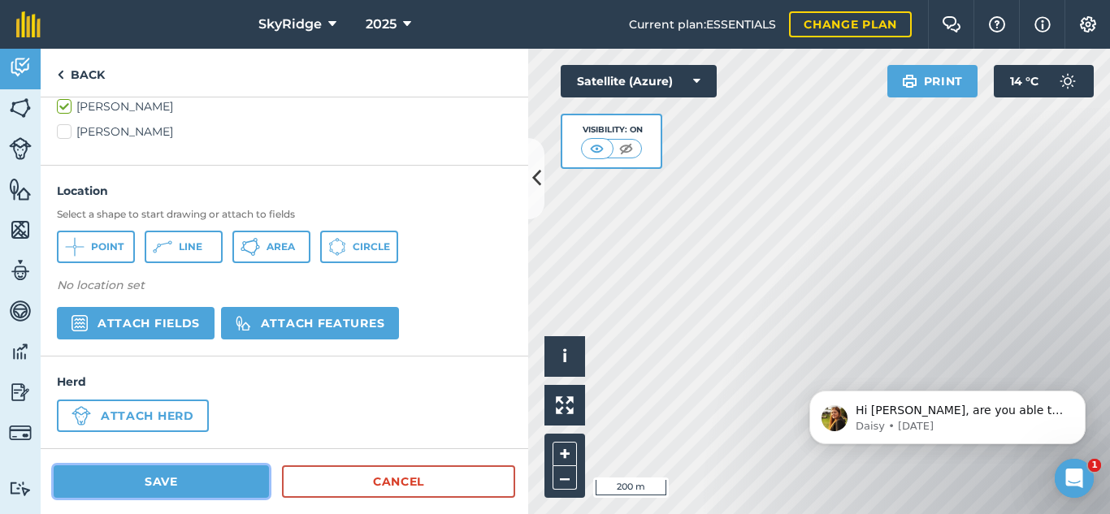
click at [193, 482] on button "Save" at bounding box center [161, 482] width 215 height 33
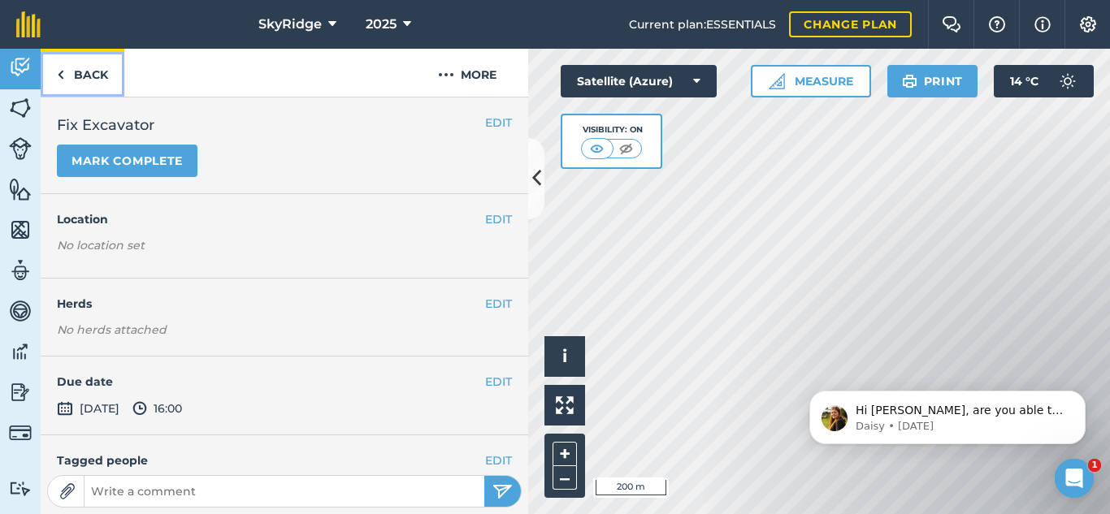
click at [86, 72] on link "Back" at bounding box center [83, 73] width 84 height 48
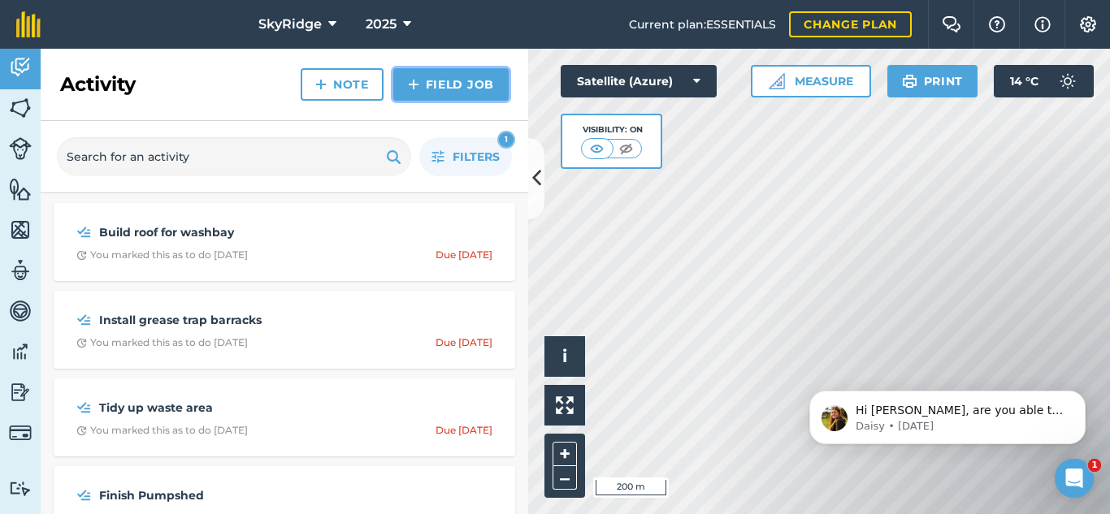
click at [483, 89] on link "Field Job" at bounding box center [450, 84] width 115 height 33
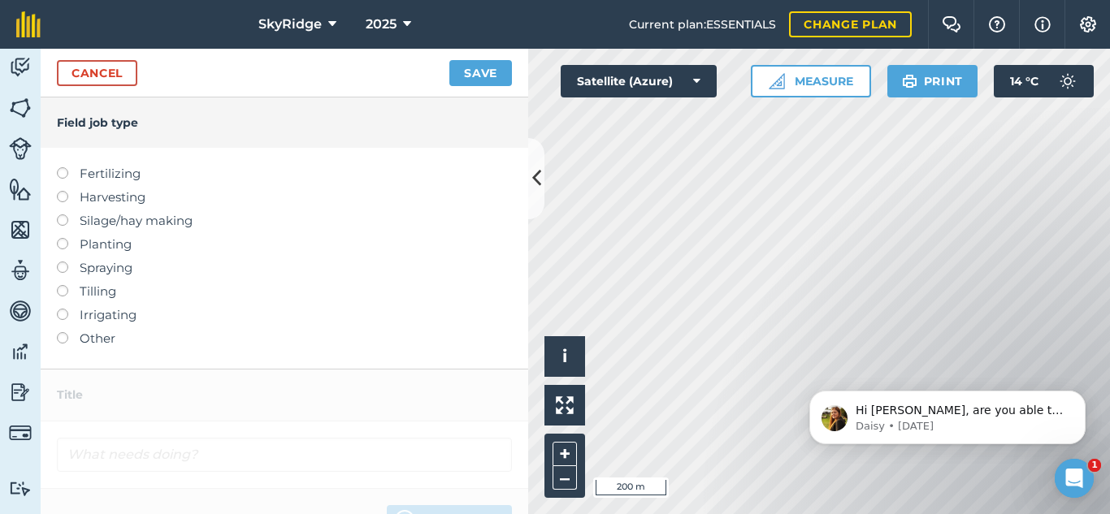
click at [63, 309] on label at bounding box center [68, 309] width 23 height 0
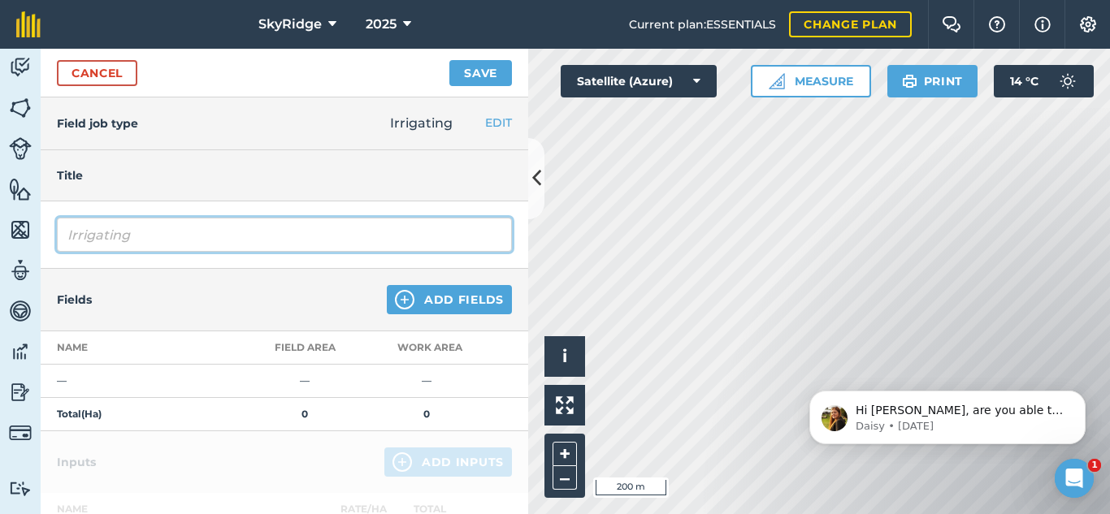
click at [69, 233] on input "Irrigating" at bounding box center [284, 235] width 455 height 34
type input "Check Irrigation"
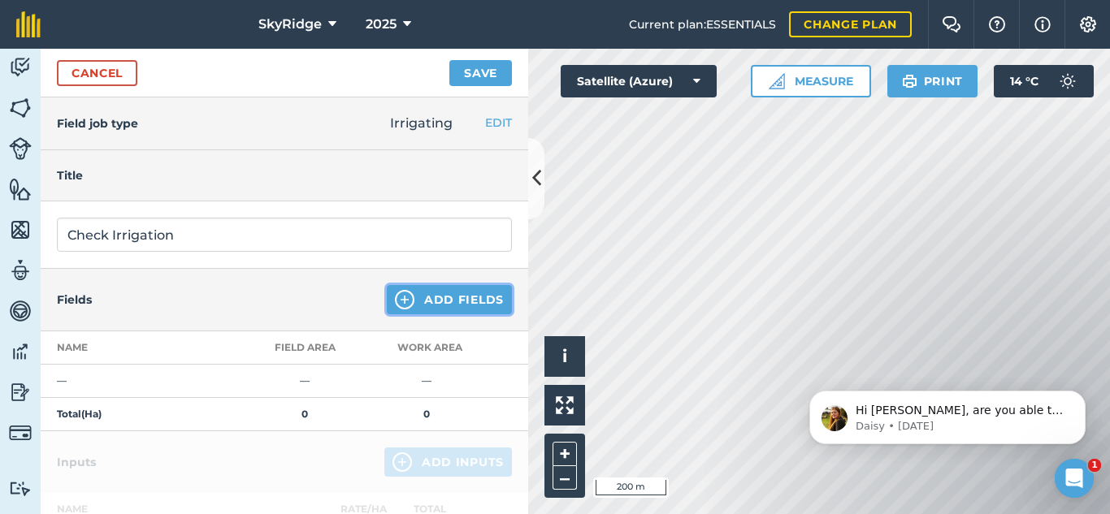
click at [433, 297] on button "Add Fields" at bounding box center [449, 299] width 125 height 29
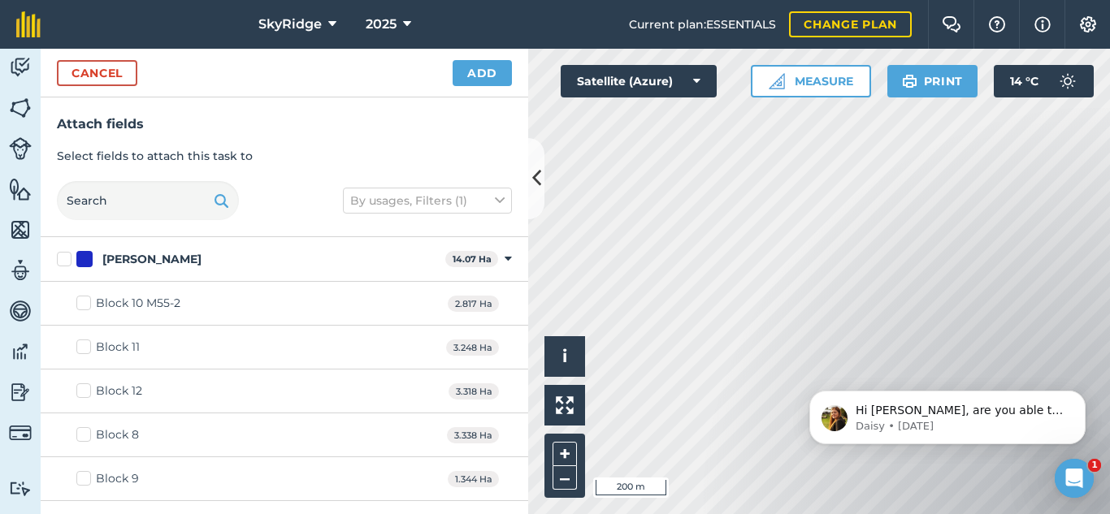
click at [67, 255] on label "Keitt" at bounding box center [248, 259] width 382 height 17
click at [67, 255] on input "Keitt" at bounding box center [62, 256] width 11 height 11
checkbox input "true"
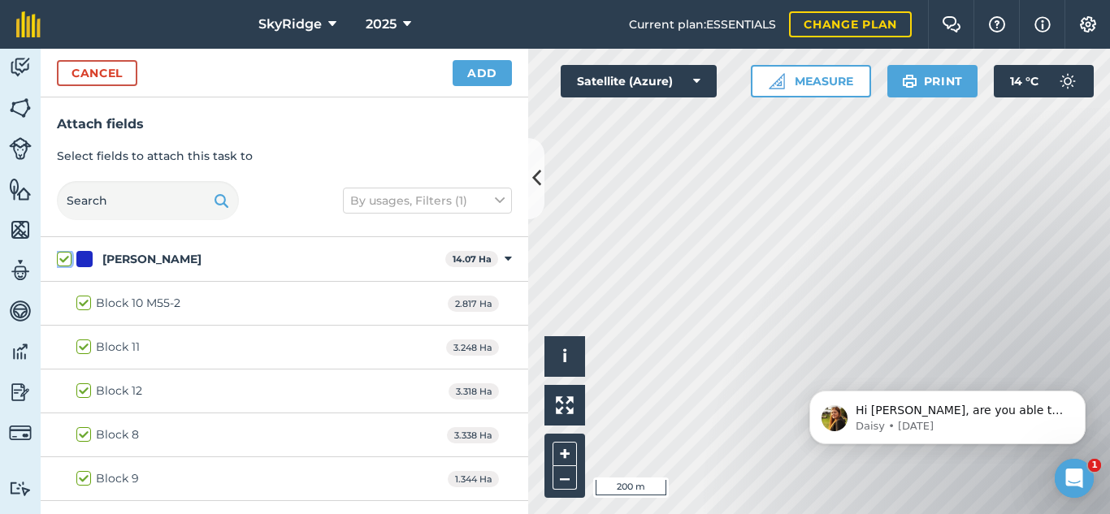
checkbox input "true"
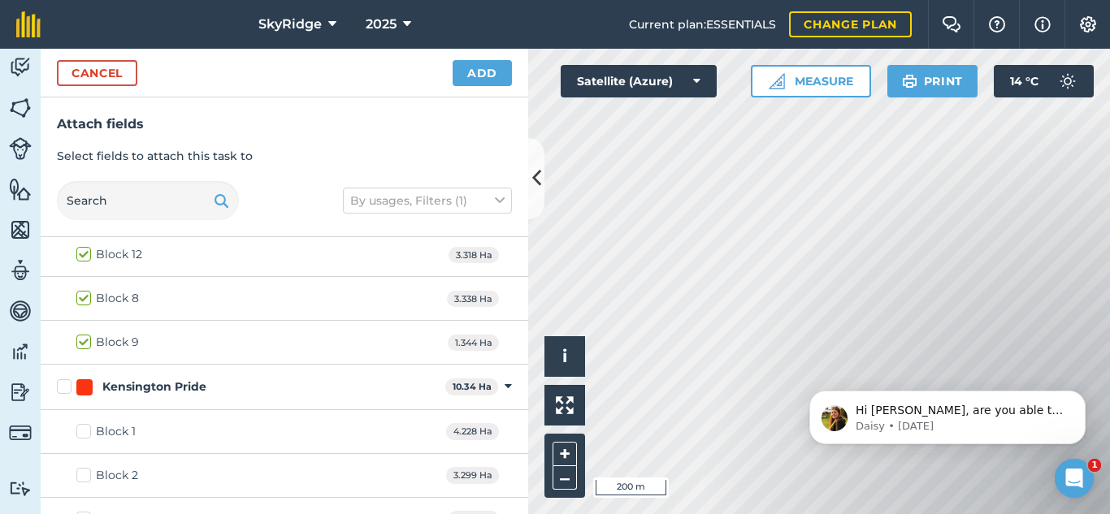
scroll to position [163, 0]
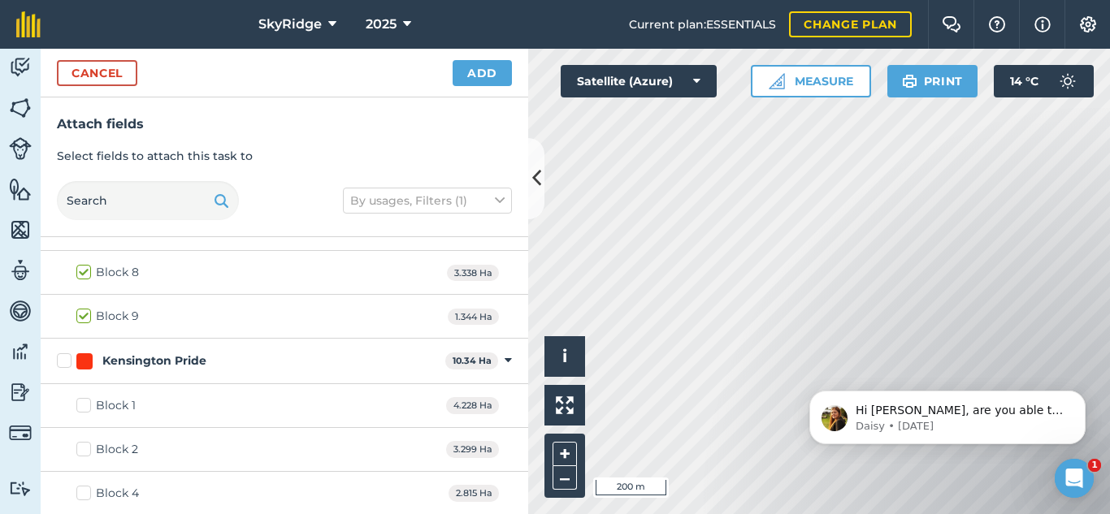
click at [67, 358] on label "Kensington Pride" at bounding box center [248, 361] width 382 height 17
click at [67, 358] on input "Kensington Pride" at bounding box center [62, 358] width 11 height 11
checkbox input "true"
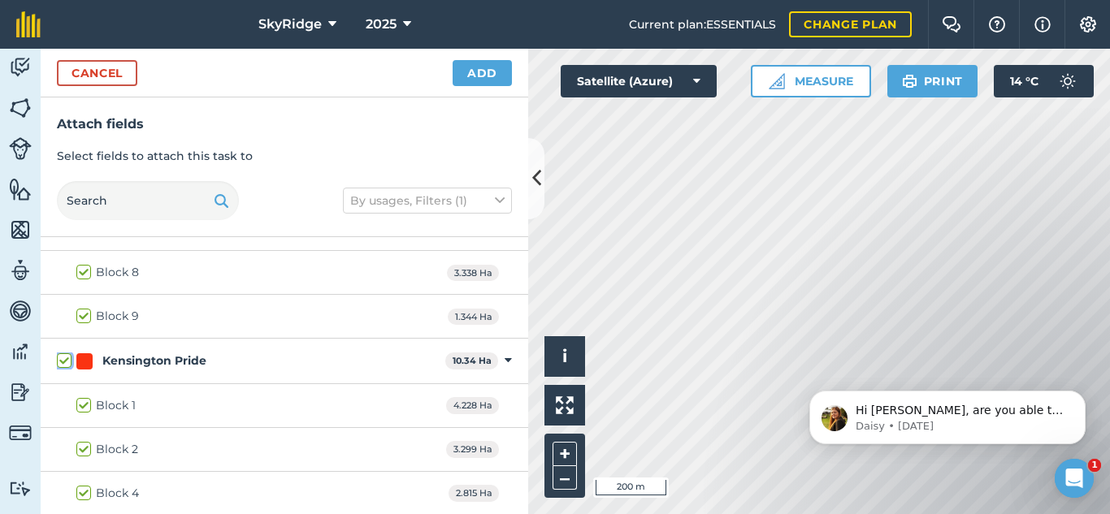
checkbox input "true"
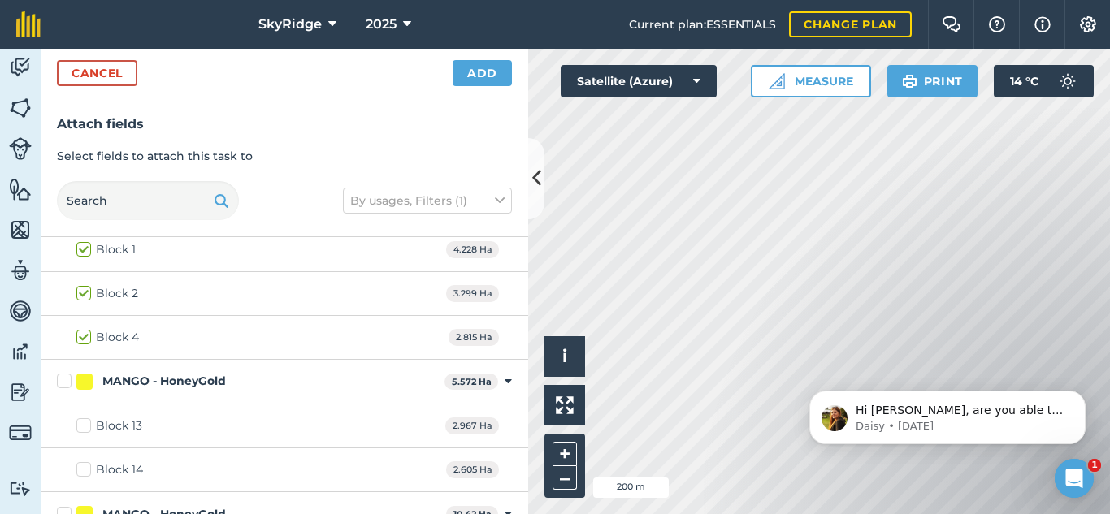
scroll to position [325, 0]
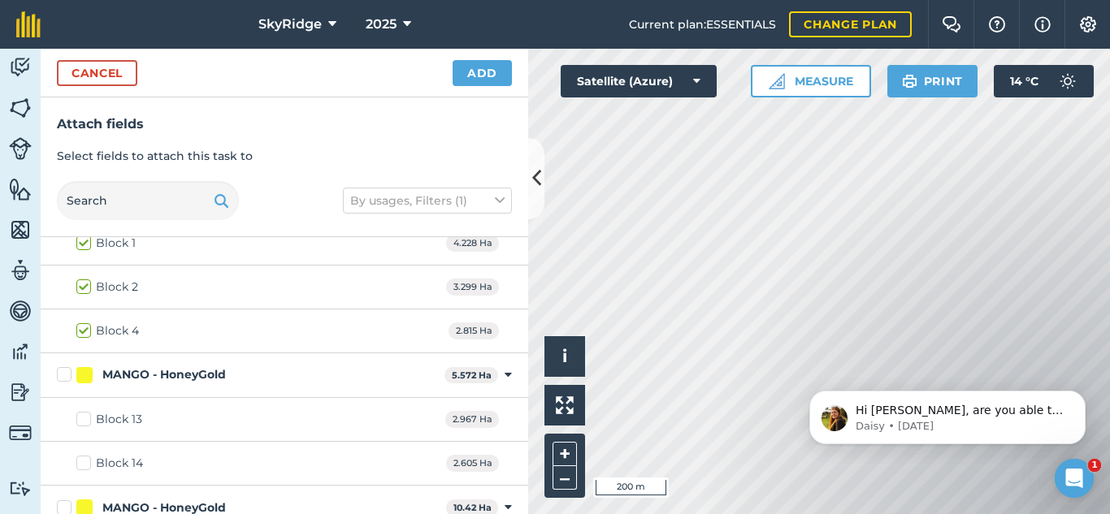
click at [66, 375] on label "MANGO - HoneyGold" at bounding box center [247, 375] width 381 height 17
click at [66, 375] on input "MANGO - HoneyGold" at bounding box center [62, 372] width 11 height 11
checkbox input "true"
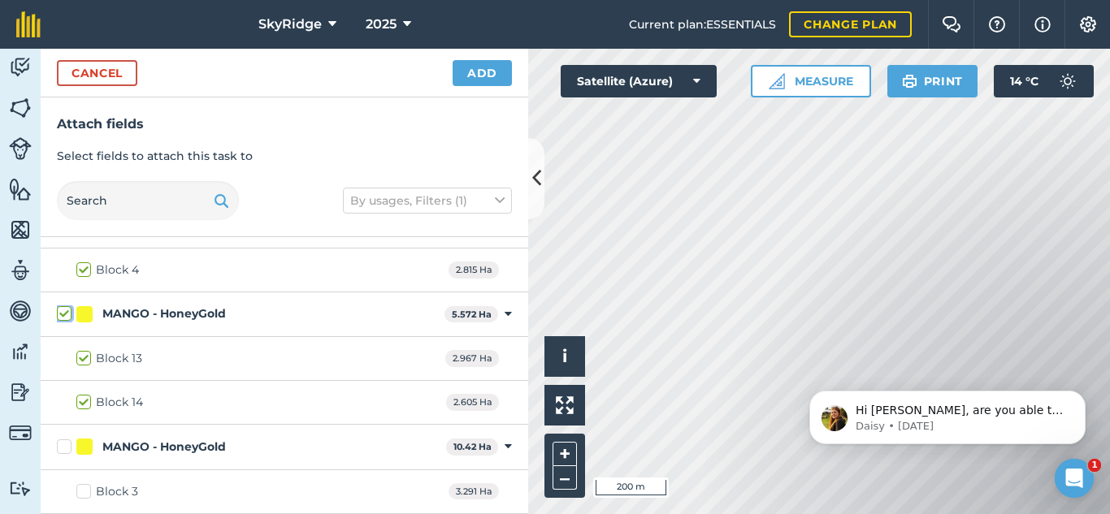
scroll to position [518, 0]
click at [64, 317] on label "MANGO - HoneyGold" at bounding box center [248, 315] width 383 height 17
click at [64, 317] on input "MANGO - HoneyGold" at bounding box center [62, 312] width 11 height 11
checkbox input "true"
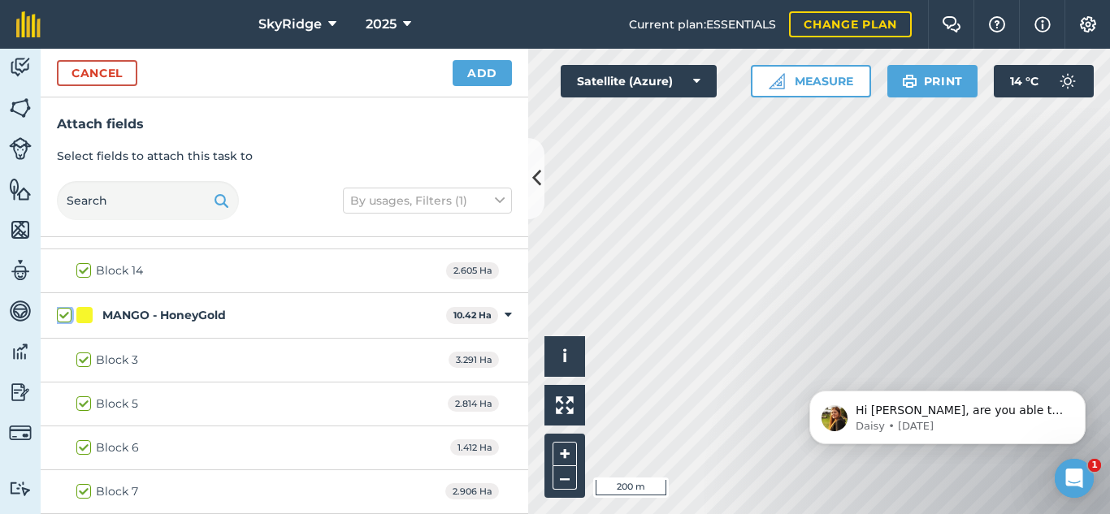
checkbox input "true"
click at [480, 78] on button "Add" at bounding box center [482, 73] width 59 height 26
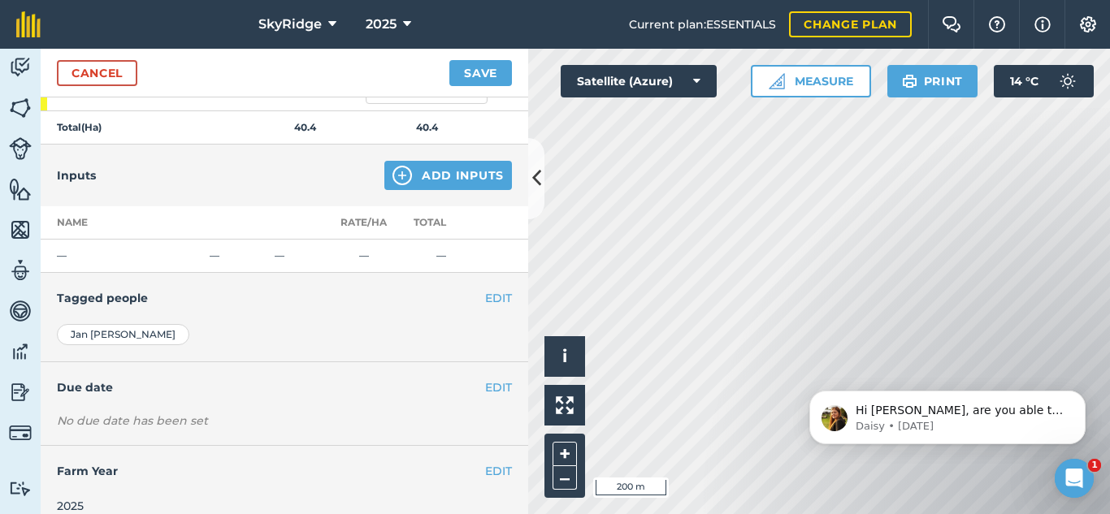
scroll to position [813, 0]
click at [486, 293] on button "EDIT" at bounding box center [498, 297] width 27 height 18
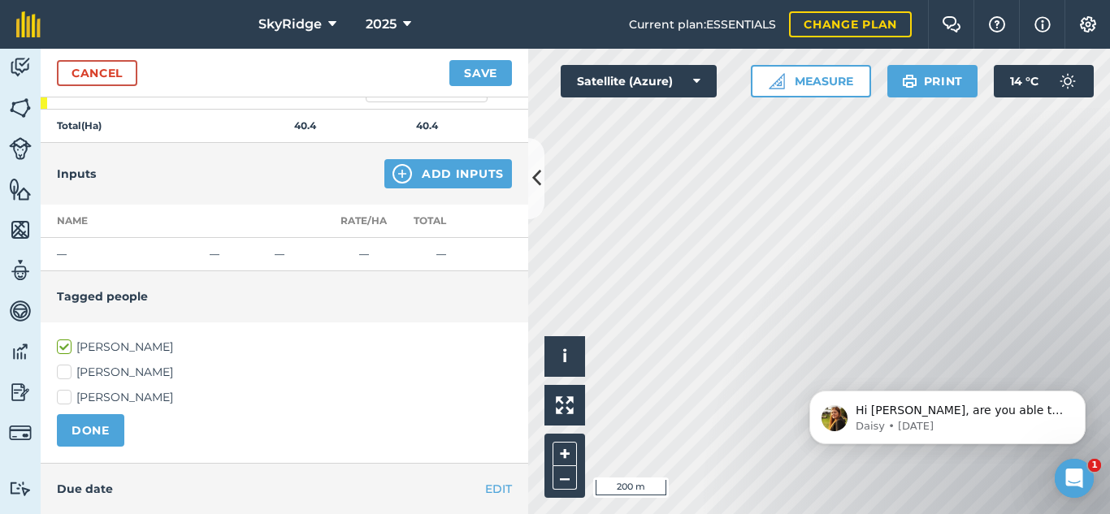
click at [66, 372] on label "Stu Wells" at bounding box center [284, 372] width 455 height 17
click at [66, 372] on input "Stu Wells" at bounding box center [62, 369] width 11 height 11
checkbox input "true"
click at [64, 342] on label "Jan Van Niekerk" at bounding box center [284, 347] width 455 height 17
click at [64, 342] on input "Jan Van Niekerk" at bounding box center [62, 344] width 11 height 11
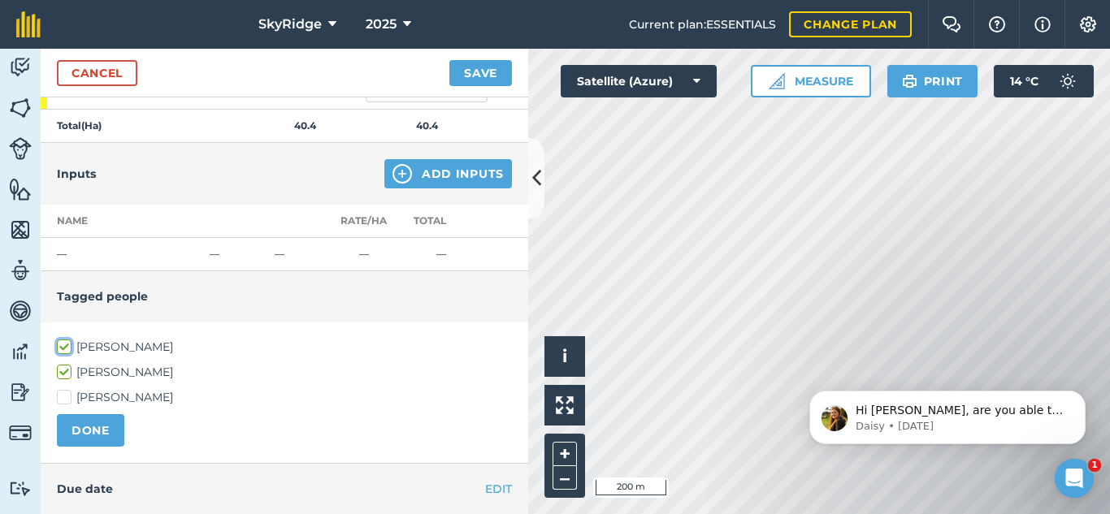
checkbox input "false"
click at [94, 435] on button "DONE" at bounding box center [90, 431] width 67 height 33
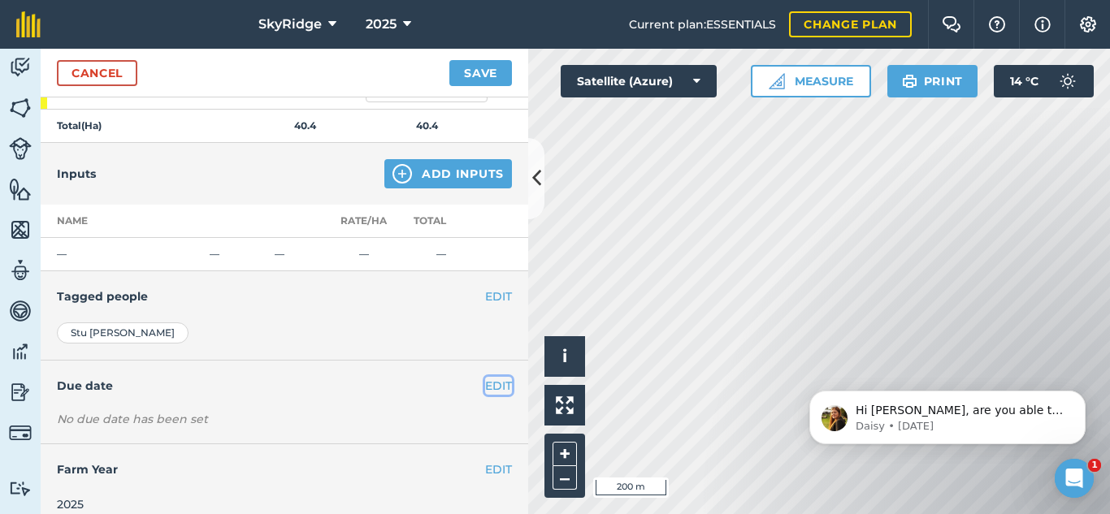
drag, startPoint x: 490, startPoint y: 384, endPoint x: 471, endPoint y: 384, distance: 19.5
click at [486, 384] on button "EDIT" at bounding box center [498, 386] width 27 height 18
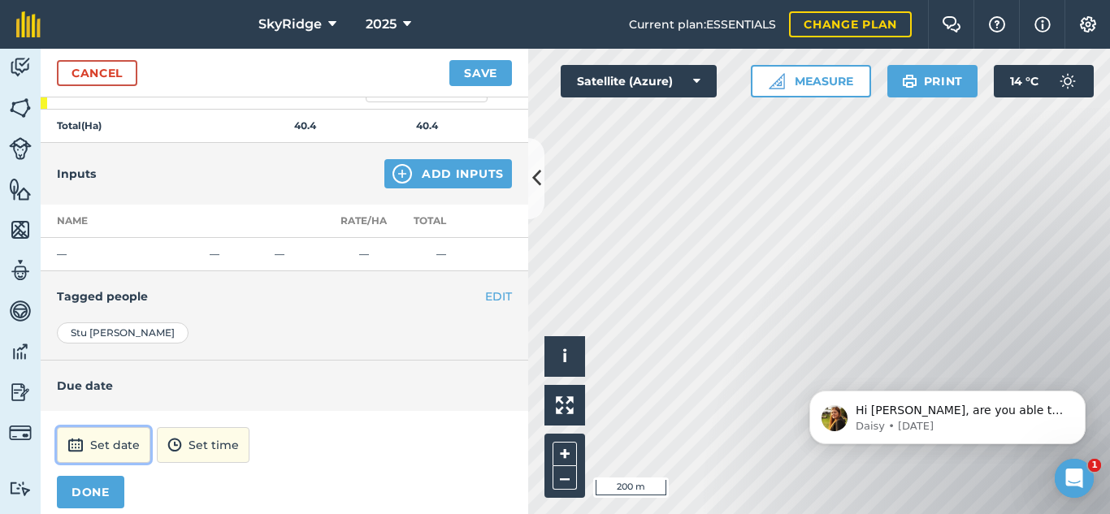
click at [119, 449] on button "Set date" at bounding box center [103, 446] width 93 height 36
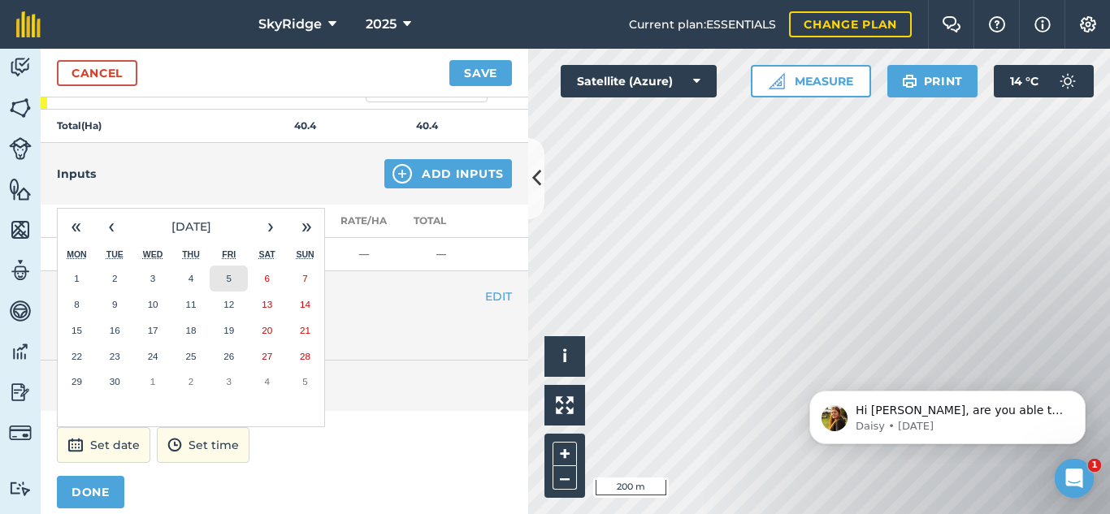
click at [225, 276] on button "5" at bounding box center [229, 279] width 38 height 26
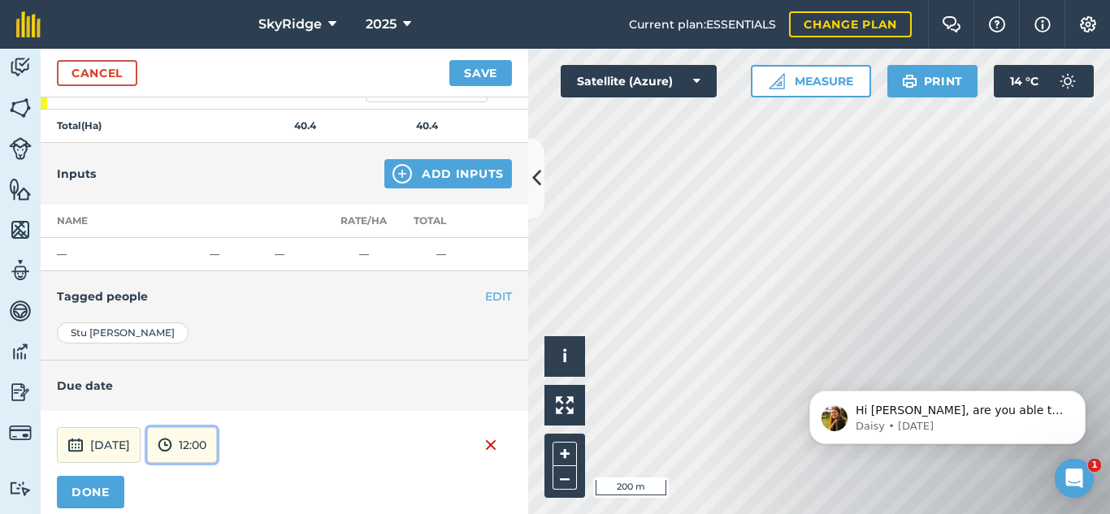
click at [217, 450] on button "12:00" at bounding box center [182, 446] width 70 height 36
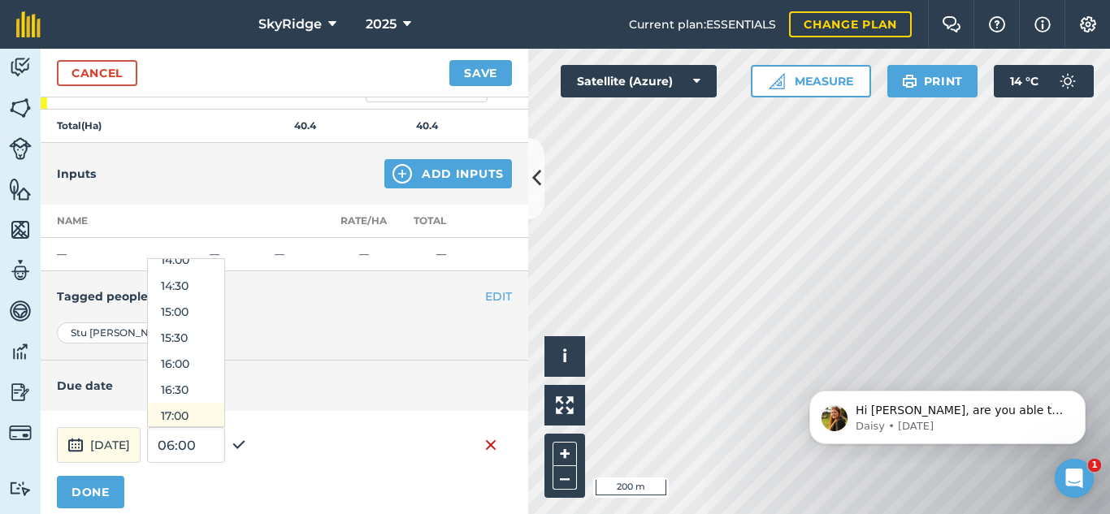
scroll to position [790, 0]
click at [218, 319] on button "16:00" at bounding box center [186, 315] width 76 height 26
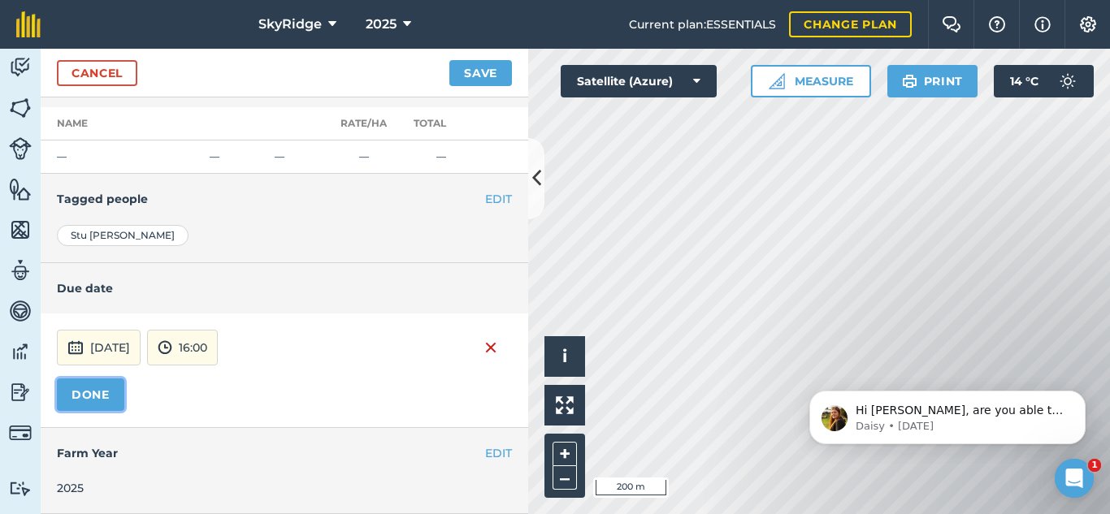
click at [113, 392] on button "DONE" at bounding box center [90, 395] width 67 height 33
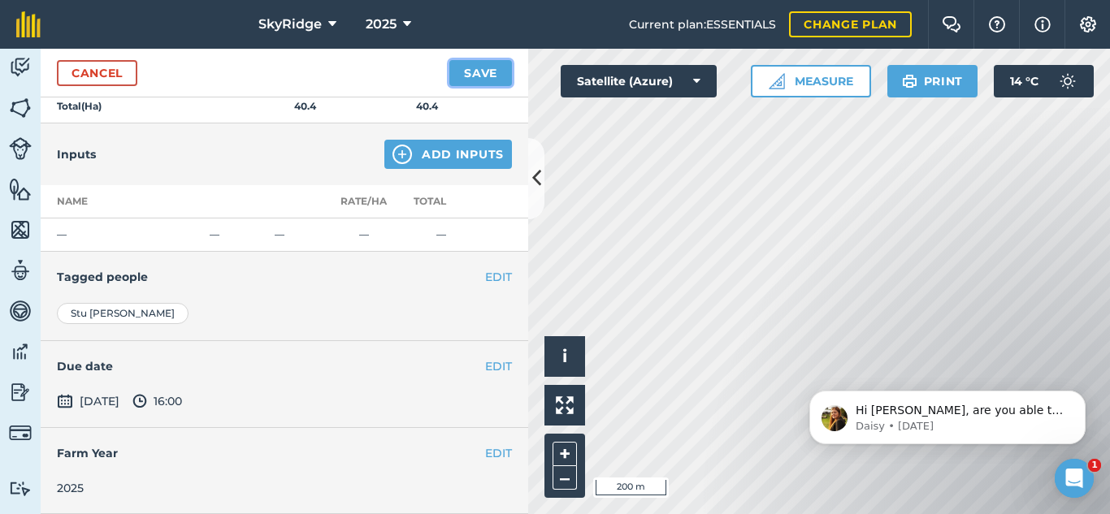
click at [482, 76] on button "Save" at bounding box center [480, 73] width 63 height 26
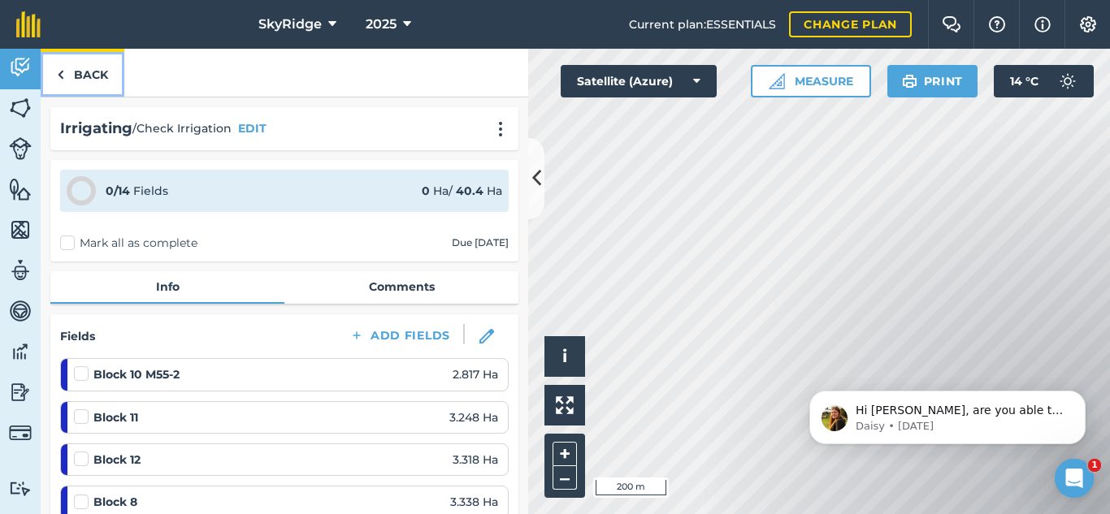
click at [89, 70] on link "Back" at bounding box center [83, 73] width 84 height 48
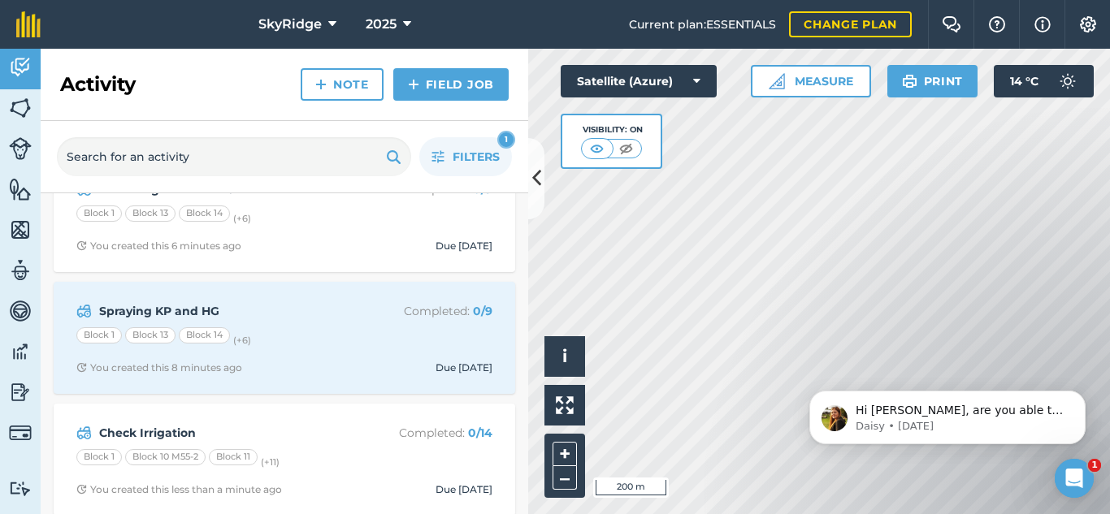
scroll to position [703, 0]
